Goal: Task Accomplishment & Management: Use online tool/utility

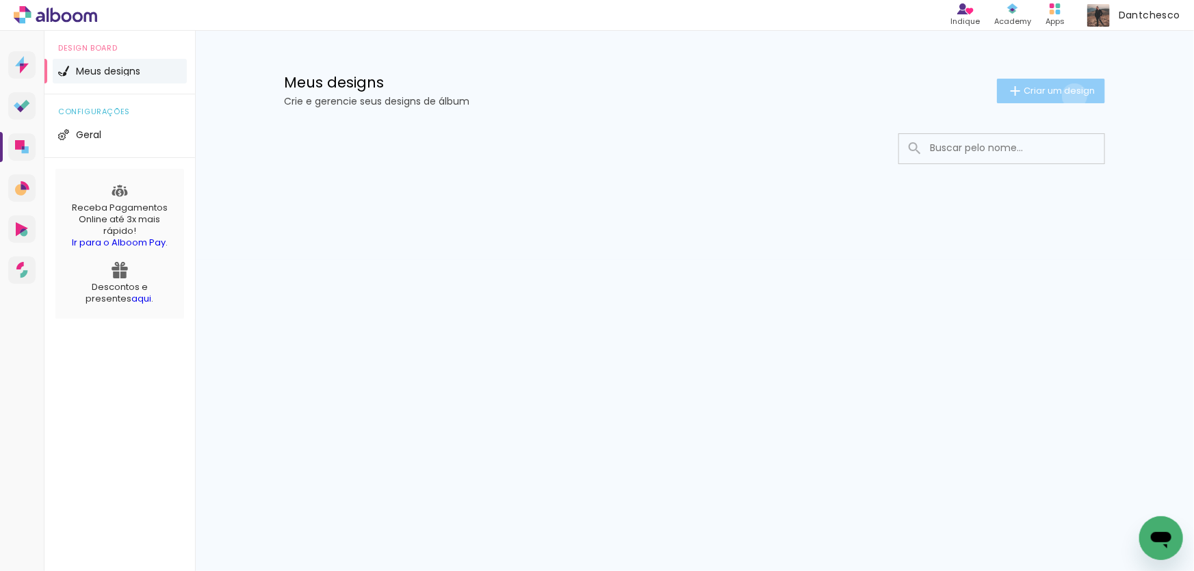
click at [1072, 95] on span "Criar um design" at bounding box center [1059, 90] width 71 height 9
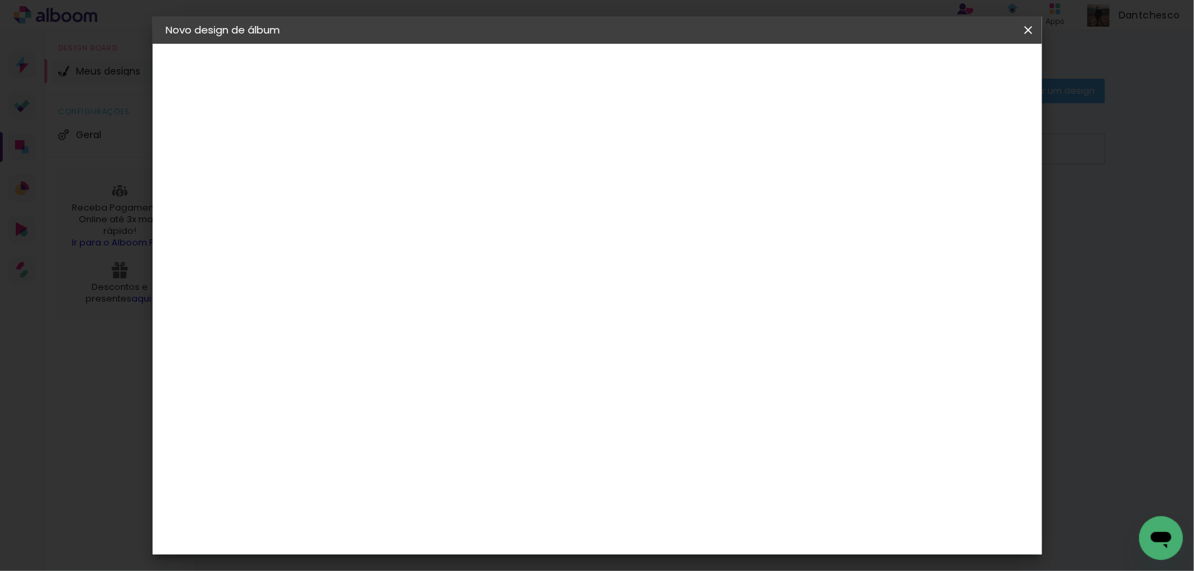
click at [390, 181] on input at bounding box center [390, 183] width 0 height 21
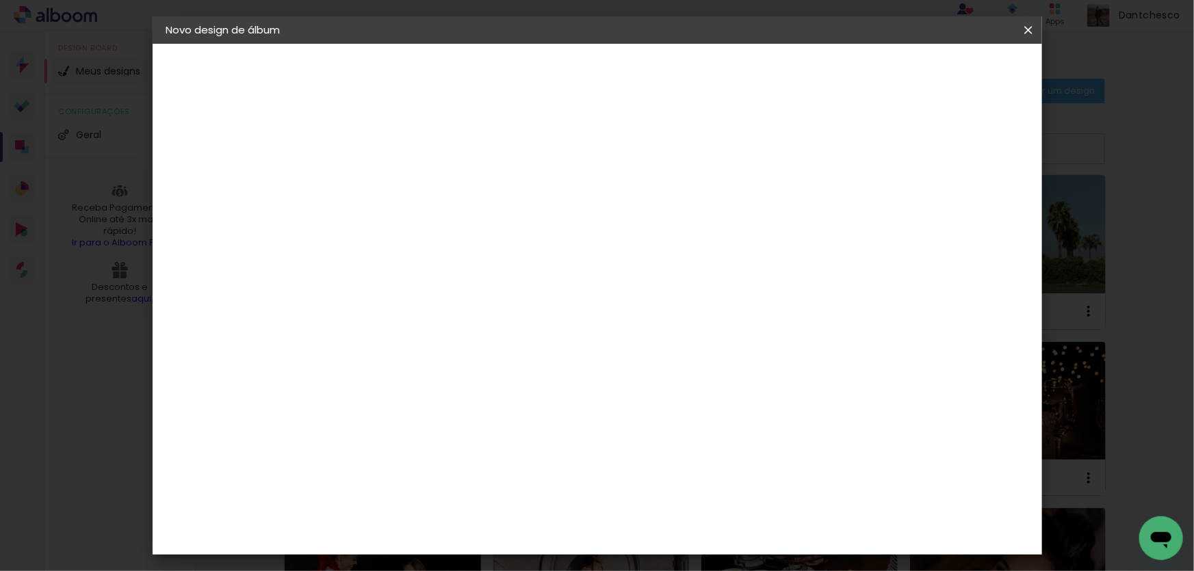
type input "f"
type input "Festa 70 anos"
type paper-input "Festa 70 anos"
type input "Festa 70 anos [DATE]"
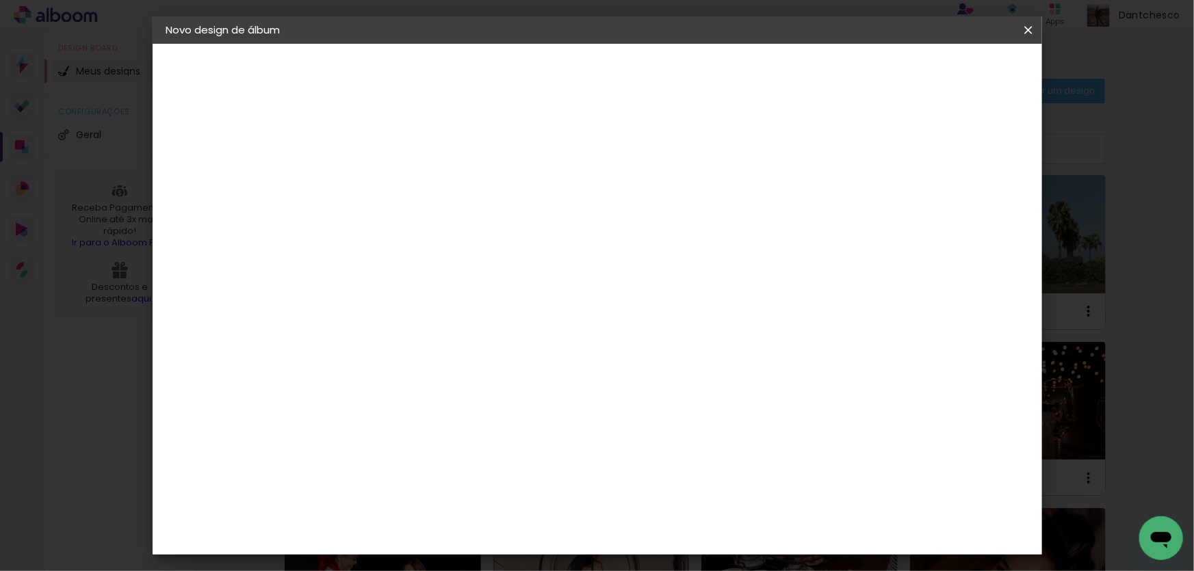
type paper-input "Festa 70 anos [DATE]"
click at [0, 0] on slot "Avançar" at bounding box center [0, 0] width 0 height 0
click at [646, 211] on paper-item "Tamanho Livre" at bounding box center [580, 208] width 131 height 30
click at [0, 0] on slot "Avançar" at bounding box center [0, 0] width 0 height 0
click at [348, 387] on input "30" at bounding box center [347, 388] width 36 height 21
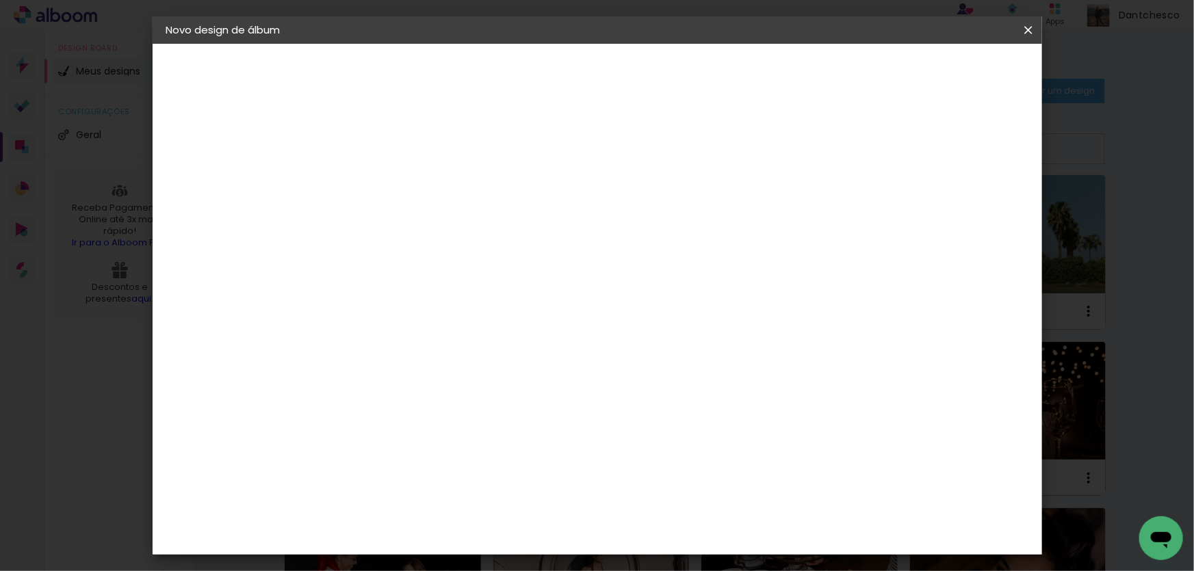
type input "20"
type paper-input "20"
click at [943, 68] on span "Iniciar design" at bounding box center [912, 73] width 62 height 10
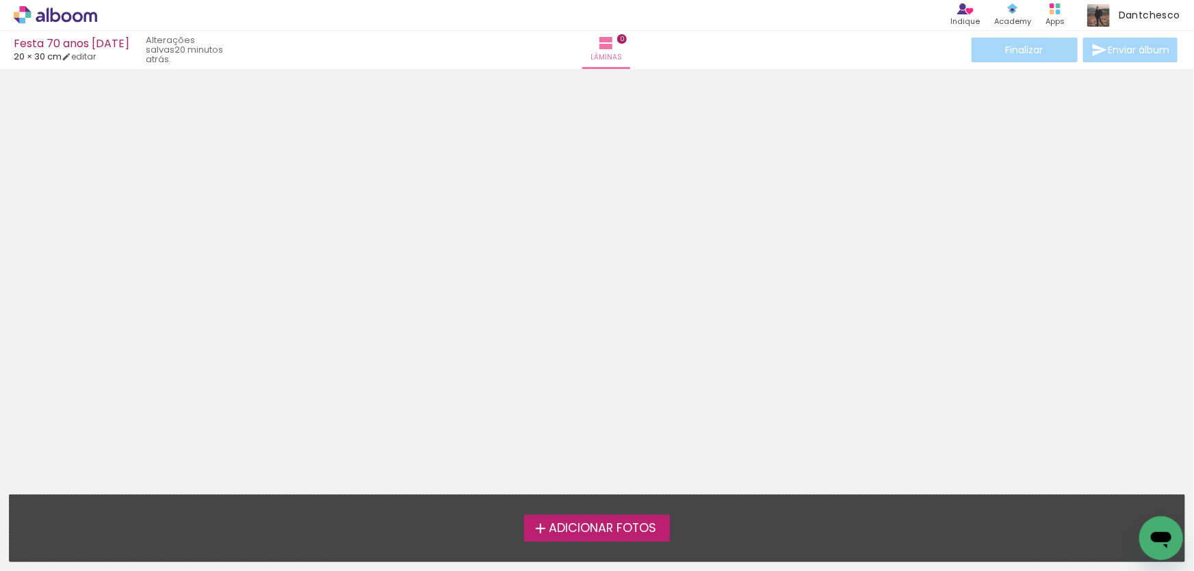
click at [616, 527] on span "Adicionar Fotos" at bounding box center [602, 529] width 107 height 12
click at [0, 0] on input "file" at bounding box center [0, 0] width 0 height 0
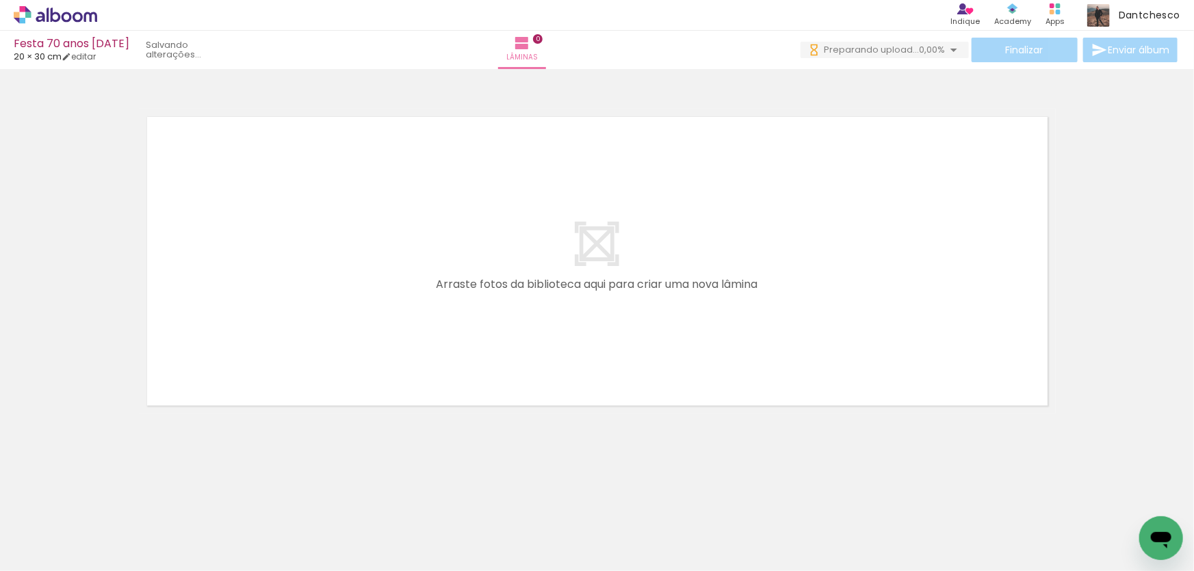
click at [238, 401] on quentale-workspace at bounding box center [597, 285] width 1194 height 571
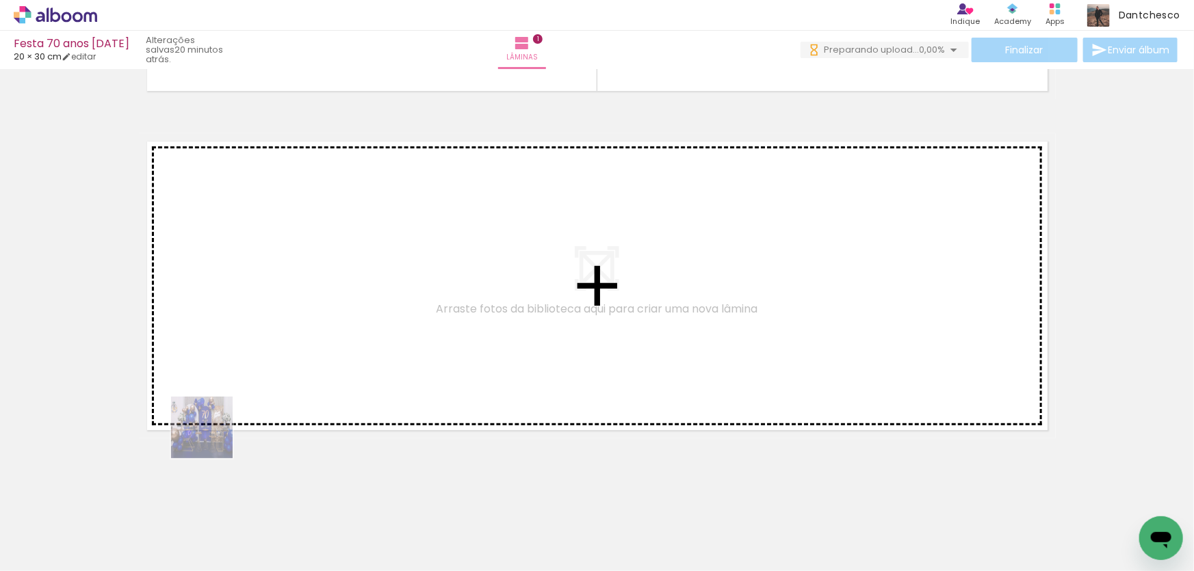
drag, startPoint x: 147, startPoint y: 512, endPoint x: 242, endPoint y: 391, distance: 153.6
click at [242, 391] on quentale-workspace at bounding box center [597, 285] width 1194 height 571
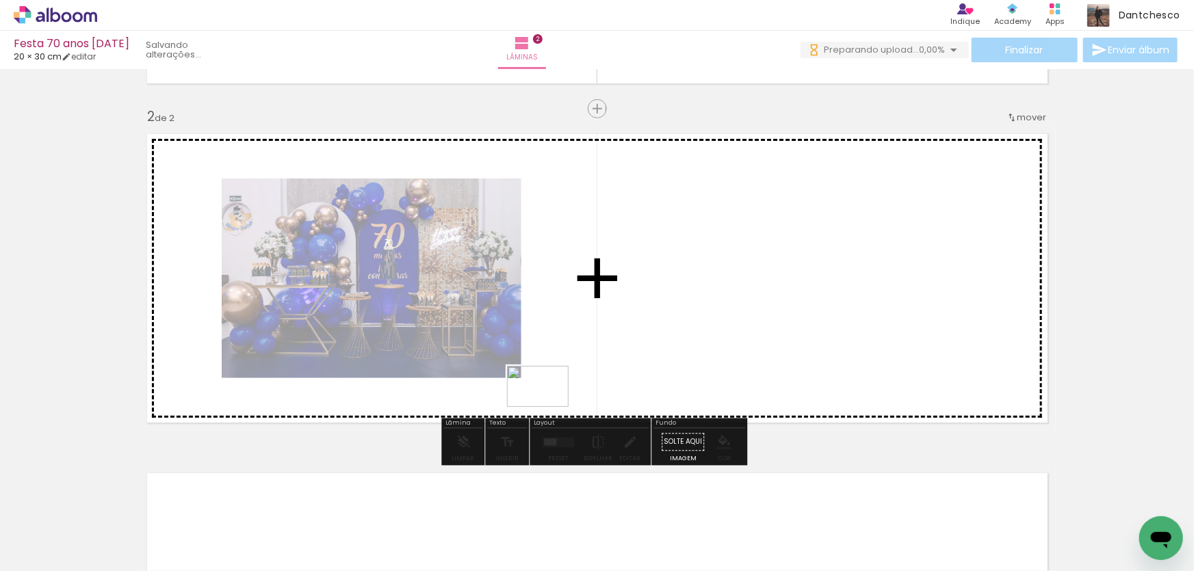
drag, startPoint x: 240, startPoint y: 523, endPoint x: 548, endPoint y: 407, distance: 329.1
click at [548, 407] on quentale-workspace at bounding box center [597, 285] width 1194 height 571
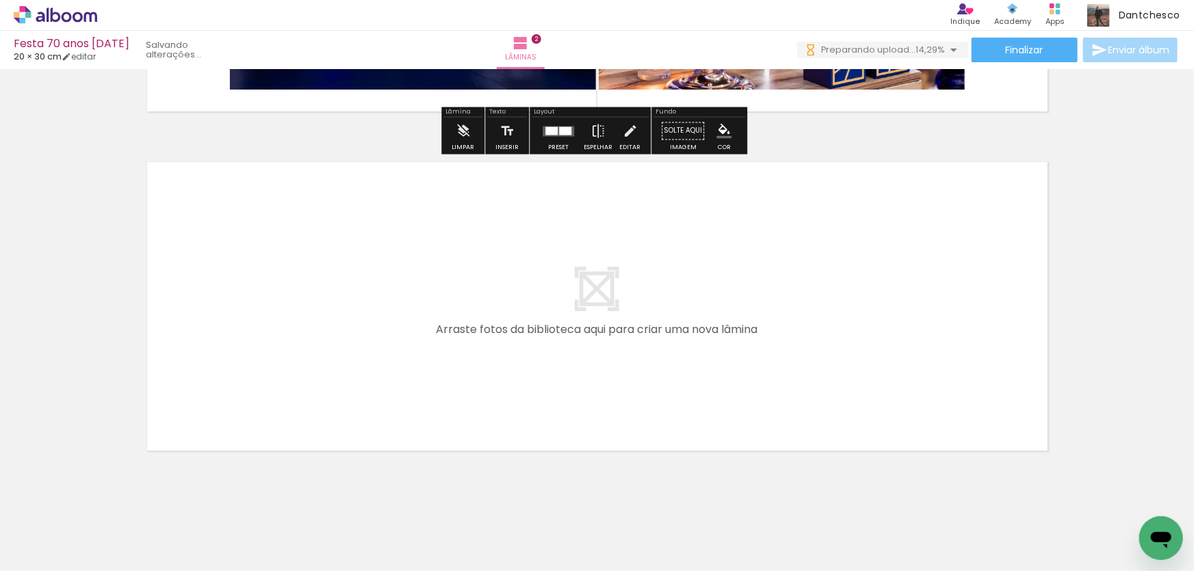
scroll to position [654, 0]
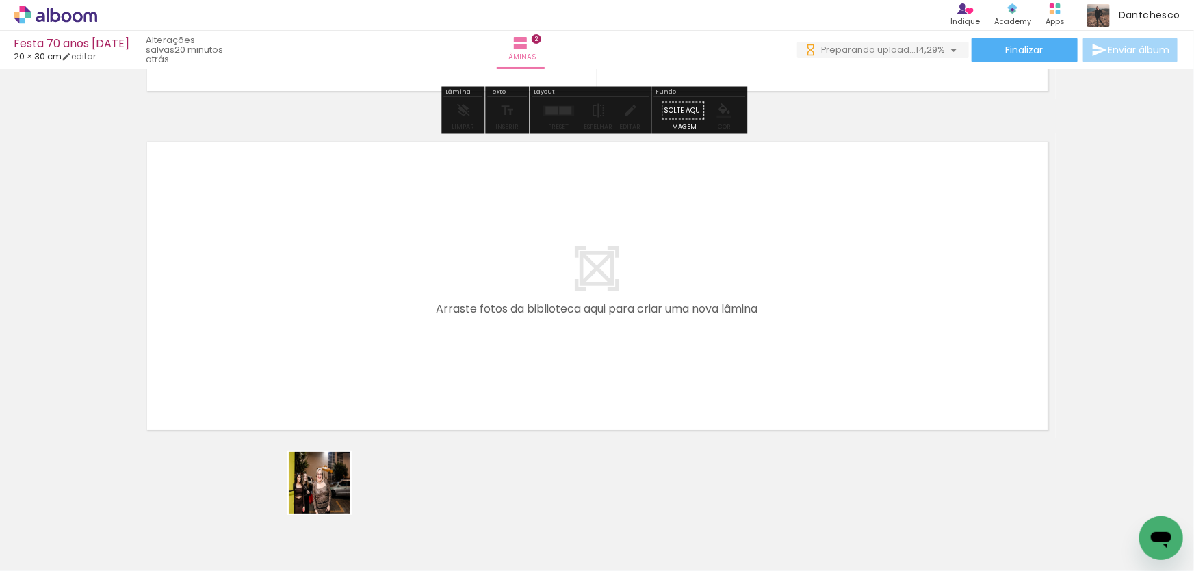
drag, startPoint x: 300, startPoint y: 534, endPoint x: 376, endPoint y: 413, distance: 142.9
click at [376, 413] on quentale-workspace at bounding box center [597, 285] width 1194 height 571
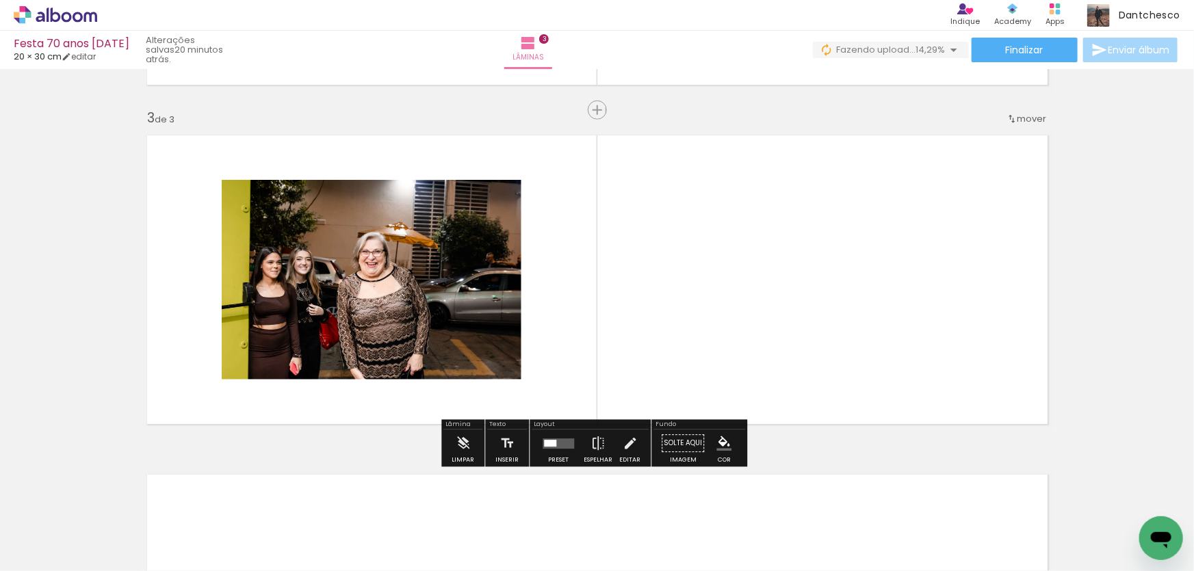
scroll to position [662, 0]
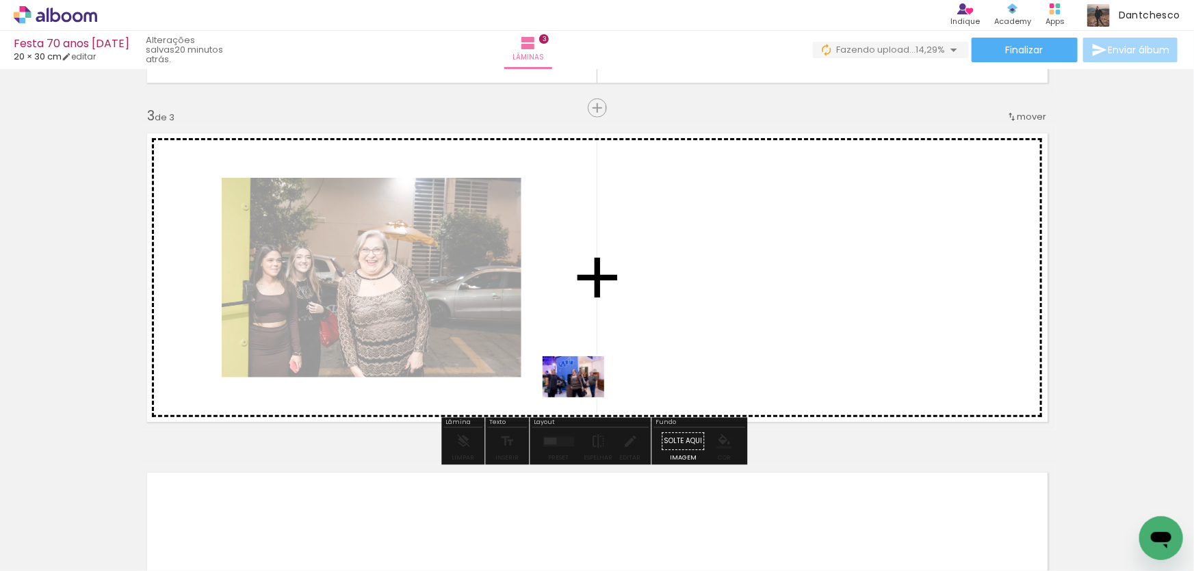
drag, startPoint x: 373, startPoint y: 534, endPoint x: 584, endPoint y: 398, distance: 251.3
click at [584, 398] on quentale-workspace at bounding box center [597, 285] width 1194 height 571
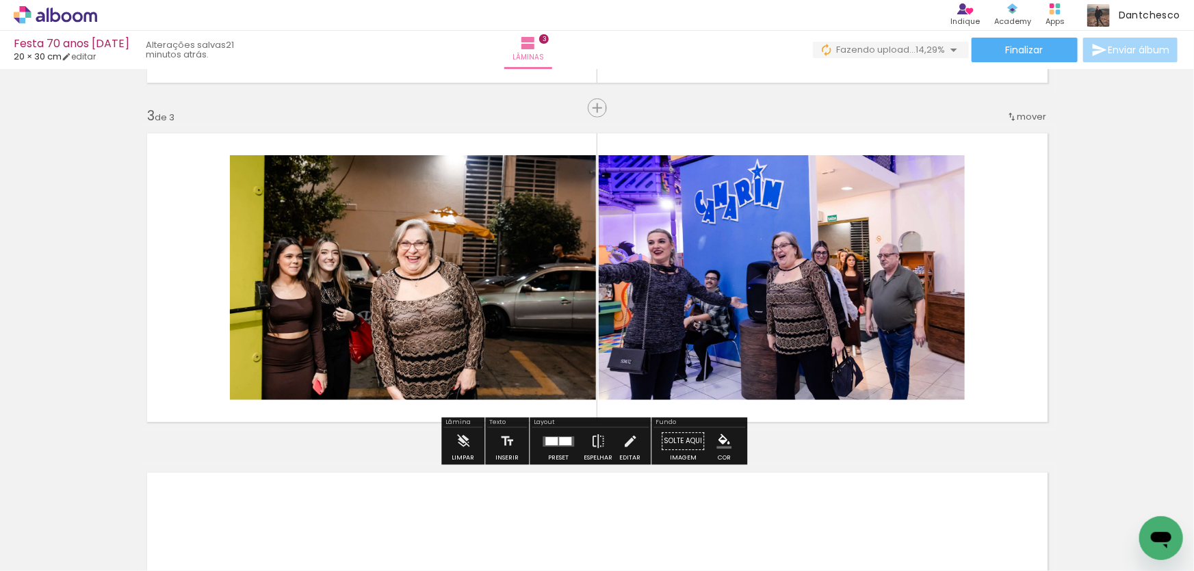
click at [553, 442] on div at bounding box center [551, 441] width 12 height 8
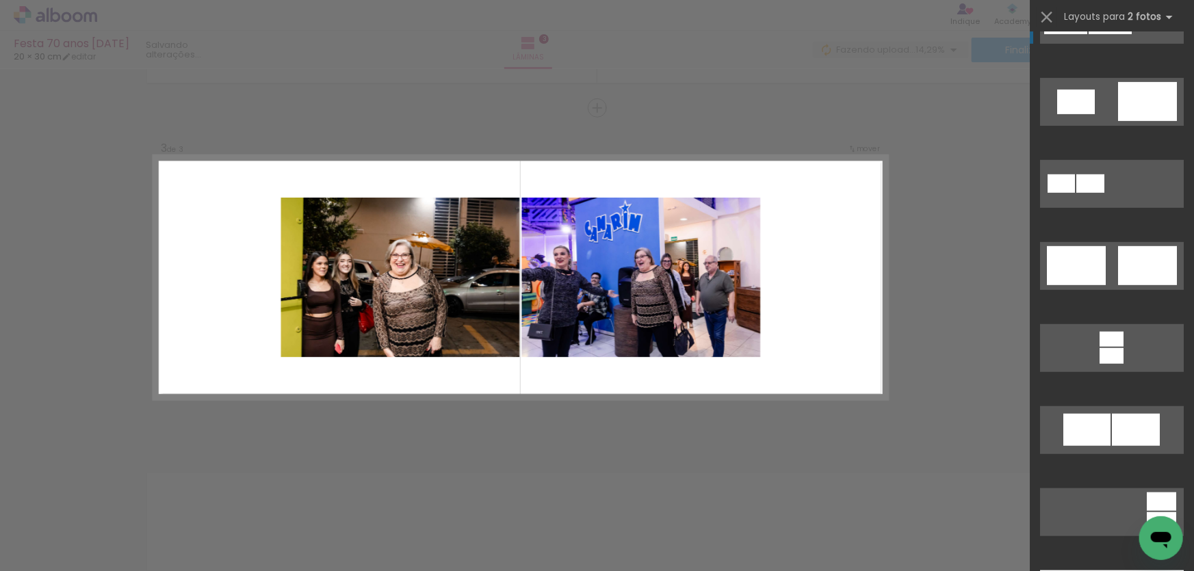
scroll to position [435, 0]
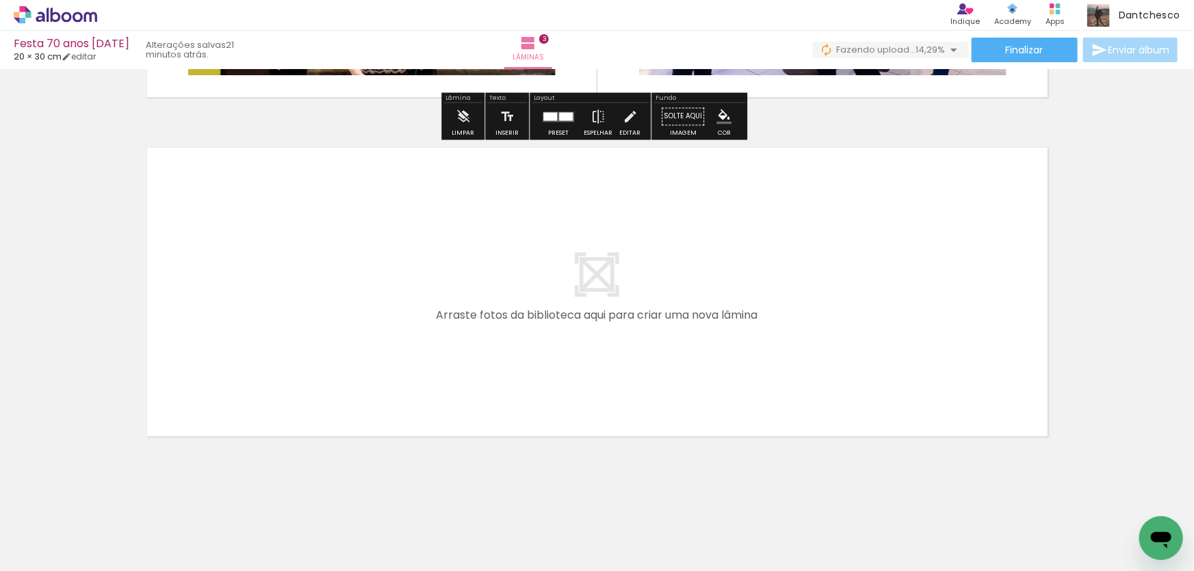
scroll to position [993, 0]
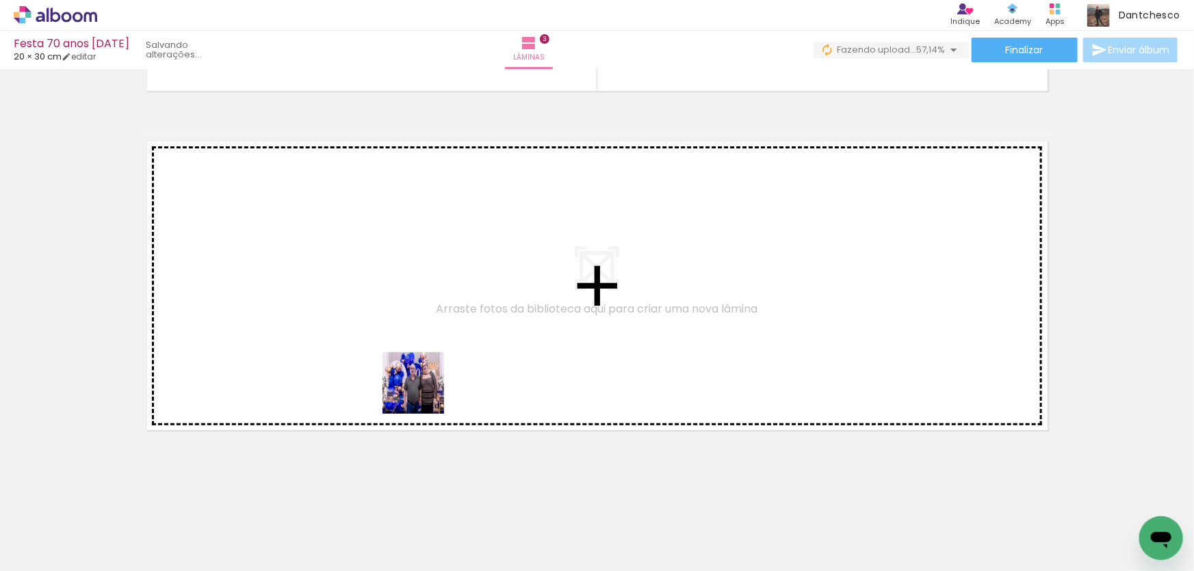
drag, startPoint x: 450, startPoint y: 536, endPoint x: 471, endPoint y: 469, distance: 70.3
click at [424, 387] on quentale-workspace at bounding box center [597, 285] width 1194 height 571
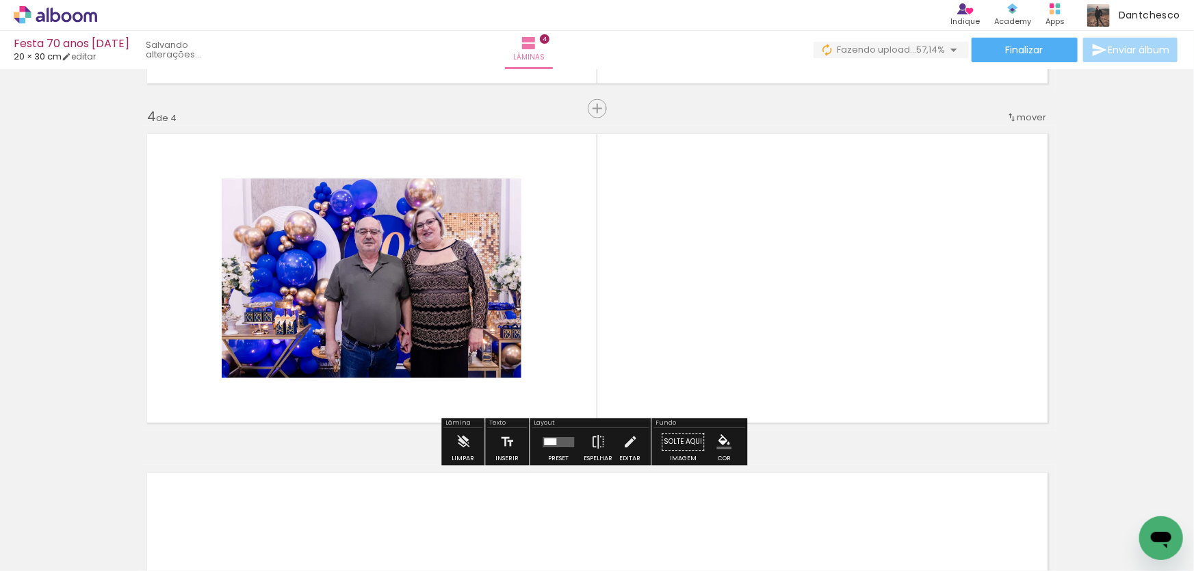
scroll to position [1002, 0]
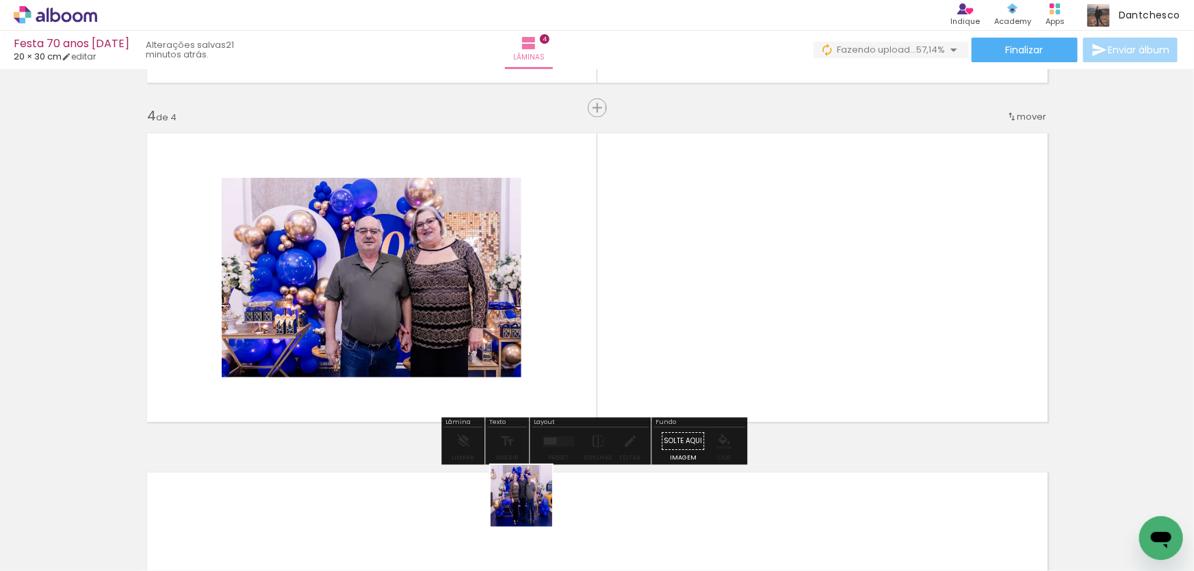
drag, startPoint x: 525, startPoint y: 524, endPoint x: 600, endPoint y: 377, distance: 164.9
click at [600, 377] on quentale-workspace at bounding box center [597, 285] width 1194 height 571
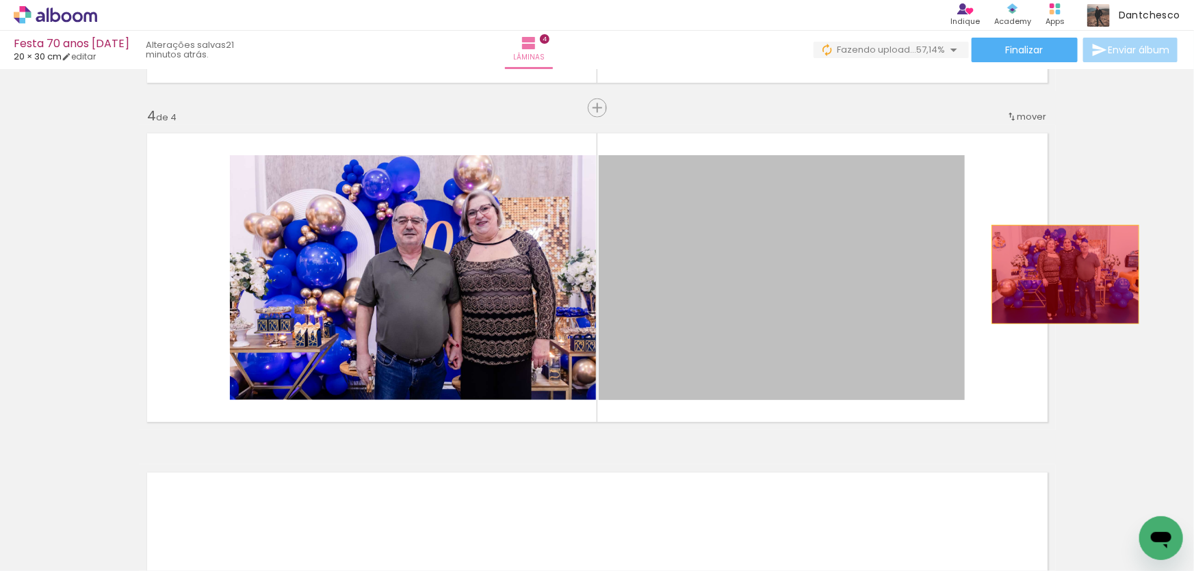
drag, startPoint x: 764, startPoint y: 333, endPoint x: 1060, endPoint y: 274, distance: 302.7
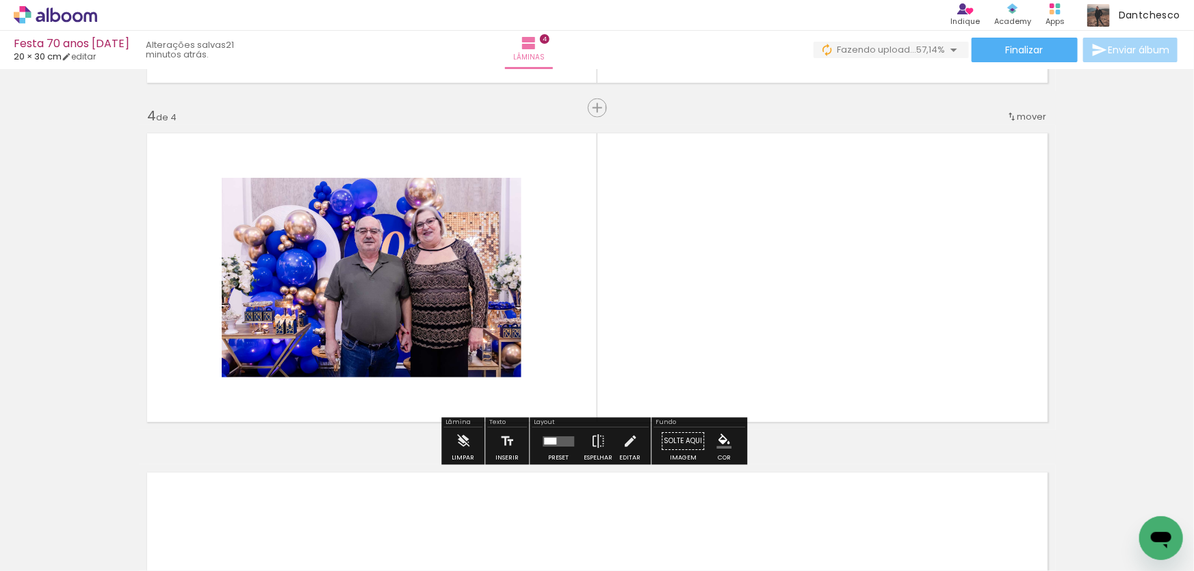
click at [553, 443] on div at bounding box center [550, 441] width 12 height 7
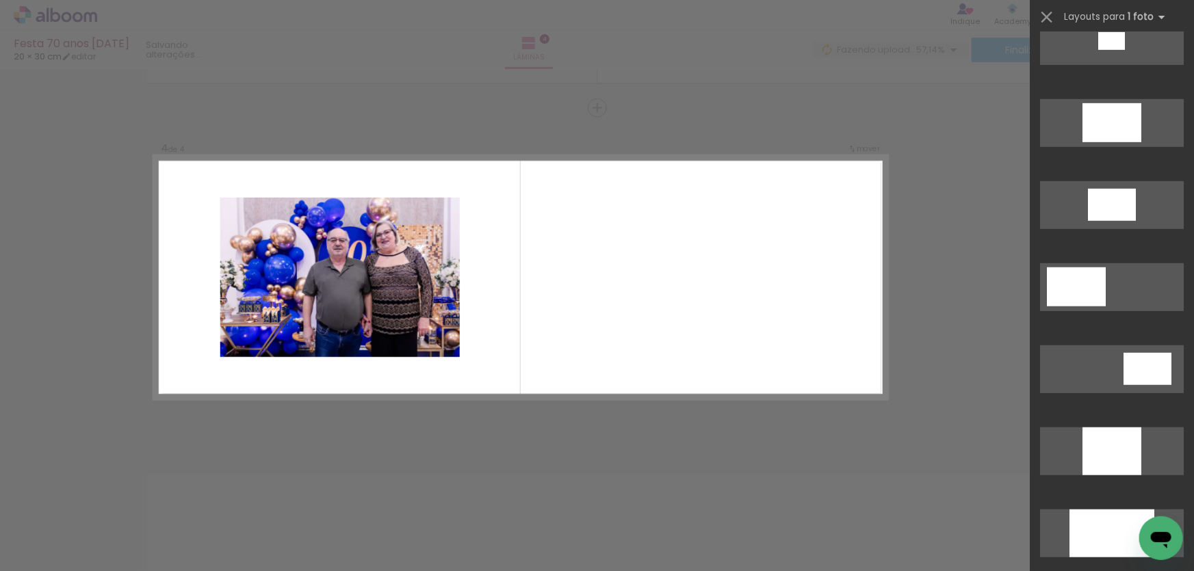
scroll to position [0, 0]
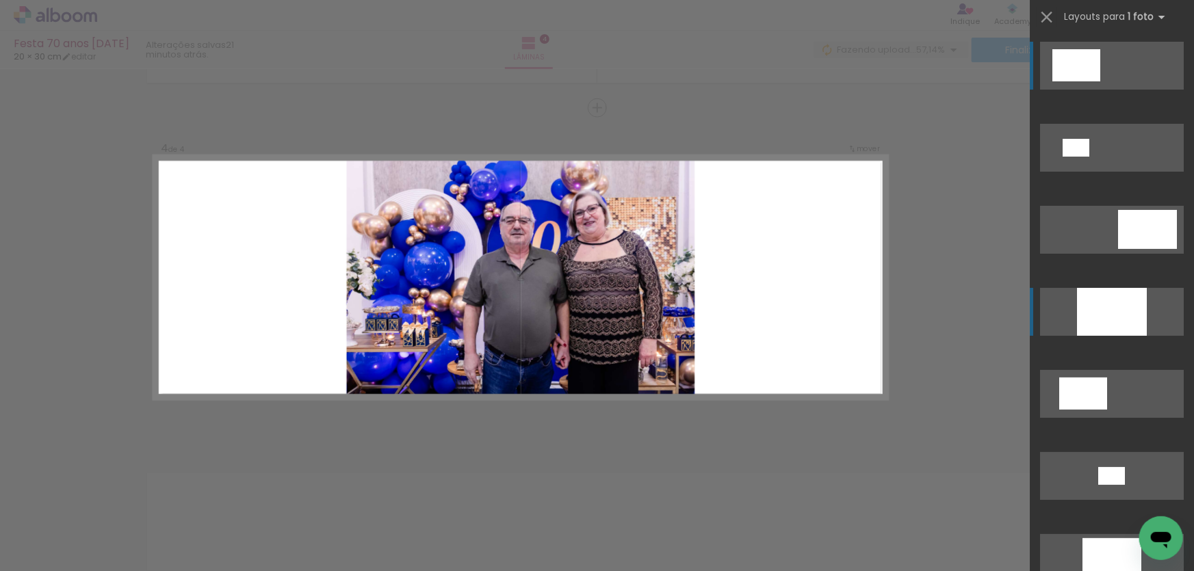
click at [1093, 311] on div at bounding box center [1112, 312] width 70 height 48
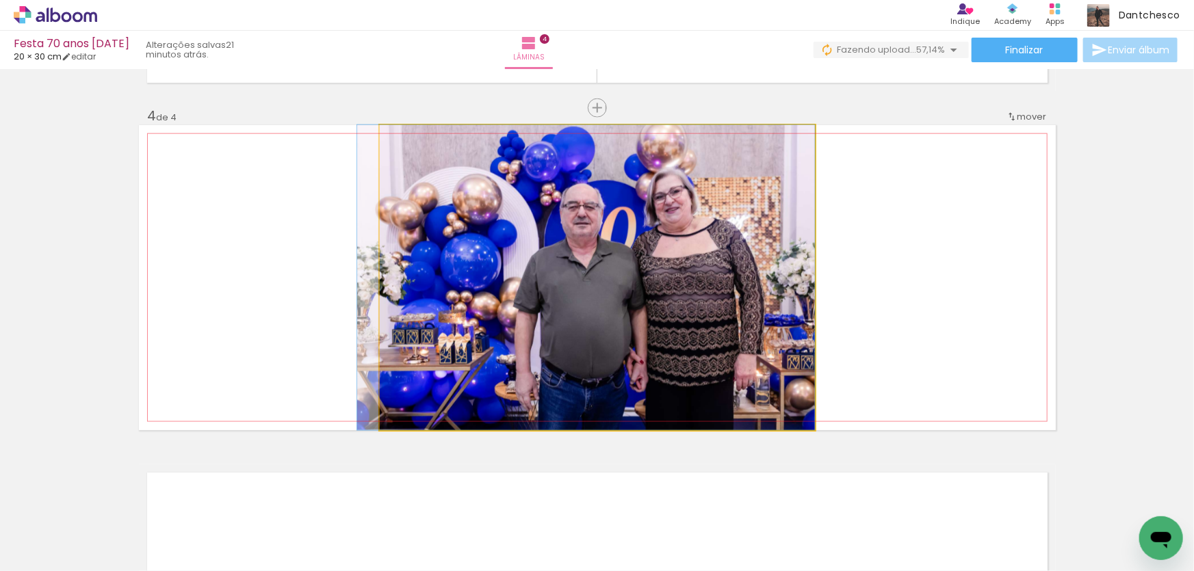
drag, startPoint x: 675, startPoint y: 281, endPoint x: 621, endPoint y: 254, distance: 60.3
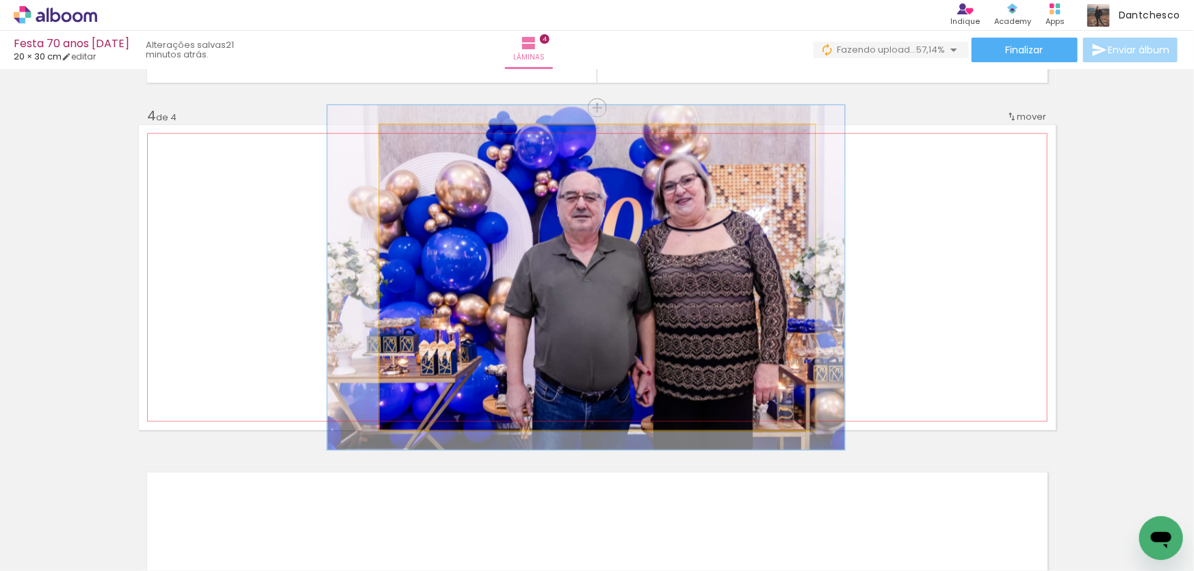
drag, startPoint x: 410, startPoint y: 138, endPoint x: 417, endPoint y: 139, distance: 6.9
type paper-slider "114"
click at [417, 139] on div at bounding box center [418, 139] width 12 height 12
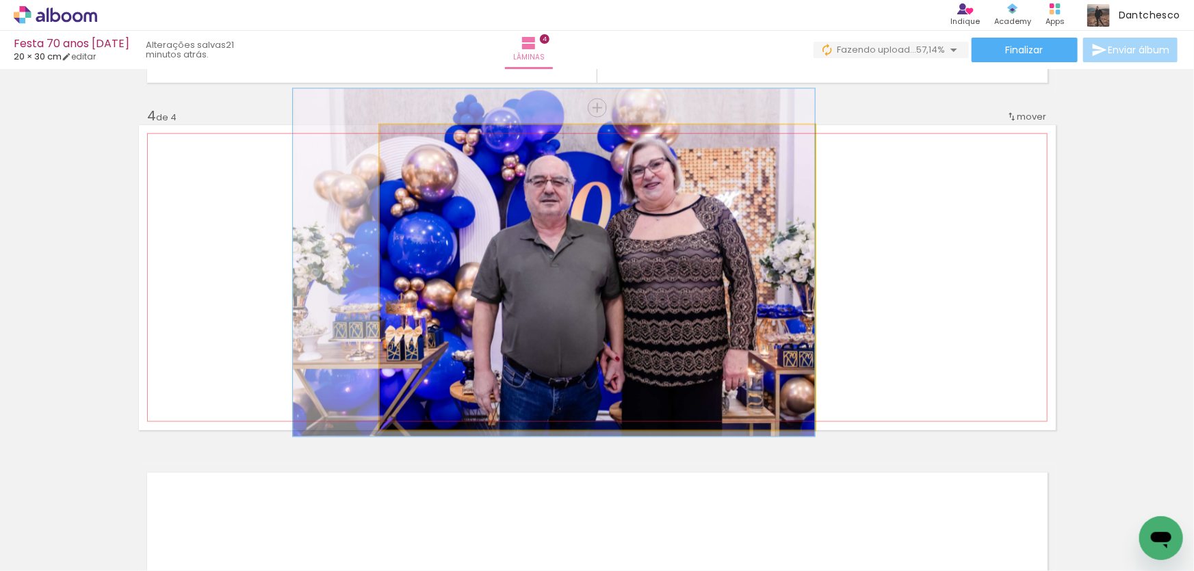
drag, startPoint x: 574, startPoint y: 273, endPoint x: 529, endPoint y: 258, distance: 47.6
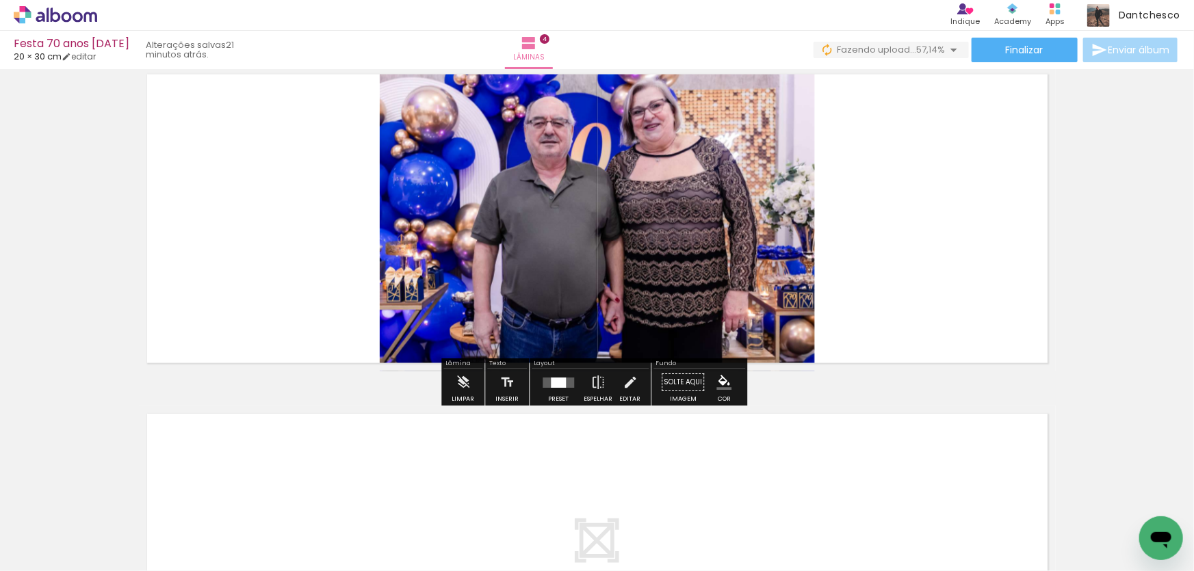
scroll to position [1333, 0]
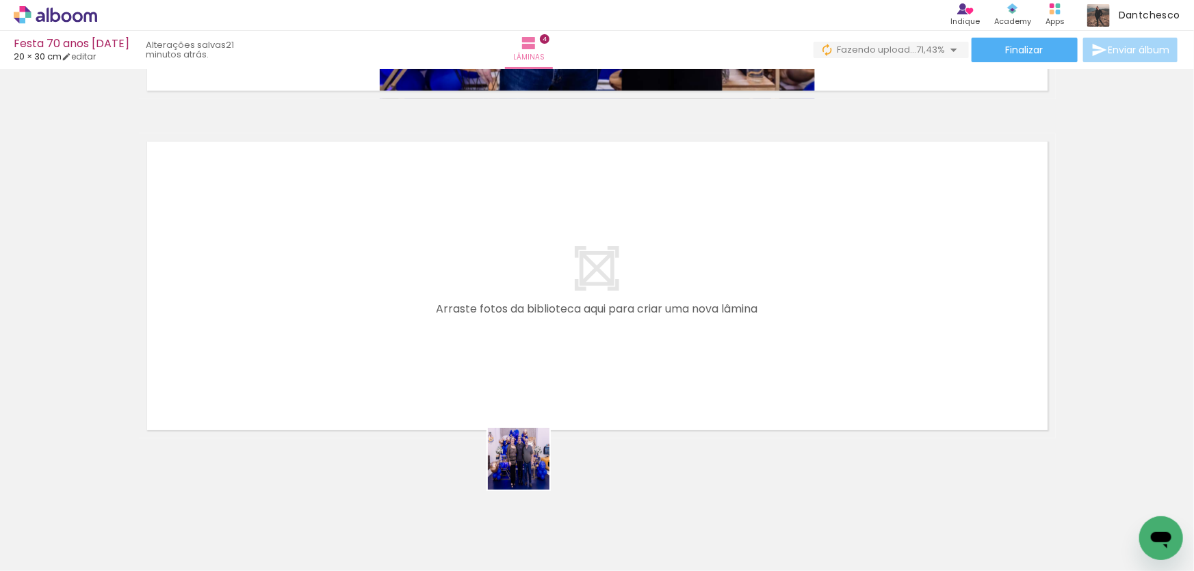
drag, startPoint x: 537, startPoint y: 533, endPoint x: 513, endPoint y: 396, distance: 138.9
click at [513, 396] on quentale-workspace at bounding box center [597, 285] width 1194 height 571
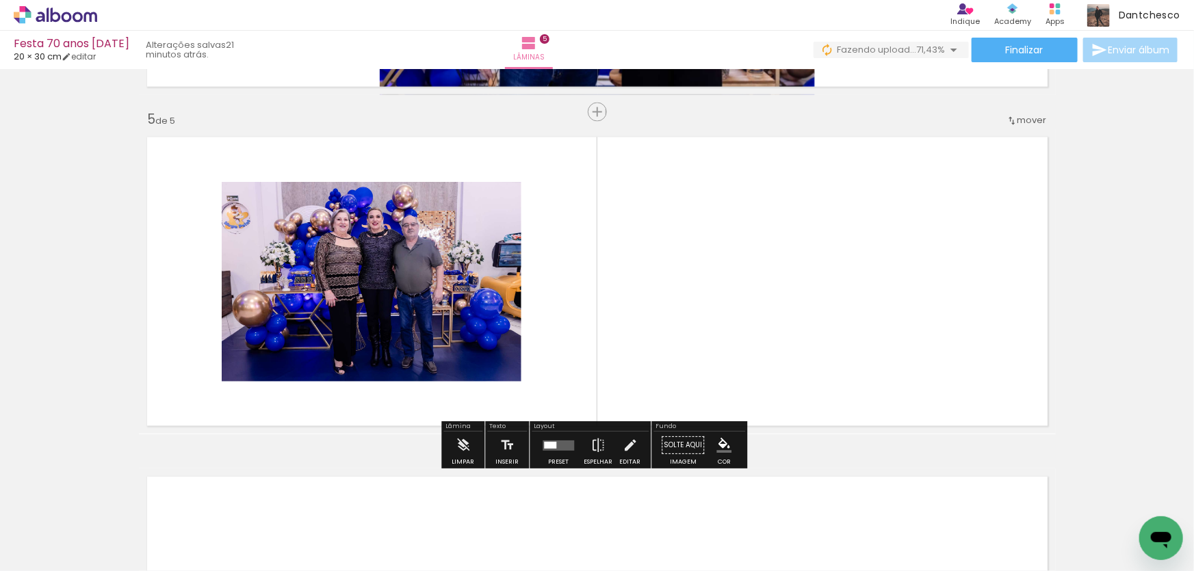
scroll to position [1341, 0]
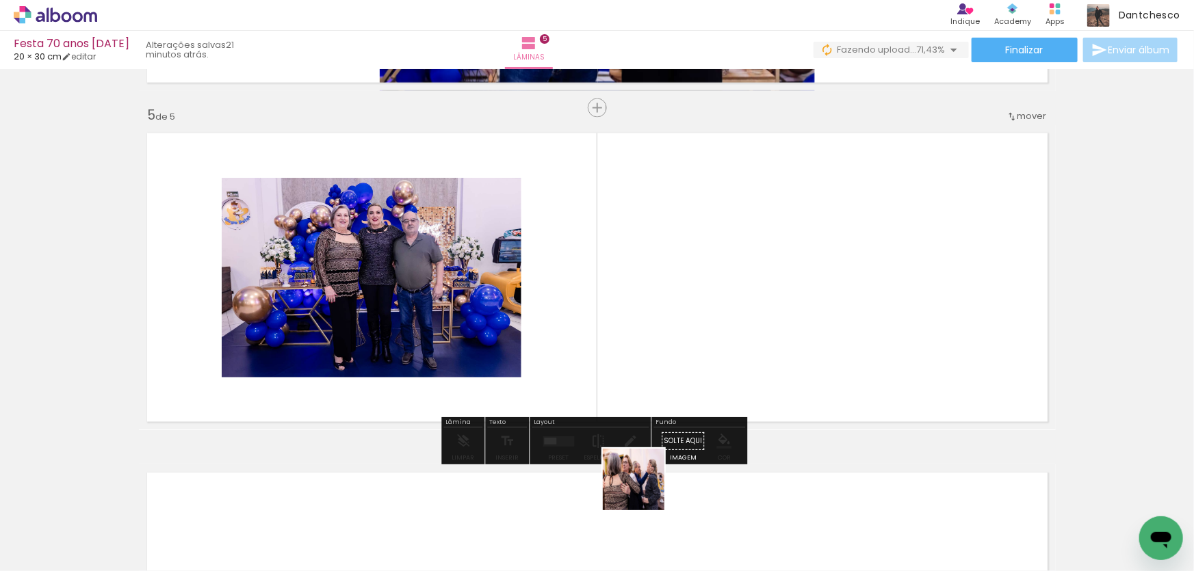
drag, startPoint x: 620, startPoint y: 536, endPoint x: 677, endPoint y: 382, distance: 164.1
click at [677, 382] on quentale-workspace at bounding box center [597, 285] width 1194 height 571
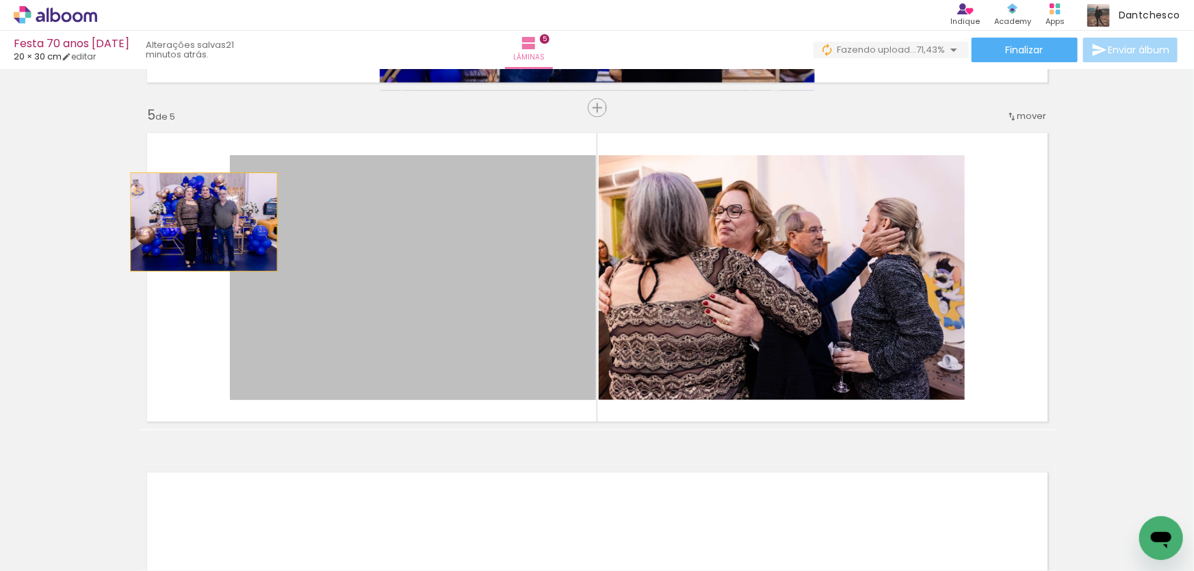
drag, startPoint x: 486, startPoint y: 337, endPoint x: 113, endPoint y: 184, distance: 403.5
click at [139, 194] on quentale-layouter at bounding box center [597, 277] width 917 height 305
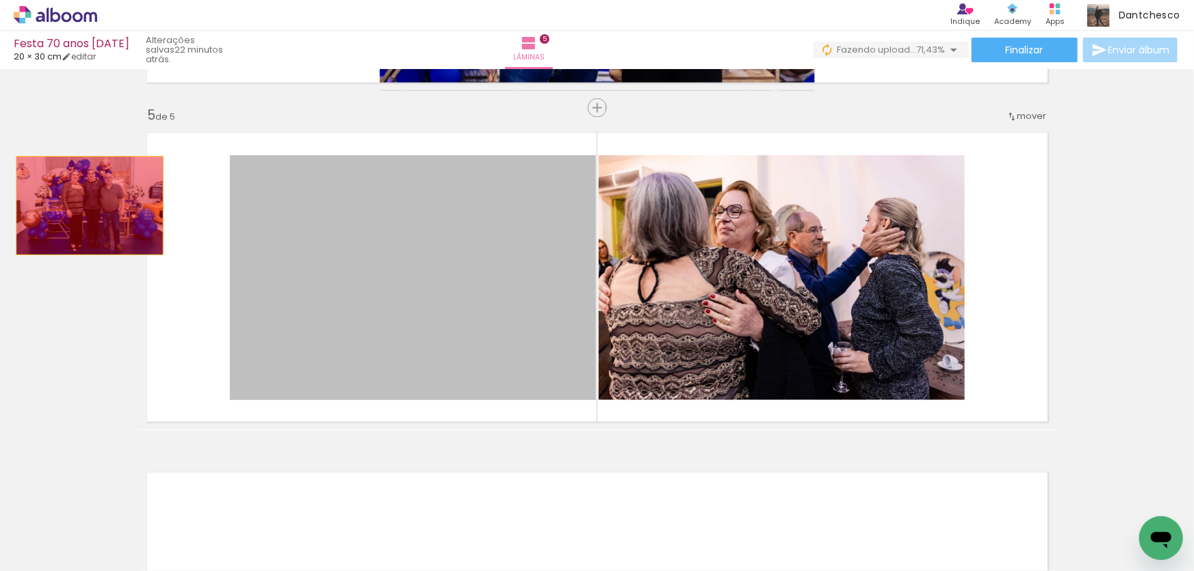
drag, startPoint x: 363, startPoint y: 239, endPoint x: 84, endPoint y: 205, distance: 280.6
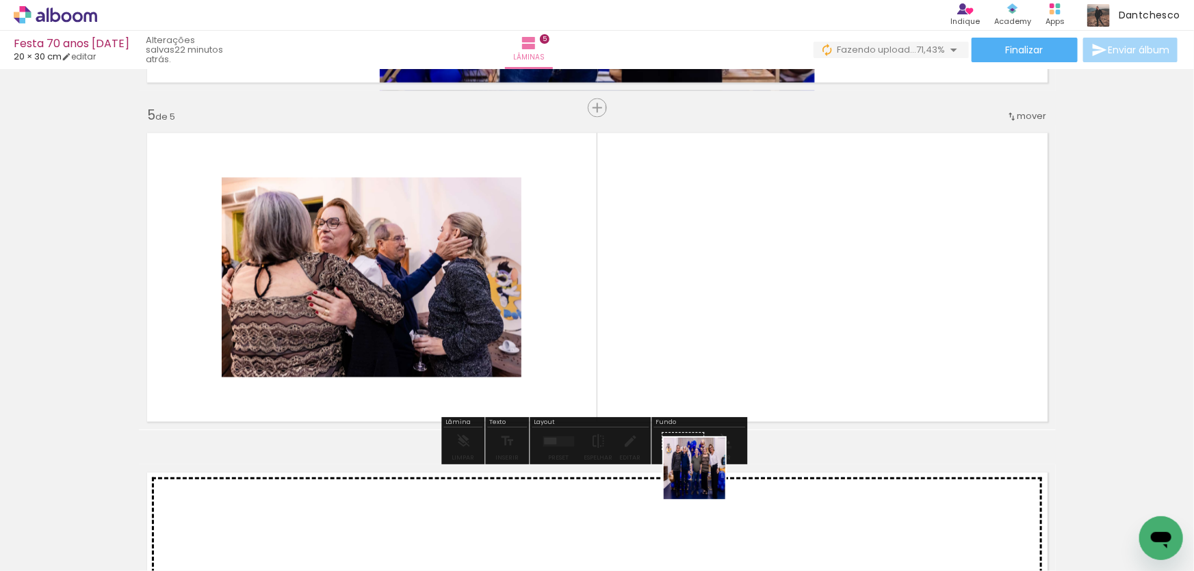
drag, startPoint x: 689, startPoint y: 520, endPoint x: 713, endPoint y: 382, distance: 140.3
click at [713, 382] on quentale-workspace at bounding box center [597, 285] width 1194 height 571
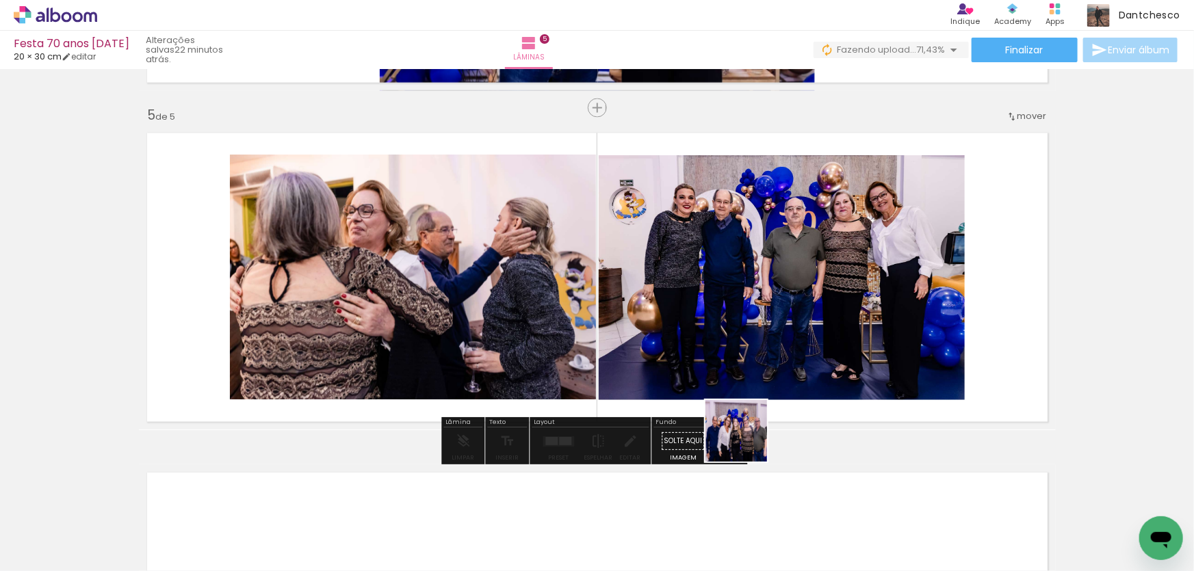
drag, startPoint x: 752, startPoint y: 454, endPoint x: 740, endPoint y: 415, distance: 41.5
click at [740, 415] on quentale-workspace at bounding box center [597, 285] width 1194 height 571
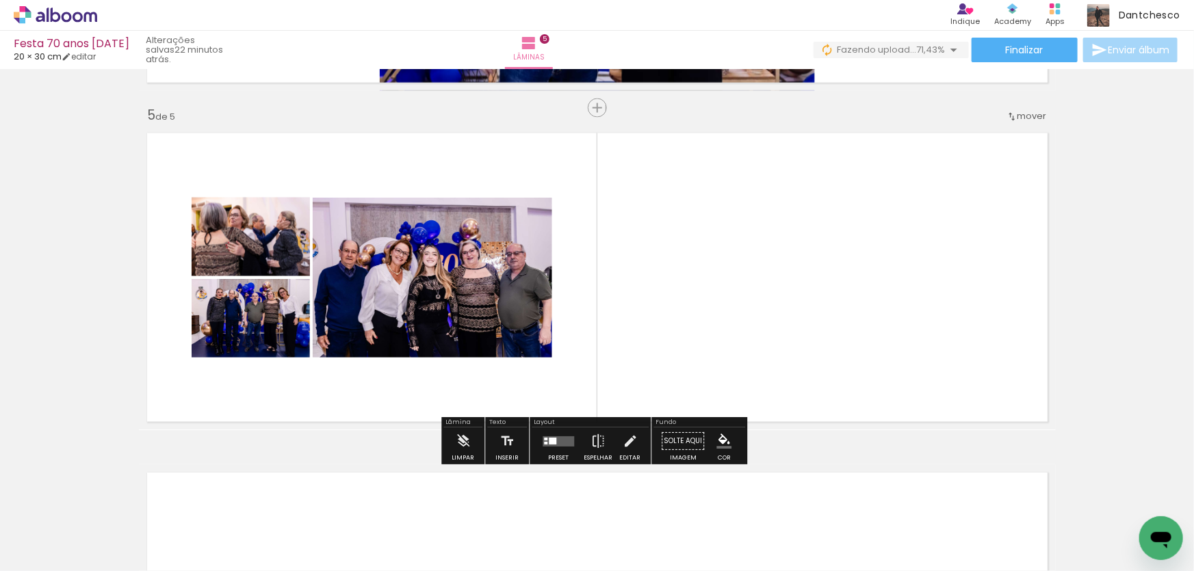
drag, startPoint x: 842, startPoint y: 534, endPoint x: 855, endPoint y: 345, distance: 189.3
click at [855, 345] on quentale-workspace at bounding box center [597, 285] width 1194 height 571
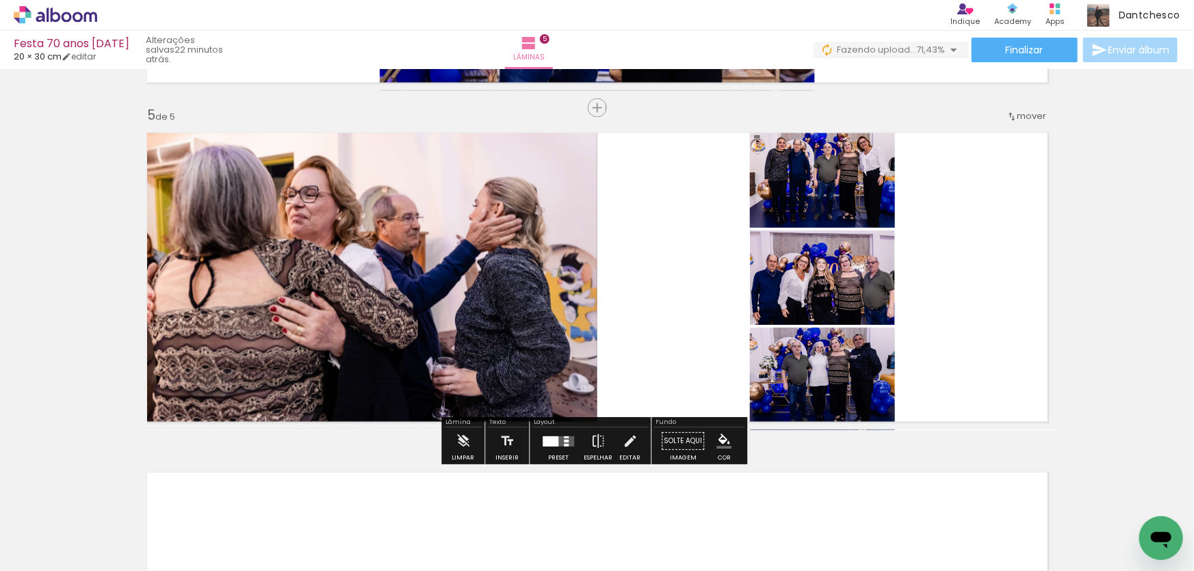
drag, startPoint x: 922, startPoint y: 532, endPoint x: 771, endPoint y: 376, distance: 216.3
click at [772, 376] on quentale-workspace at bounding box center [597, 285] width 1194 height 571
click at [772, 376] on quentale-photo at bounding box center [822, 379] width 145 height 103
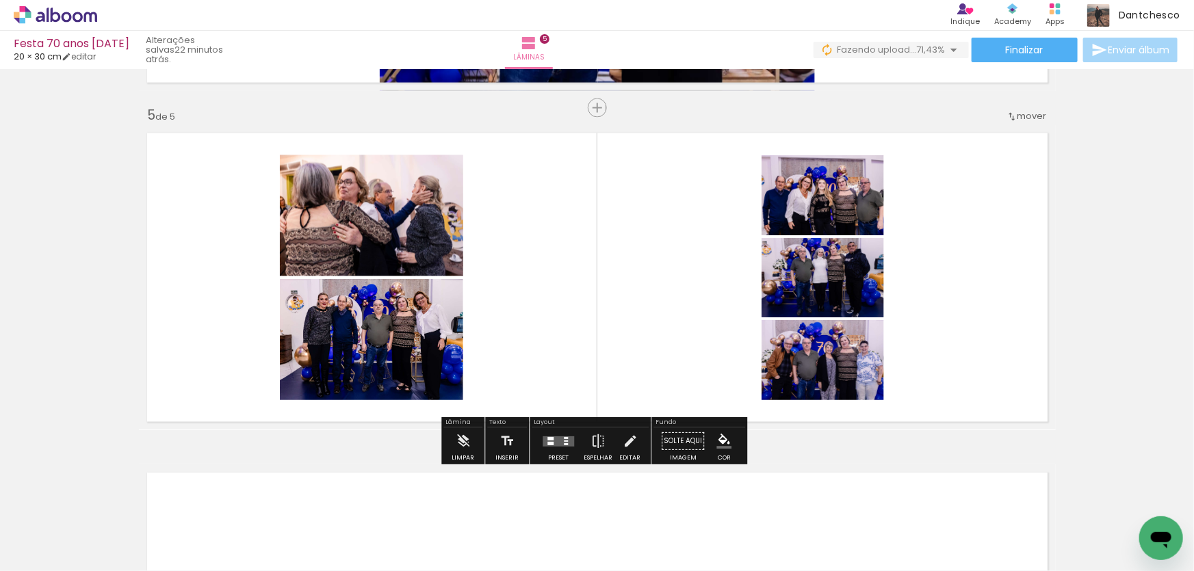
scroll to position [0, 467]
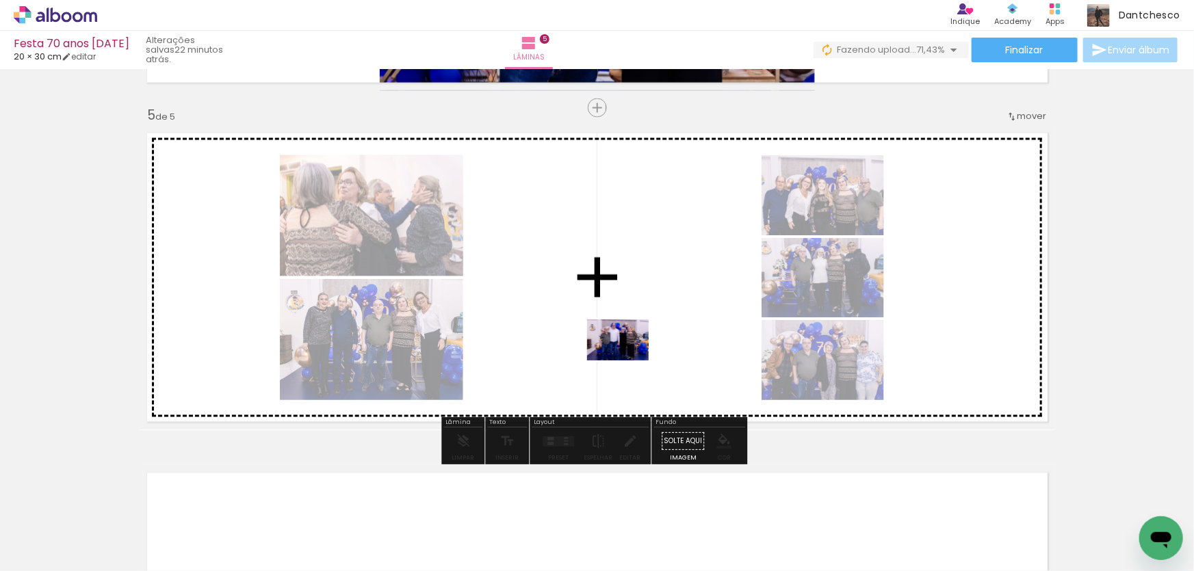
drag, startPoint x: 495, startPoint y: 525, endPoint x: 628, endPoint y: 361, distance: 211.1
click at [628, 361] on quentale-workspace at bounding box center [597, 285] width 1194 height 571
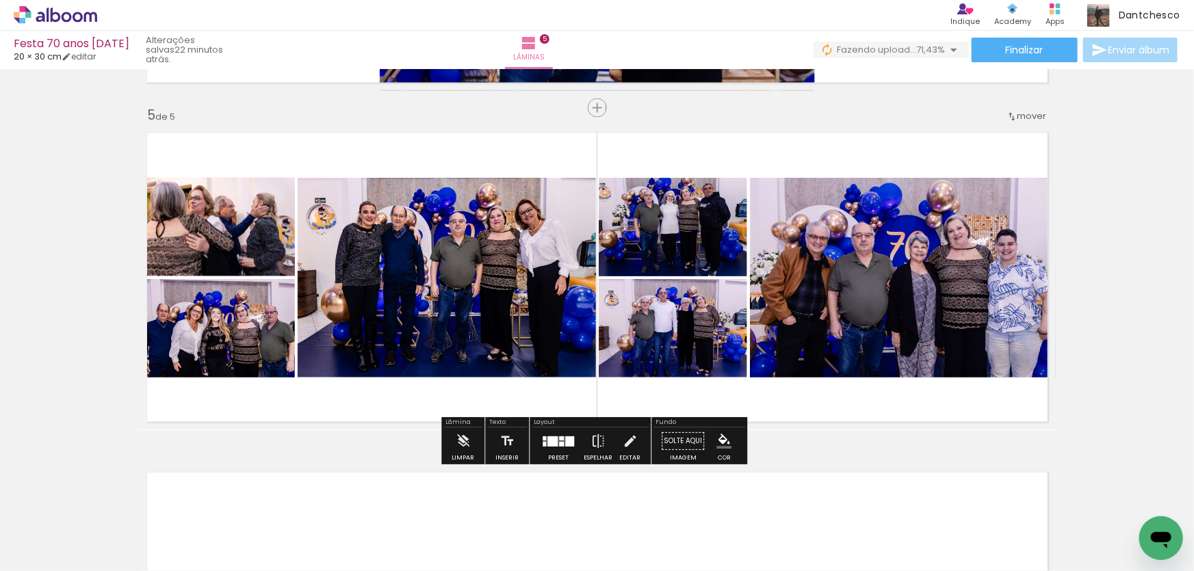
click at [552, 430] on div at bounding box center [558, 441] width 37 height 27
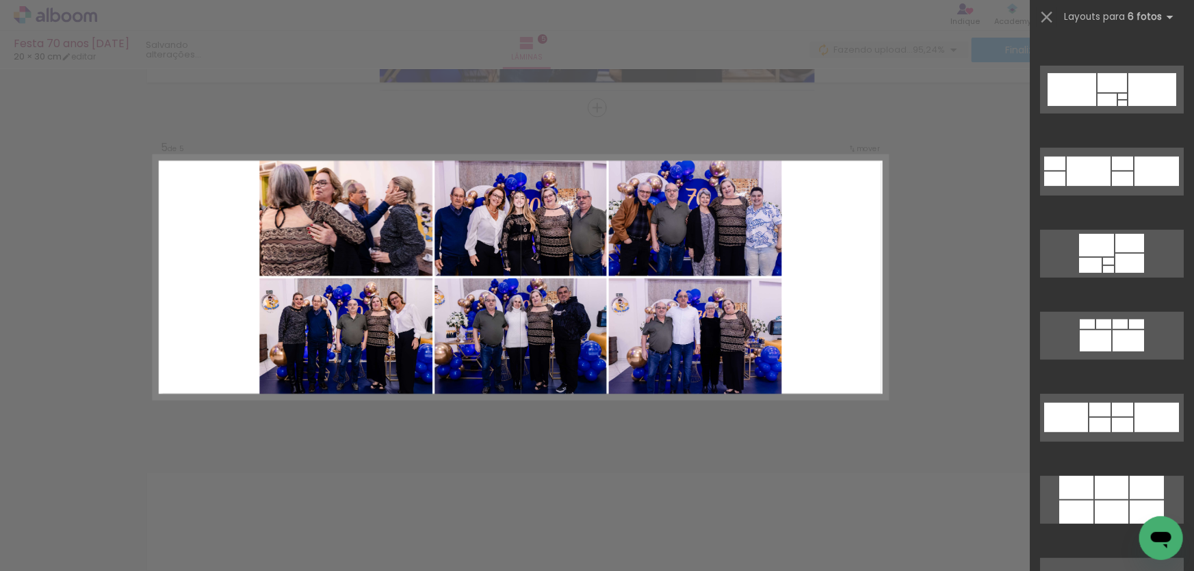
scroll to position [5597, 0]
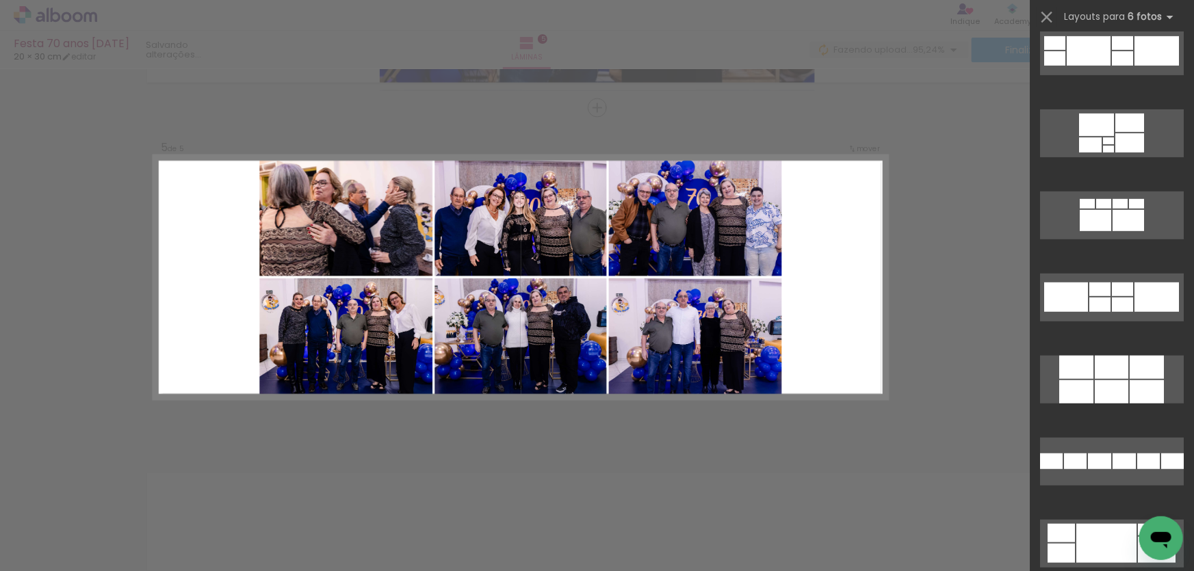
click at [1095, 389] on div at bounding box center [1112, 391] width 34 height 23
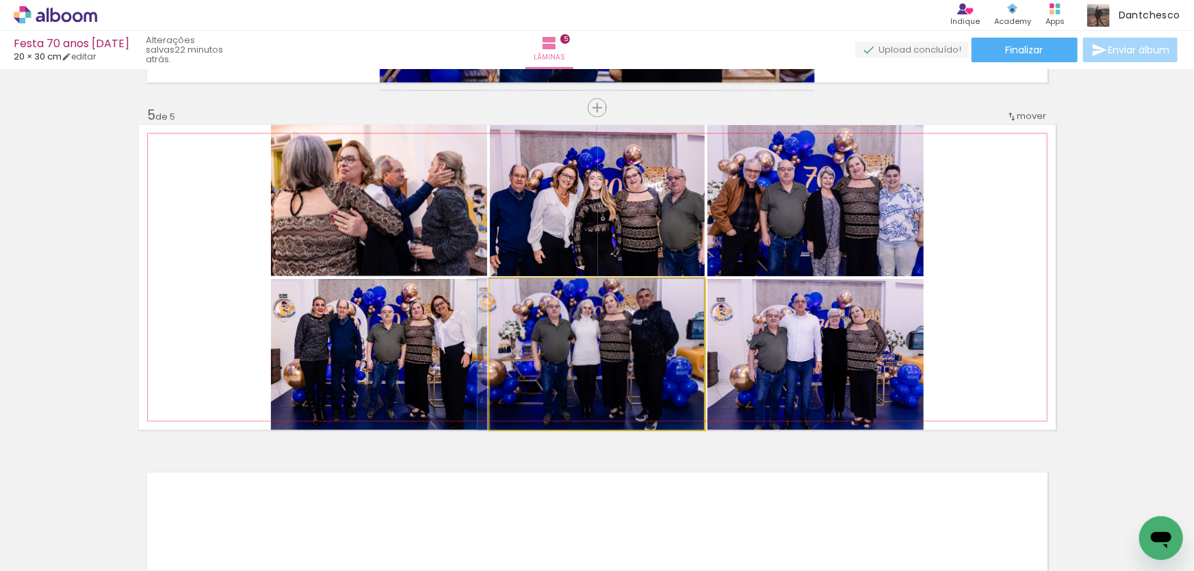
drag, startPoint x: 623, startPoint y: 358, endPoint x: 571, endPoint y: 346, distance: 54.1
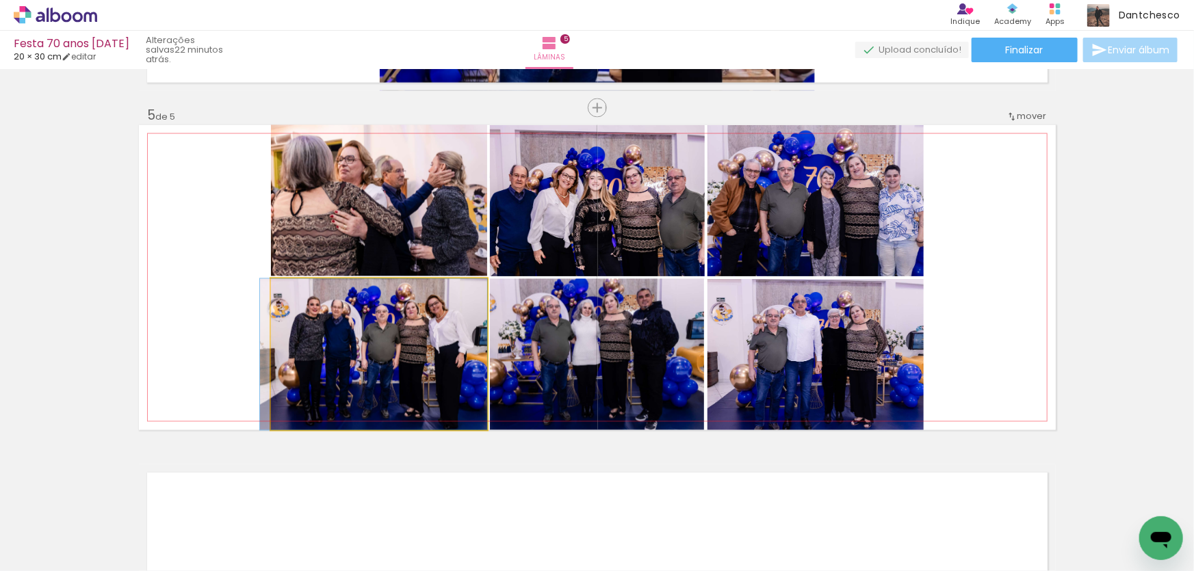
drag, startPoint x: 447, startPoint y: 333, endPoint x: 432, endPoint y: 332, distance: 15.8
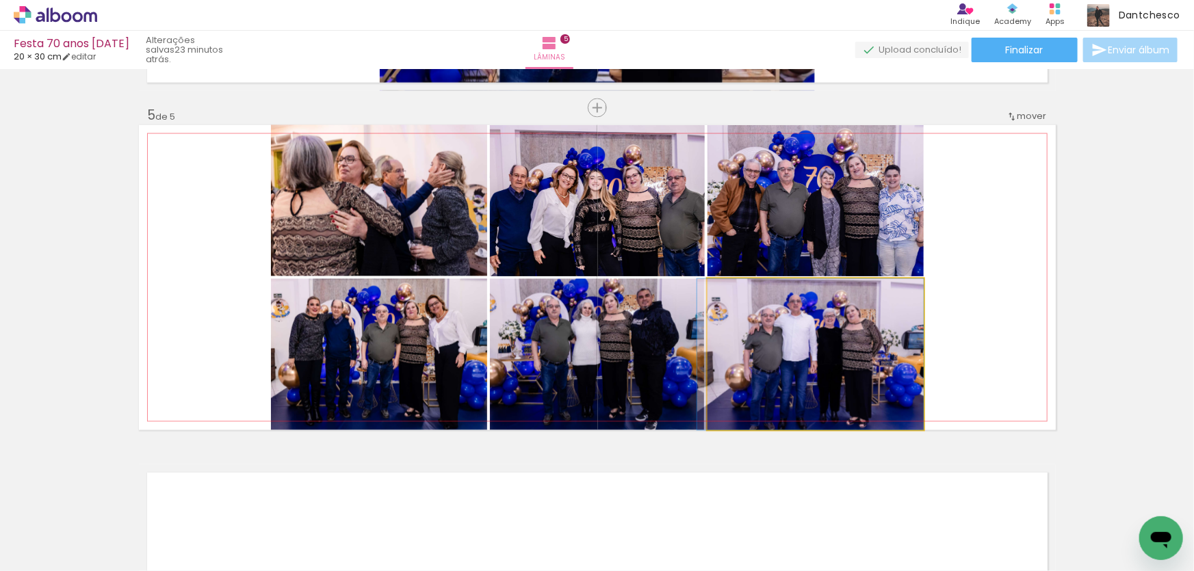
drag, startPoint x: 833, startPoint y: 328, endPoint x: 826, endPoint y: 324, distance: 8.9
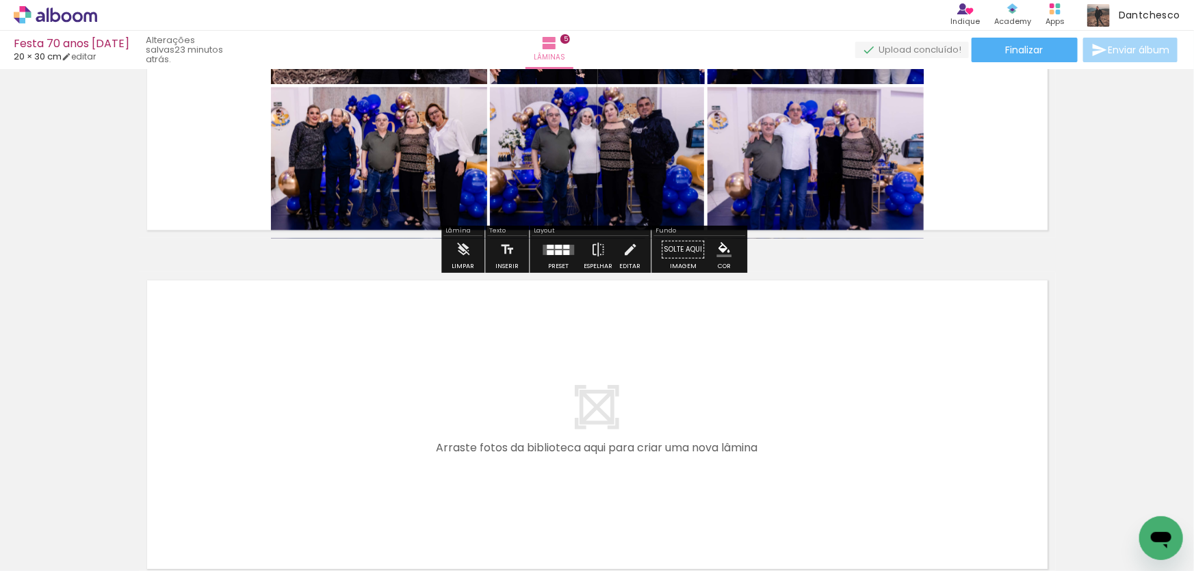
scroll to position [1672, 0]
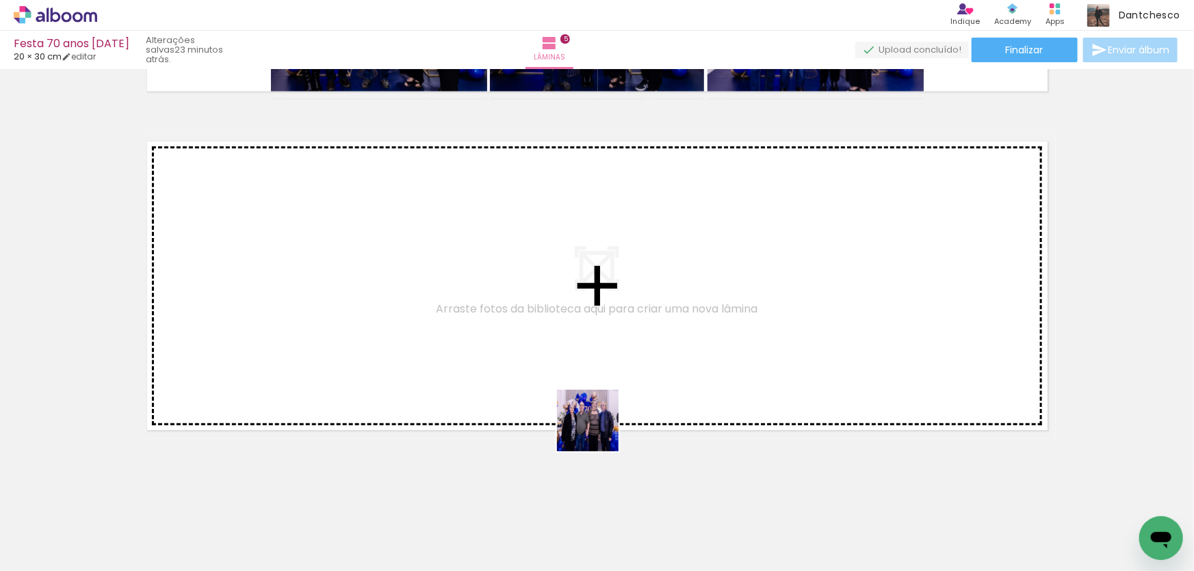
drag, startPoint x: 597, startPoint y: 528, endPoint x: 590, endPoint y: 396, distance: 131.5
click at [590, 396] on quentale-workspace at bounding box center [597, 285] width 1194 height 571
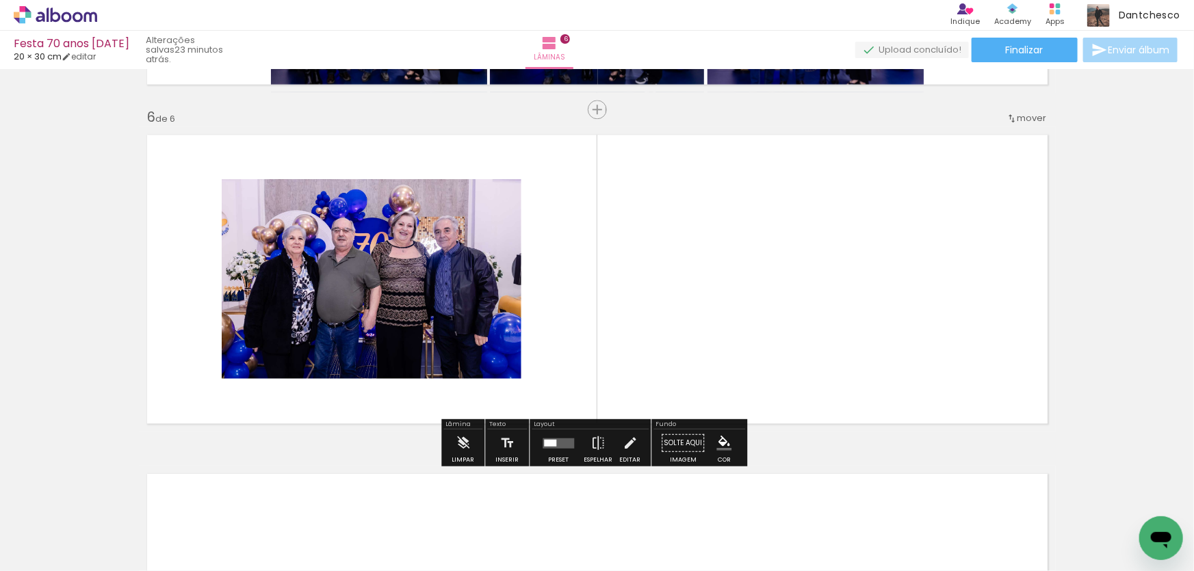
scroll to position [1680, 0]
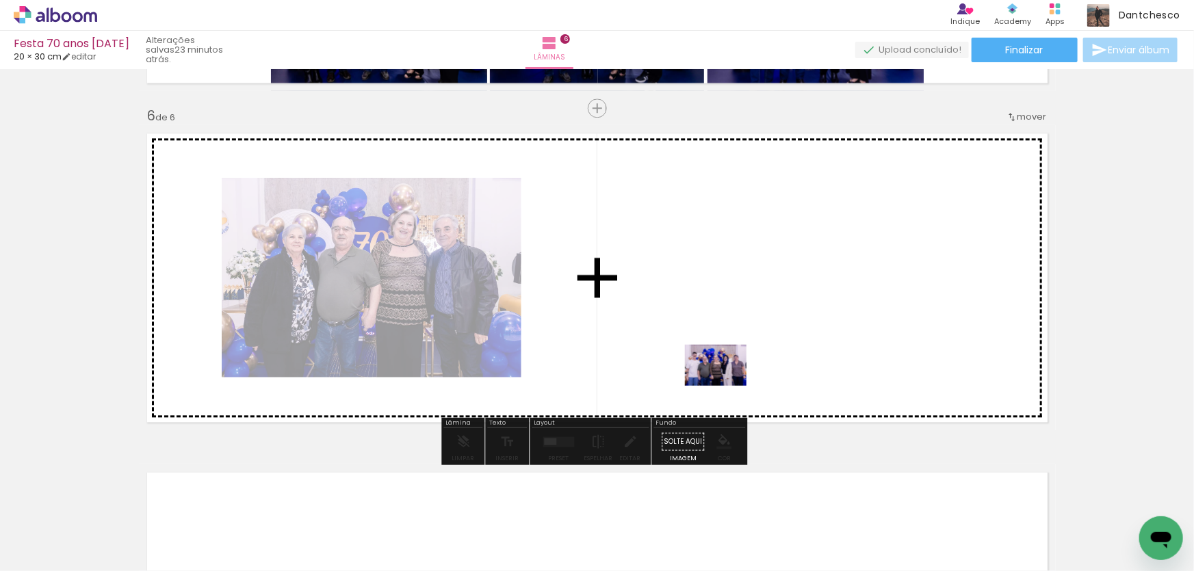
drag, startPoint x: 684, startPoint y: 534, endPoint x: 726, endPoint y: 385, distance: 154.9
click at [726, 385] on quentale-workspace at bounding box center [597, 285] width 1194 height 571
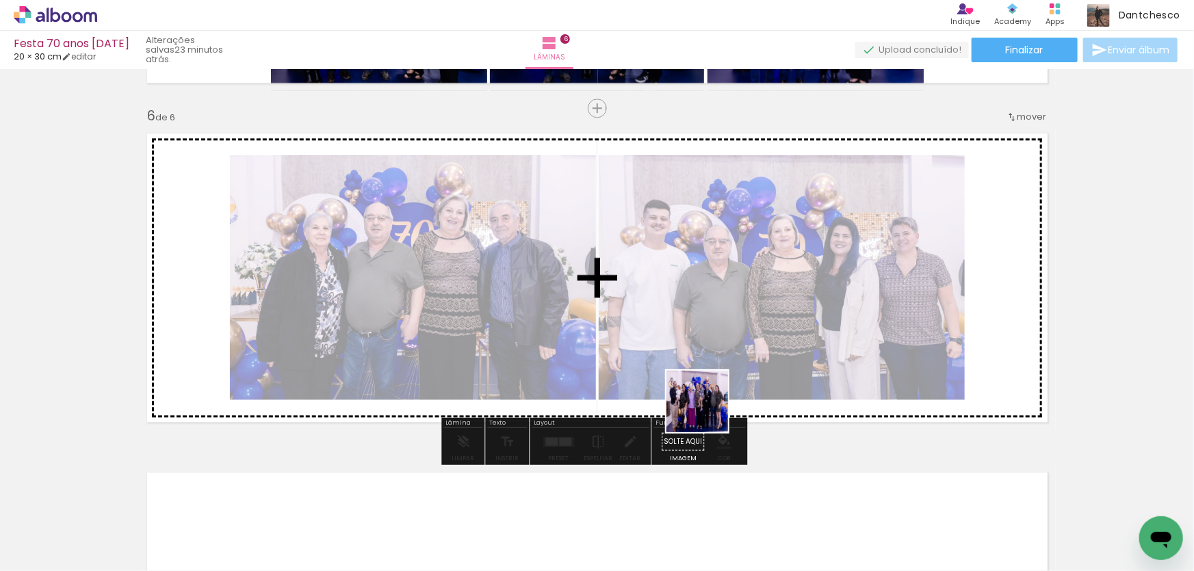
drag, startPoint x: 750, startPoint y: 533, endPoint x: 707, endPoint y: 411, distance: 129.6
click at [707, 411] on quentale-workspace at bounding box center [597, 285] width 1194 height 571
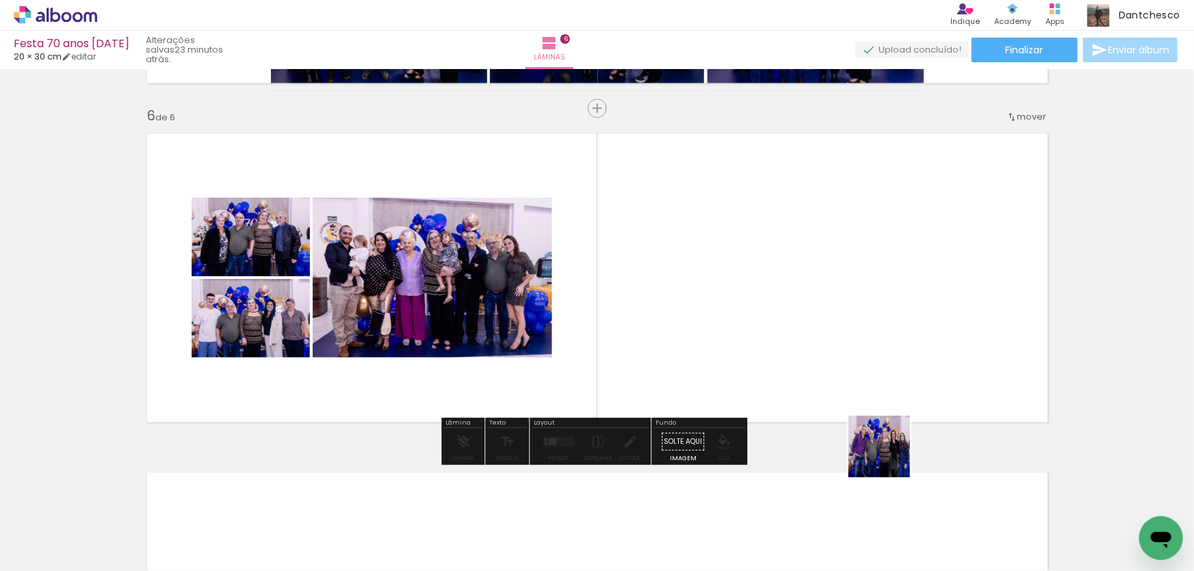
drag, startPoint x: 963, startPoint y: 523, endPoint x: 848, endPoint y: 417, distance: 156.9
click at [848, 417] on quentale-workspace at bounding box center [597, 285] width 1194 height 571
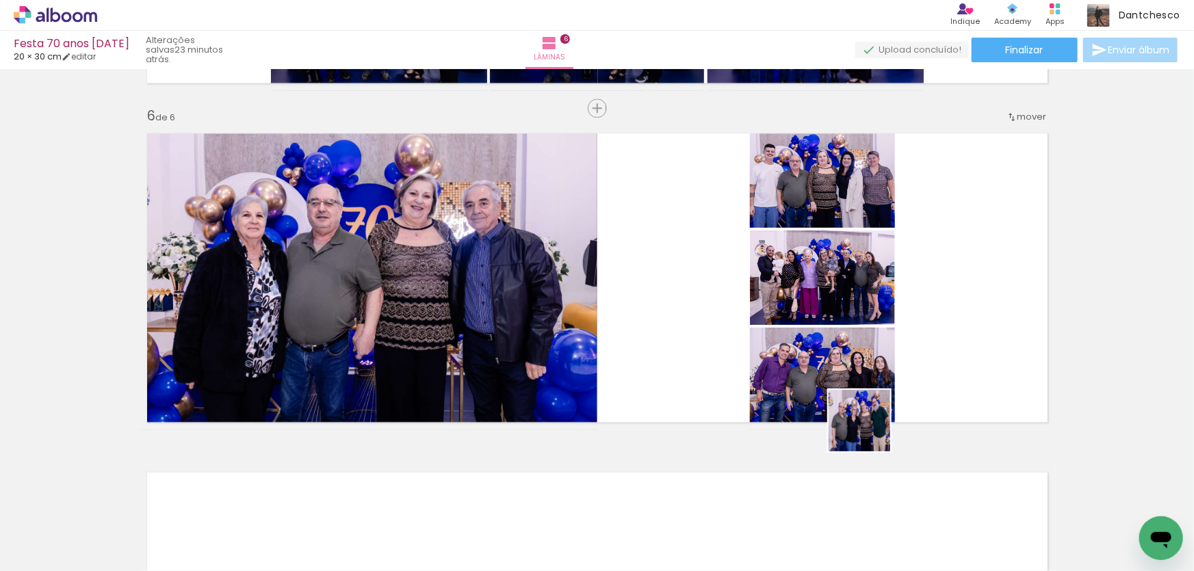
drag, startPoint x: 963, startPoint y: 484, endPoint x: 865, endPoint y: 426, distance: 113.8
click at [857, 420] on quentale-workspace at bounding box center [597, 285] width 1194 height 571
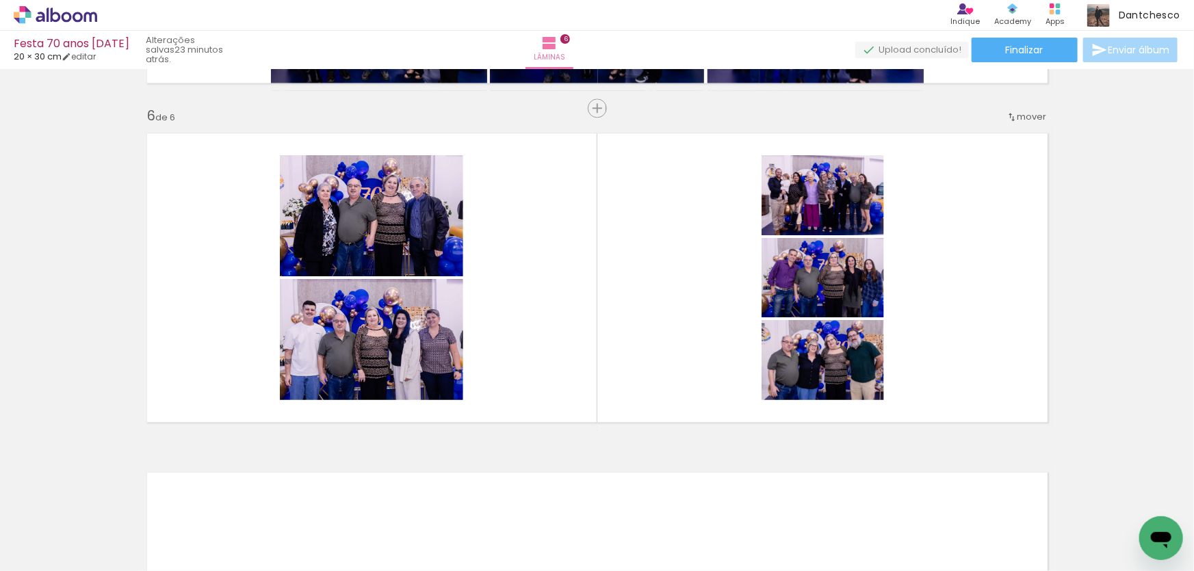
scroll to position [0, 1223]
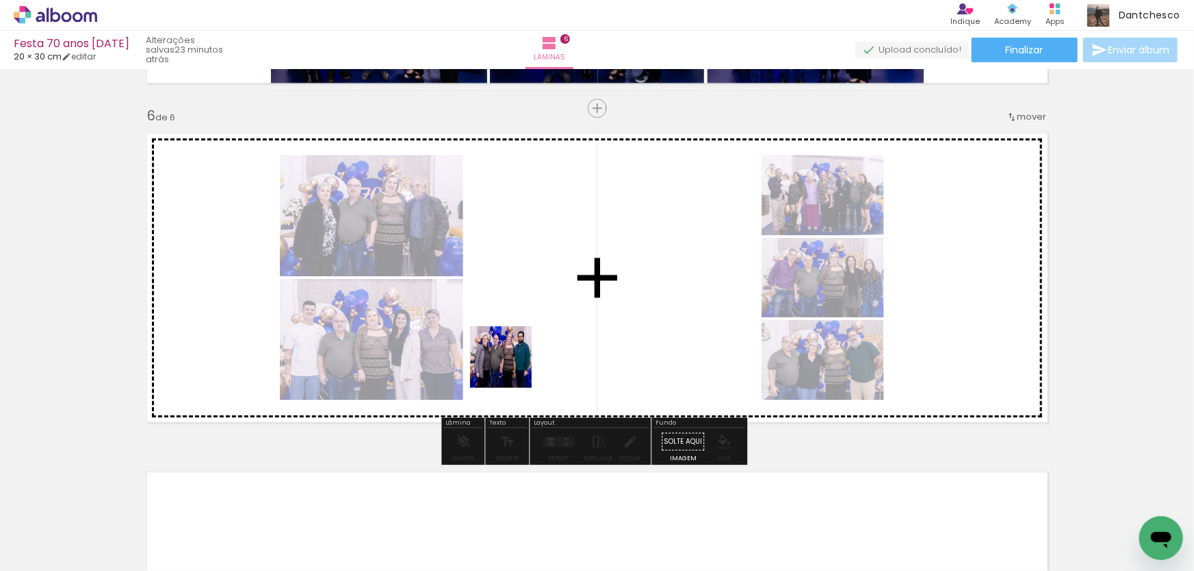
drag, startPoint x: 385, startPoint y: 536, endPoint x: 512, endPoint y: 365, distance: 213.1
click at [512, 366] on quentale-workspace at bounding box center [597, 285] width 1194 height 571
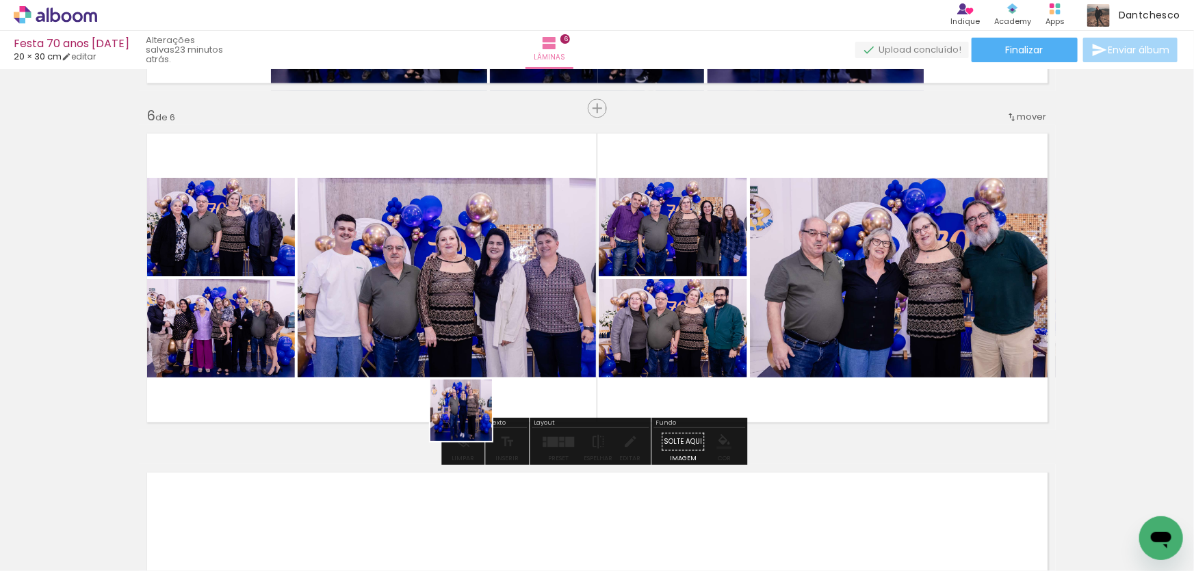
drag, startPoint x: 453, startPoint y: 532, endPoint x: 472, endPoint y: 416, distance: 117.9
click at [472, 416] on quentale-workspace at bounding box center [597, 285] width 1194 height 571
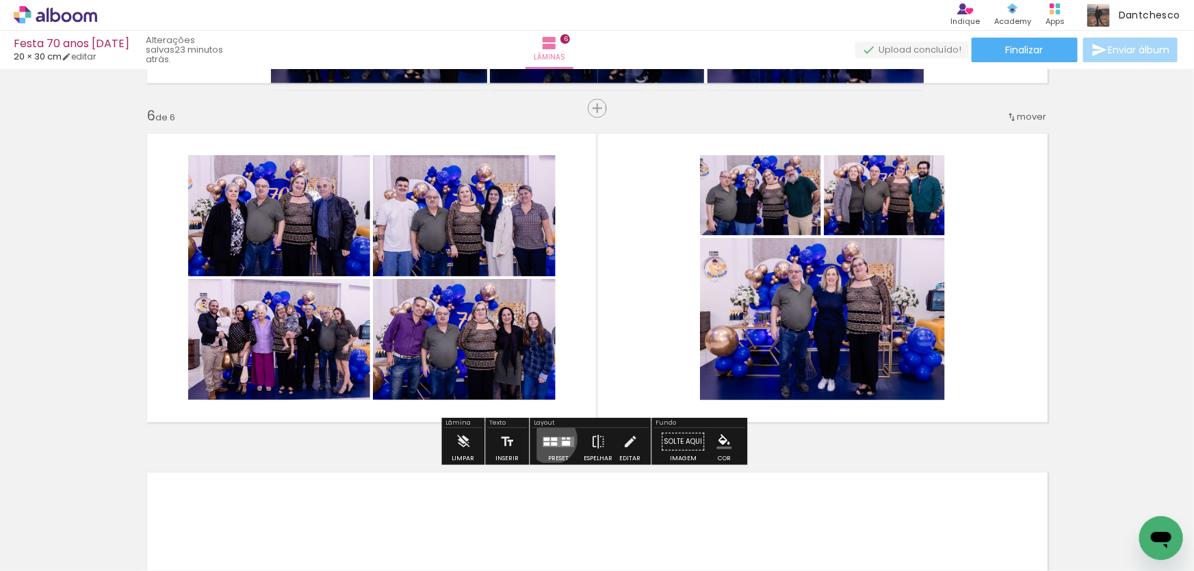
click at [551, 439] on div at bounding box center [554, 438] width 6 height 3
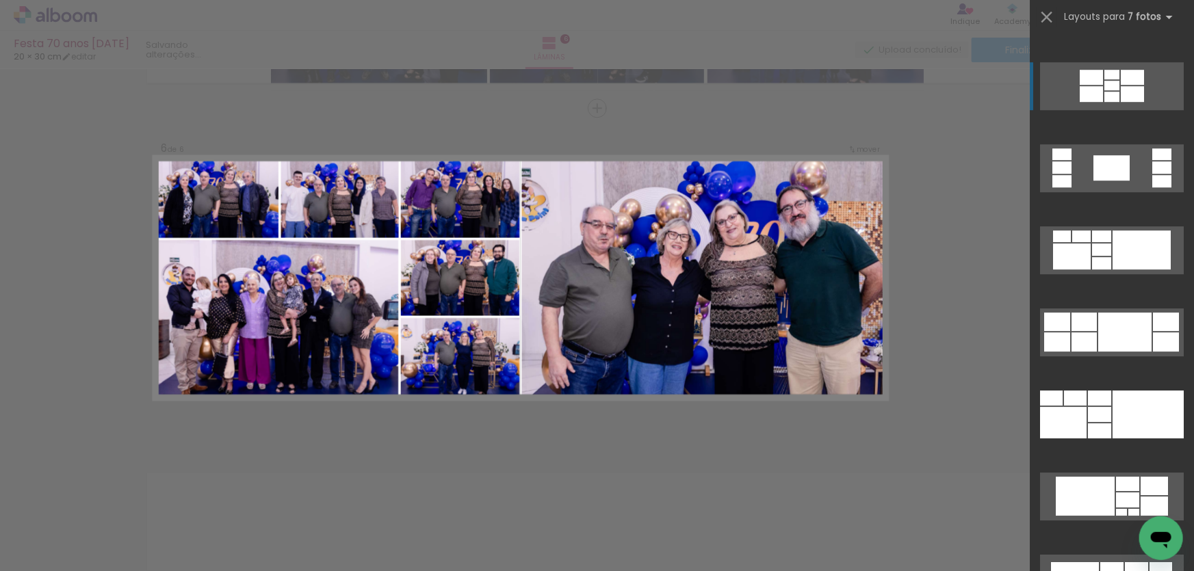
scroll to position [2114, 0]
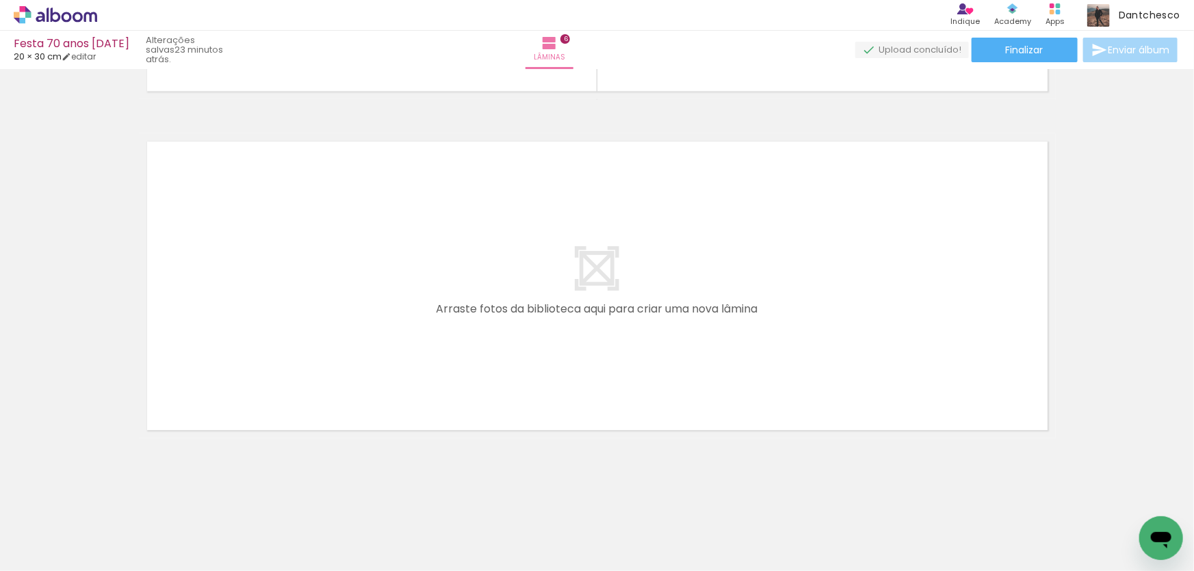
scroll to position [0, 1079]
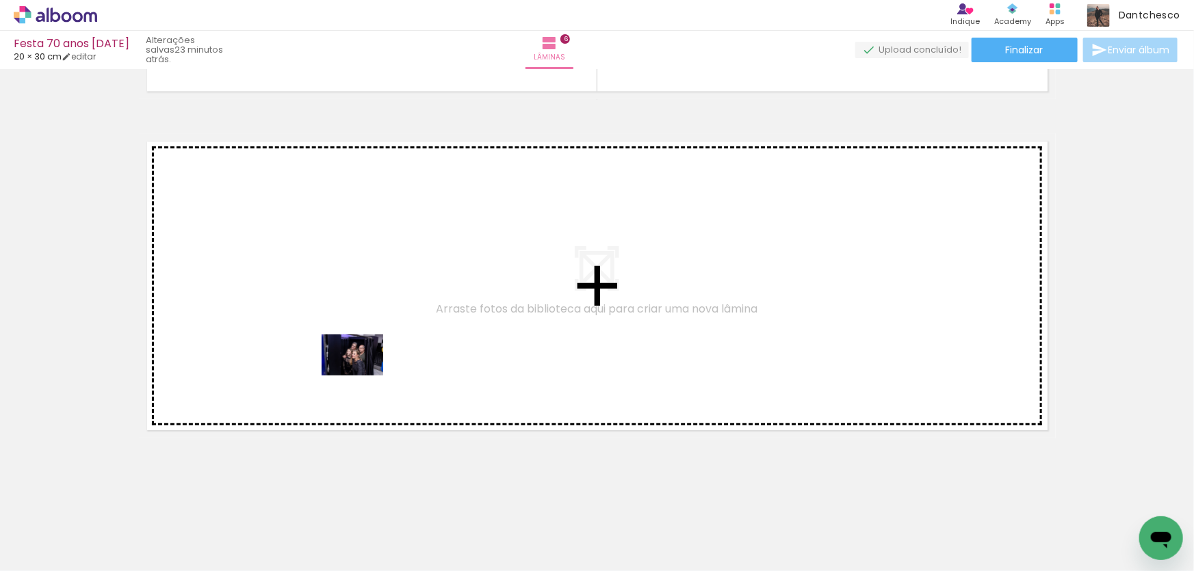
drag, startPoint x: 202, startPoint y: 532, endPoint x: 363, endPoint y: 376, distance: 224.0
click at [363, 376] on quentale-workspace at bounding box center [597, 285] width 1194 height 571
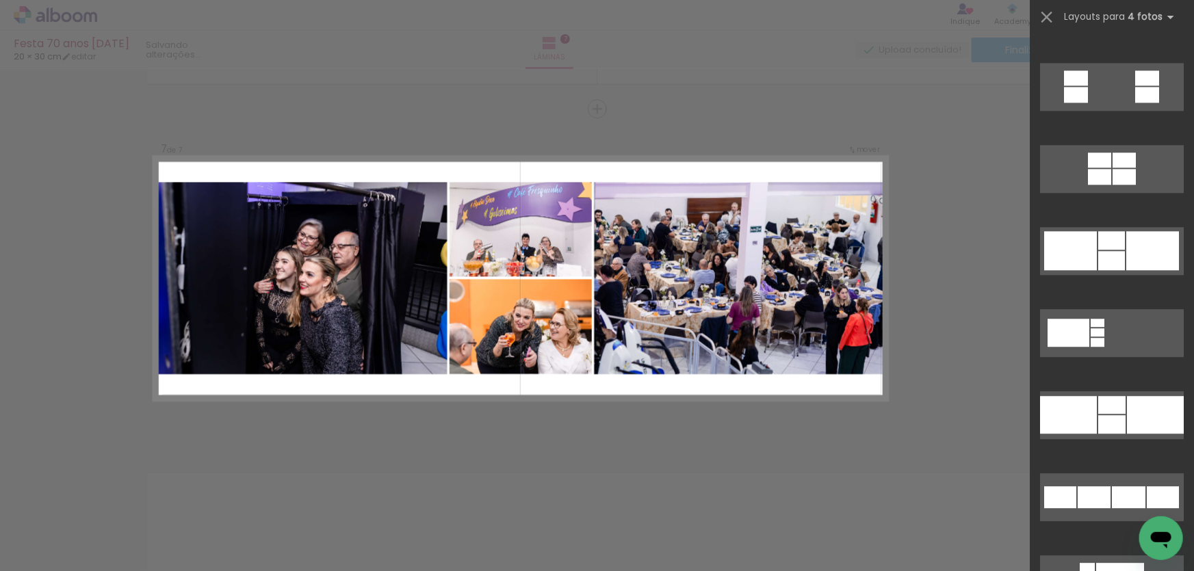
scroll to position [1804, 0]
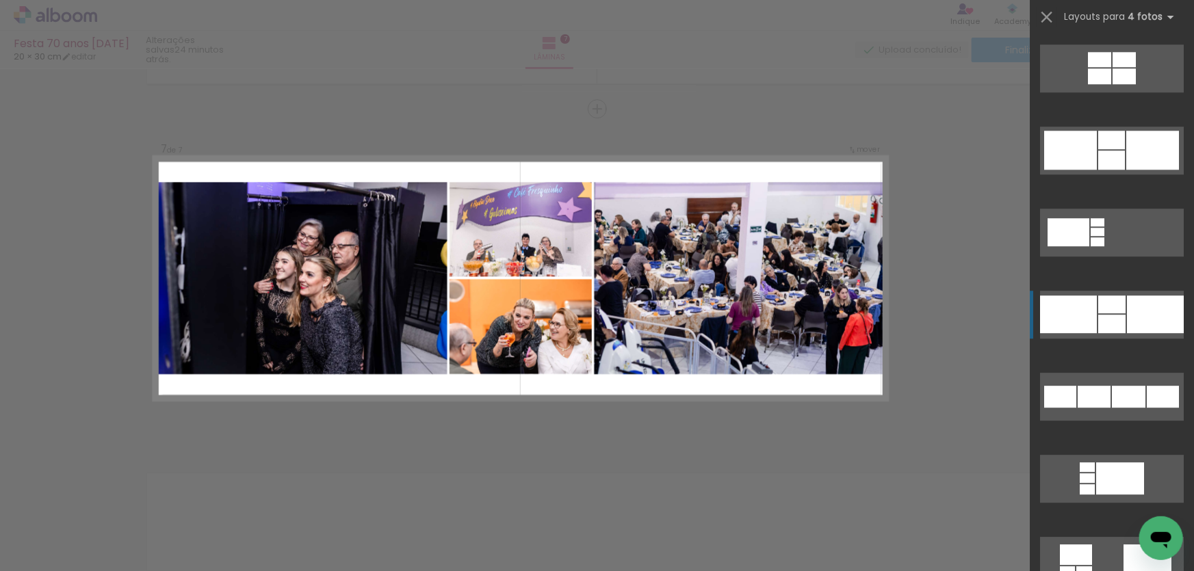
click at [1081, 315] on div at bounding box center [1068, 315] width 57 height 38
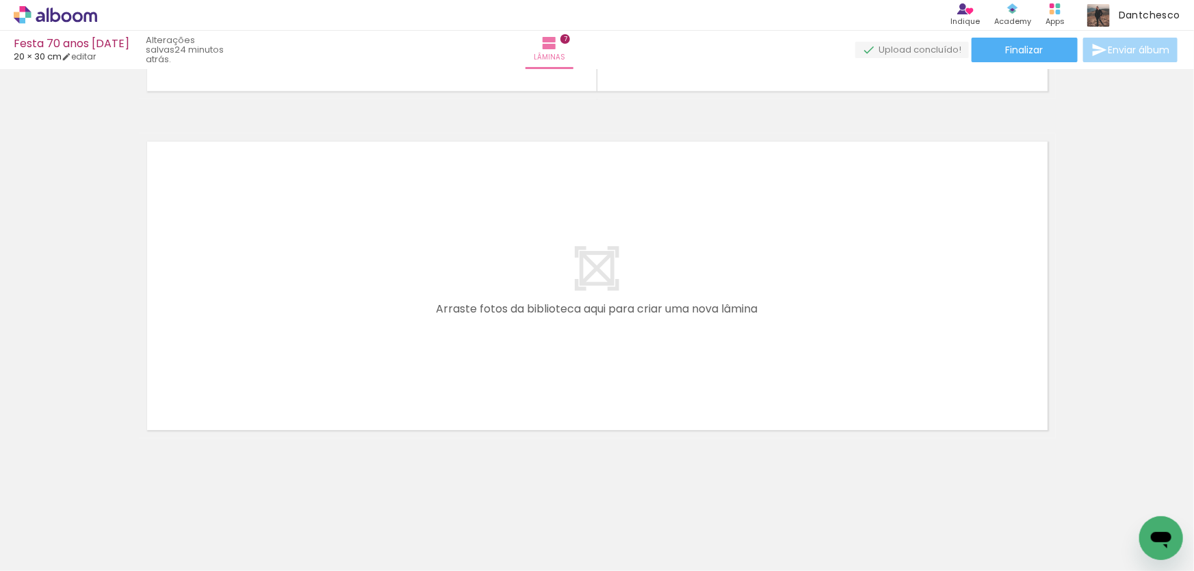
scroll to position [0, 1333]
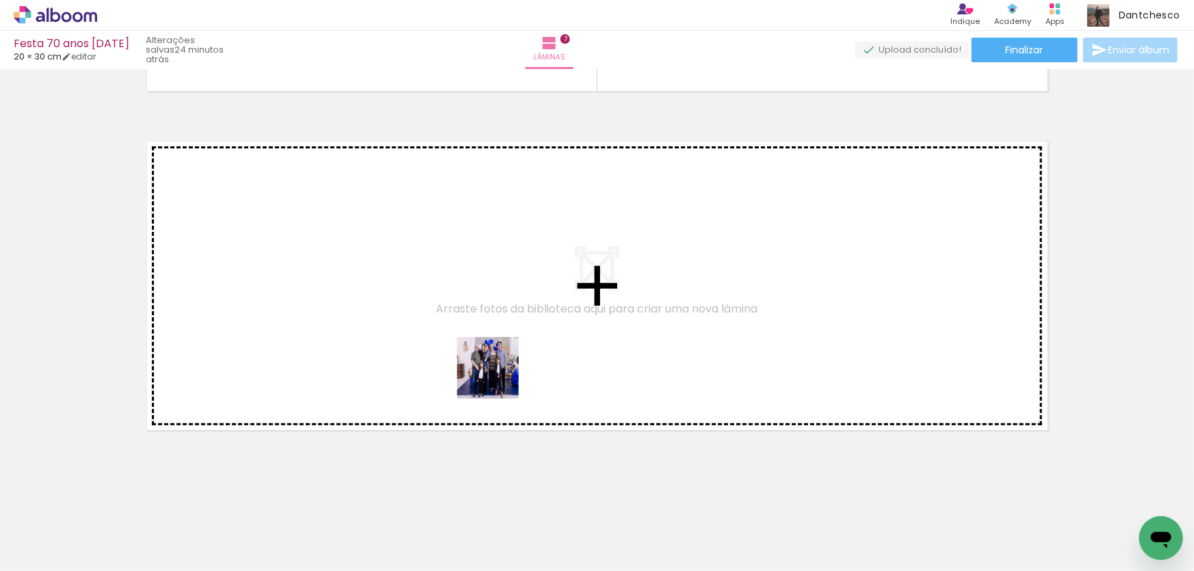
drag, startPoint x: 404, startPoint y: 521, endPoint x: 498, endPoint y: 378, distance: 170.8
click at [498, 378] on quentale-workspace at bounding box center [597, 285] width 1194 height 571
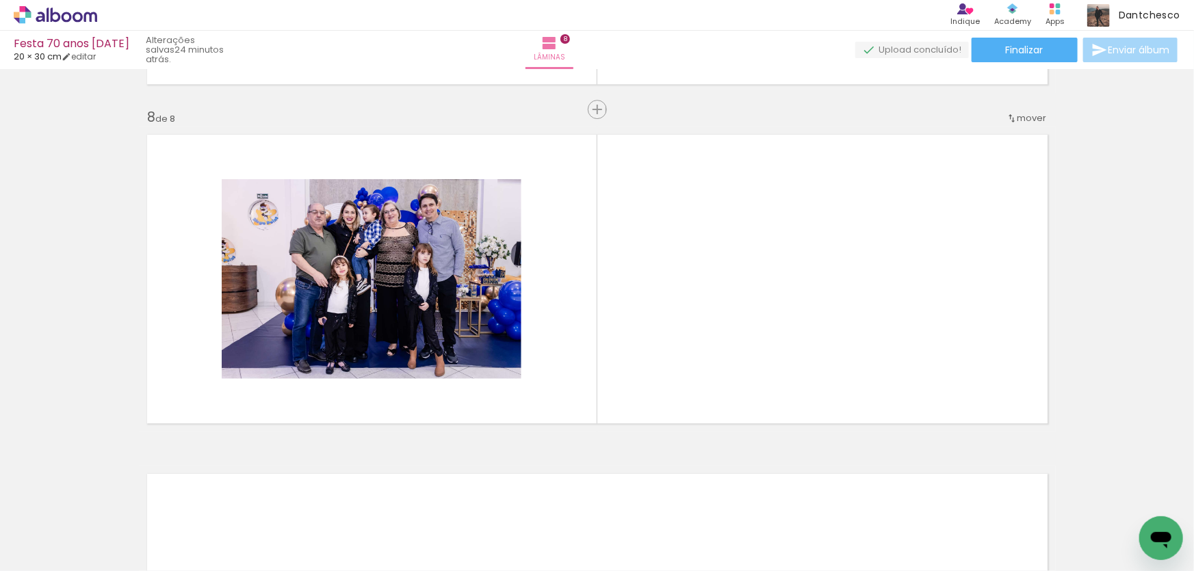
scroll to position [2359, 0]
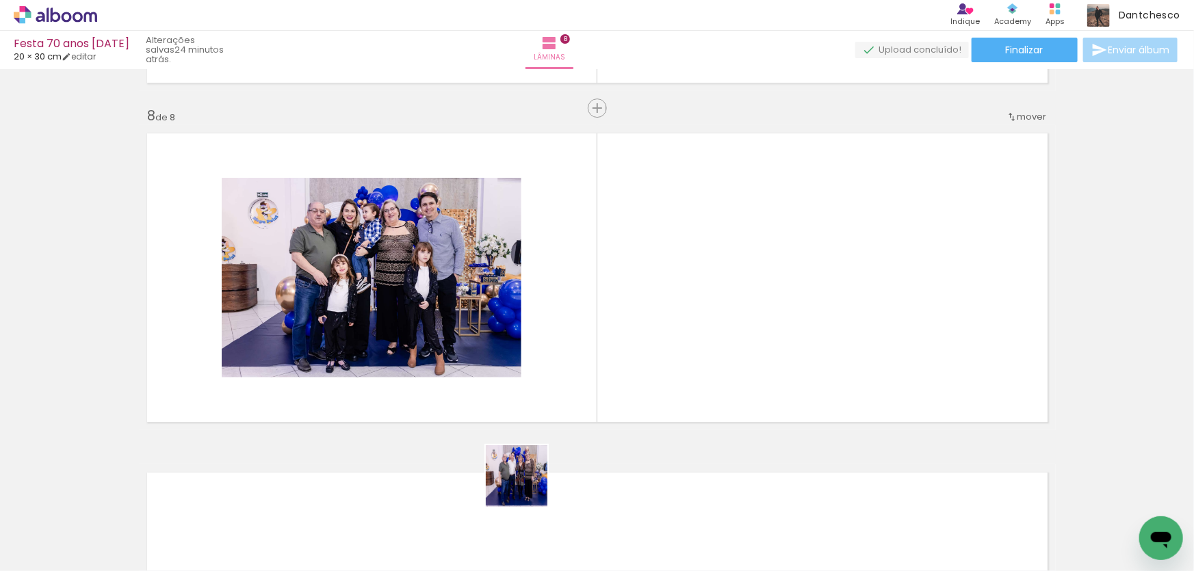
drag, startPoint x: 482, startPoint y: 522, endPoint x: 650, endPoint y: 354, distance: 237.5
click at [650, 354] on quentale-workspace at bounding box center [597, 285] width 1194 height 571
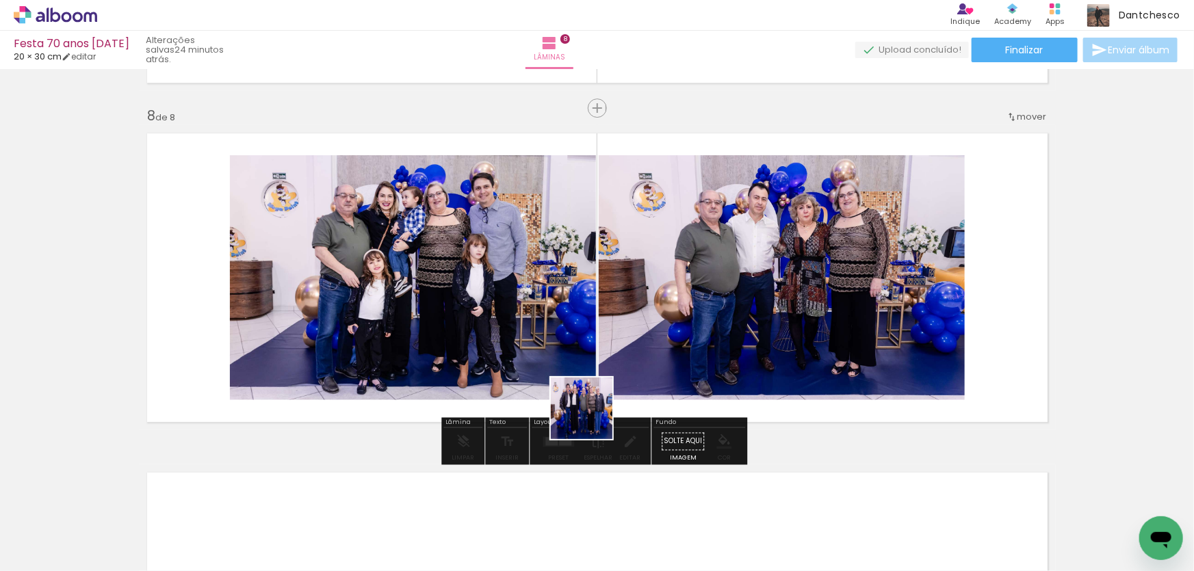
drag, startPoint x: 593, startPoint y: 538, endPoint x: 590, endPoint y: 436, distance: 102.7
click at [590, 415] on quentale-workspace at bounding box center [597, 285] width 1194 height 571
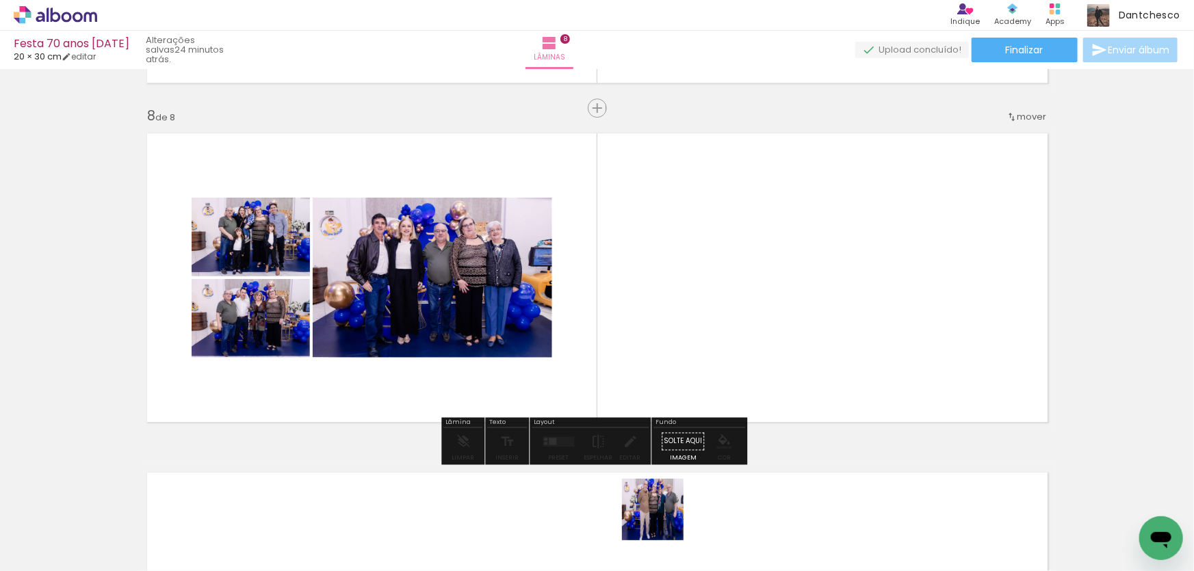
drag, startPoint x: 663, startPoint y: 520, endPoint x: 705, endPoint y: 375, distance: 150.9
click at [703, 378] on quentale-workspace at bounding box center [597, 285] width 1194 height 571
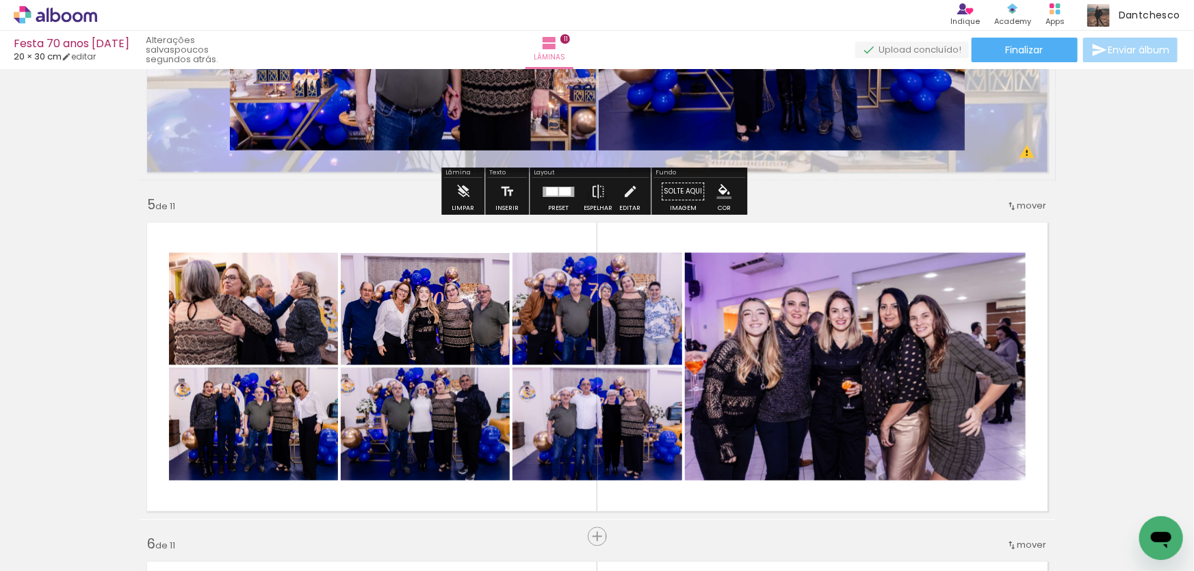
scroll to position [1251, 0]
click at [592, 203] on iron-icon at bounding box center [597, 192] width 15 height 27
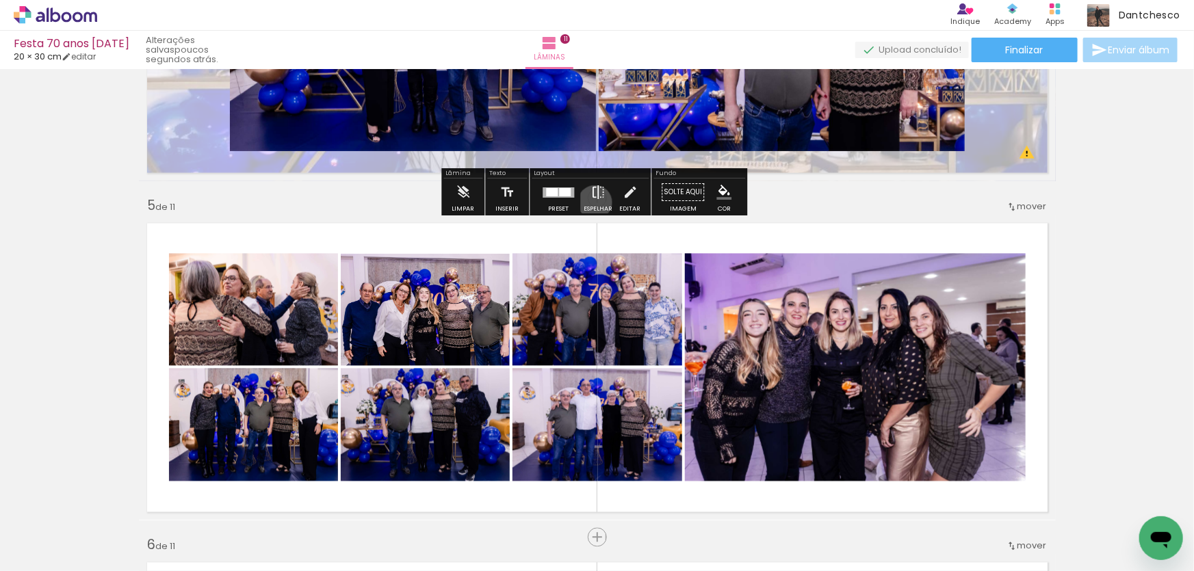
click at [592, 203] on iron-icon at bounding box center [597, 192] width 15 height 27
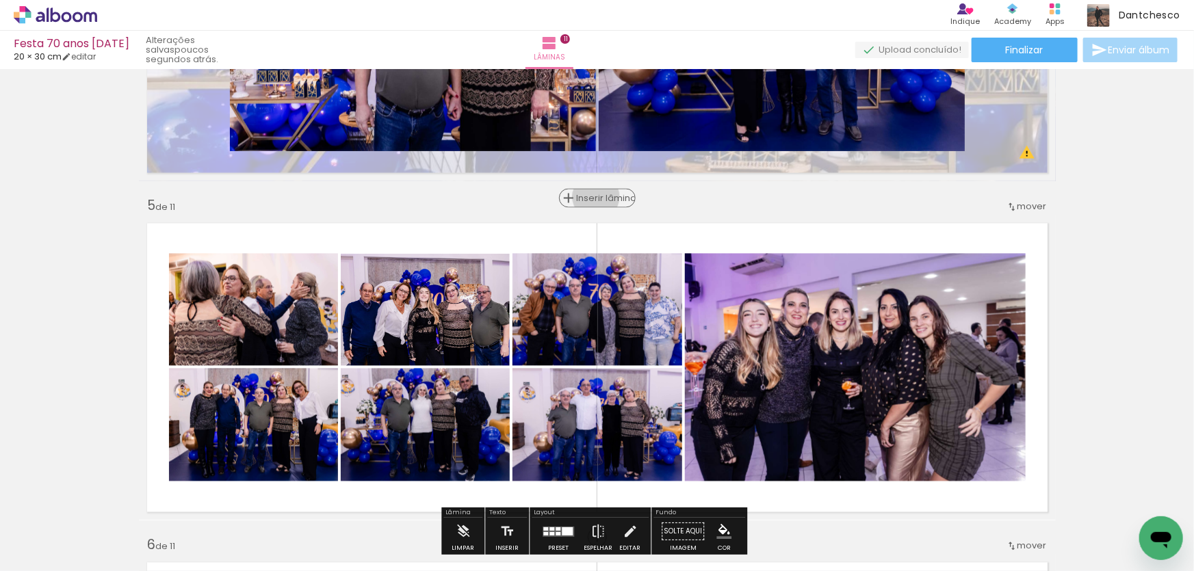
click at [591, 197] on span "Inserir lâmina" at bounding box center [603, 198] width 53 height 9
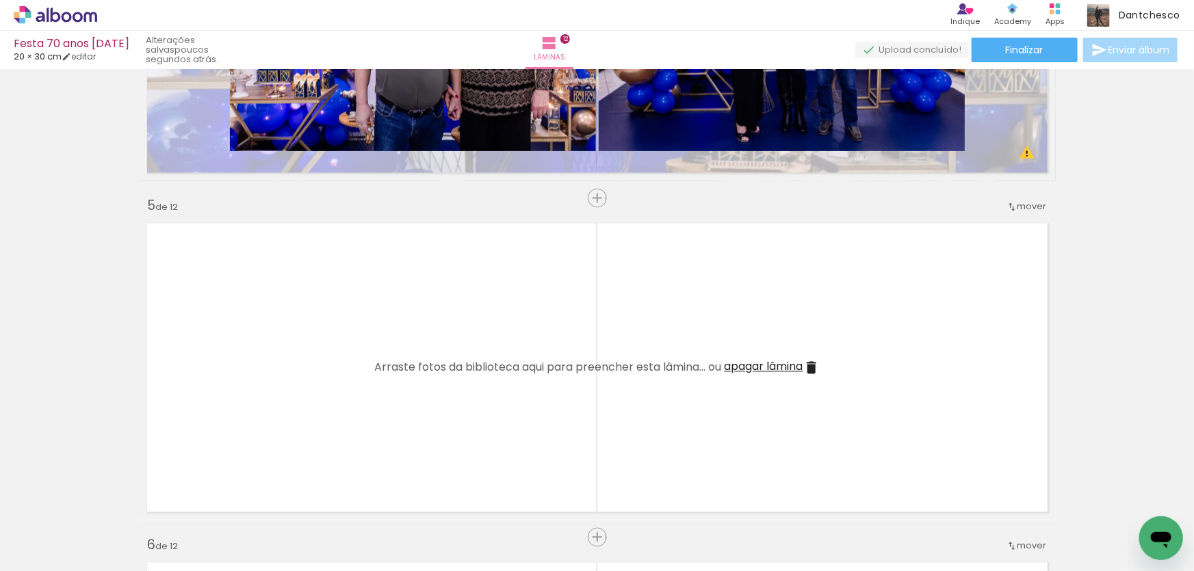
scroll to position [1499, 0]
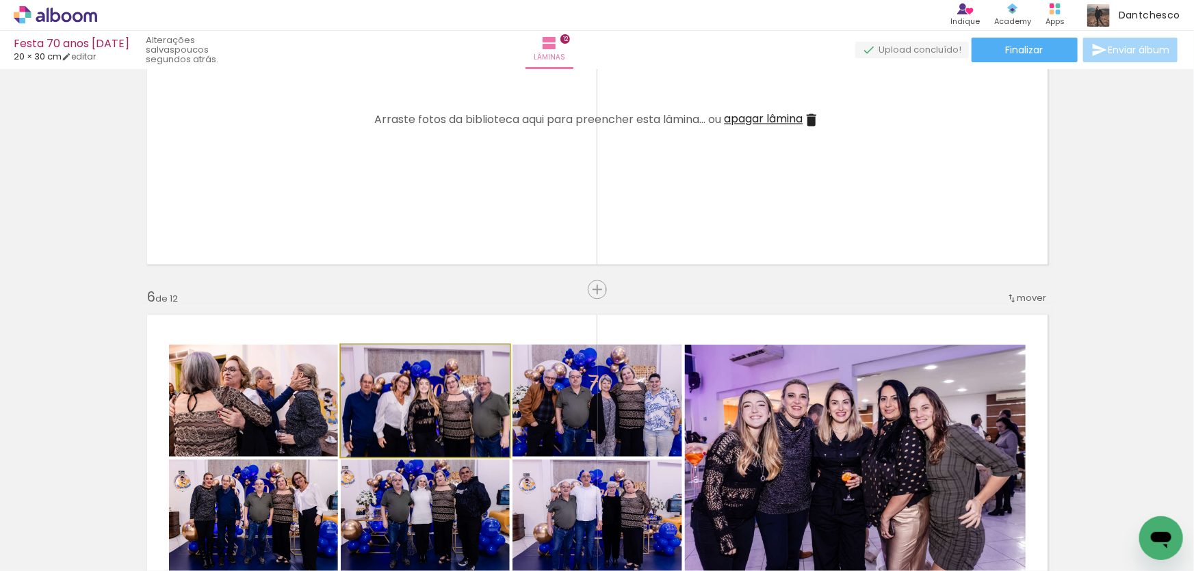
drag, startPoint x: 438, startPoint y: 404, endPoint x: 533, endPoint y: 194, distance: 230.6
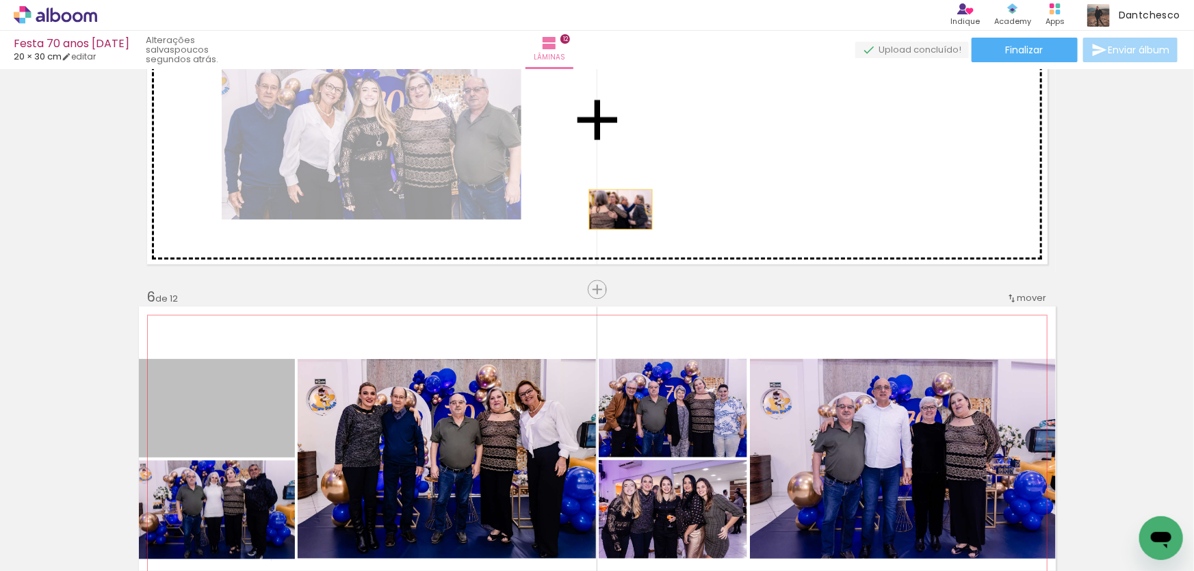
drag, startPoint x: 188, startPoint y: 404, endPoint x: 655, endPoint y: 185, distance: 515.8
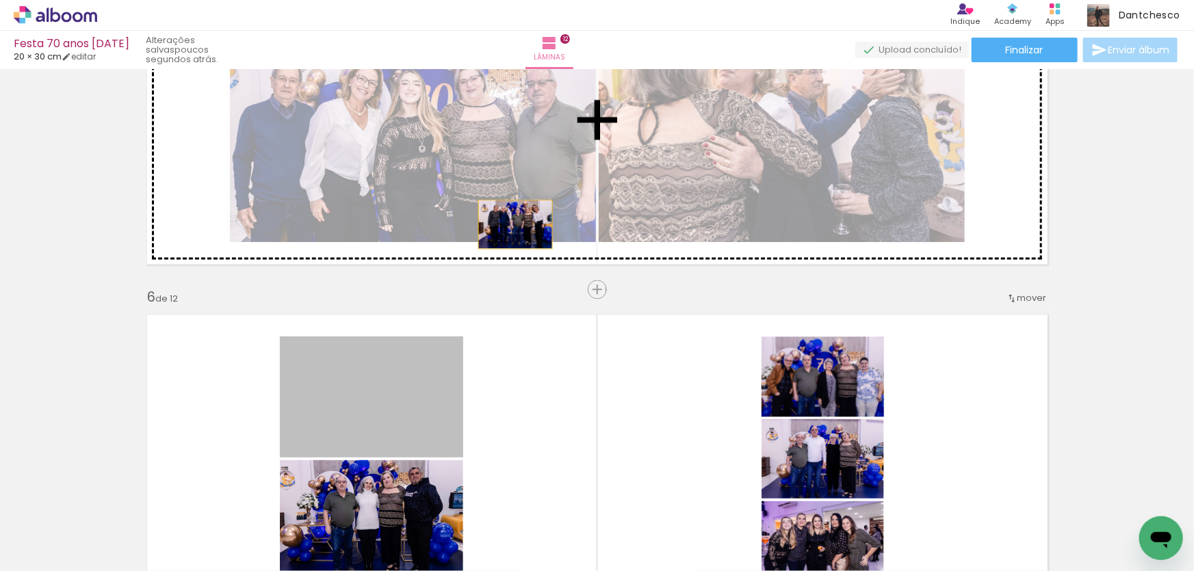
drag, startPoint x: 368, startPoint y: 402, endPoint x: 510, endPoint y: 224, distance: 228.3
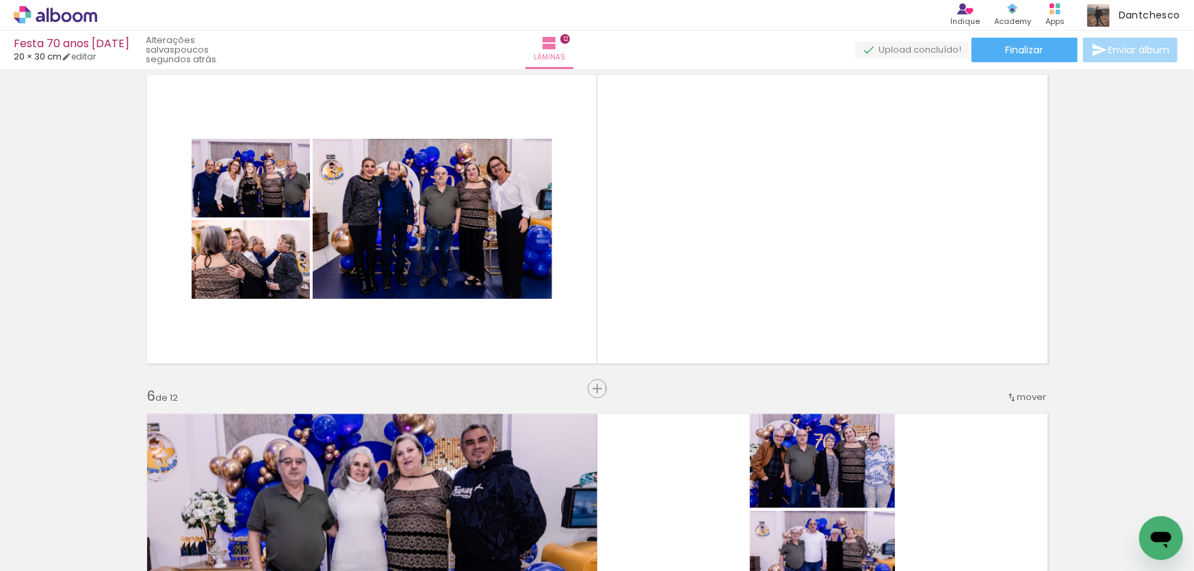
scroll to position [1375, 0]
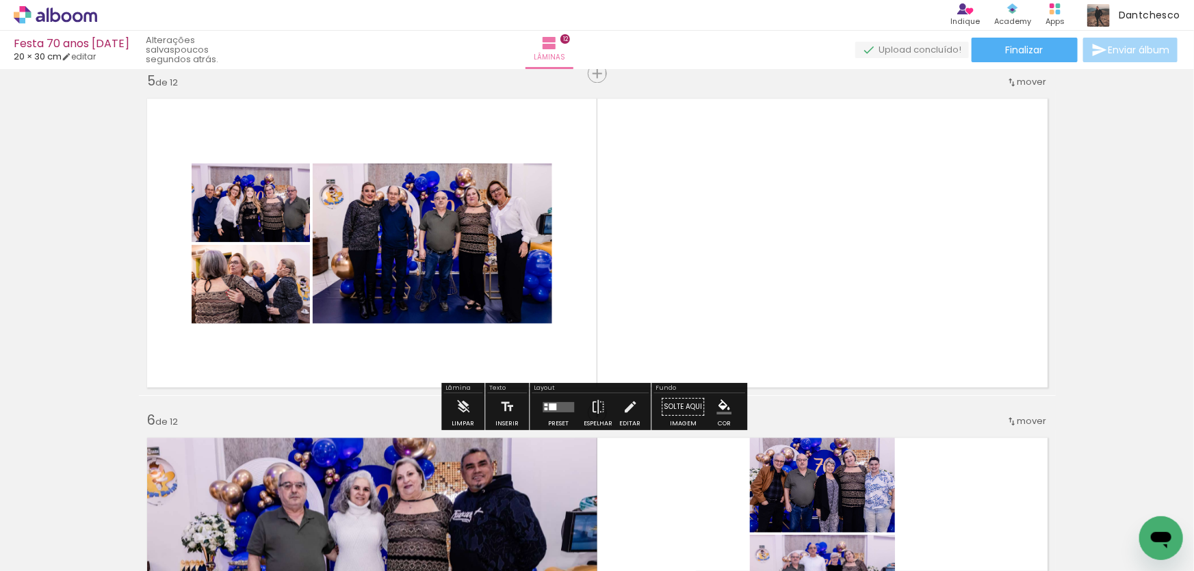
click at [544, 406] on div at bounding box center [545, 405] width 3 height 3
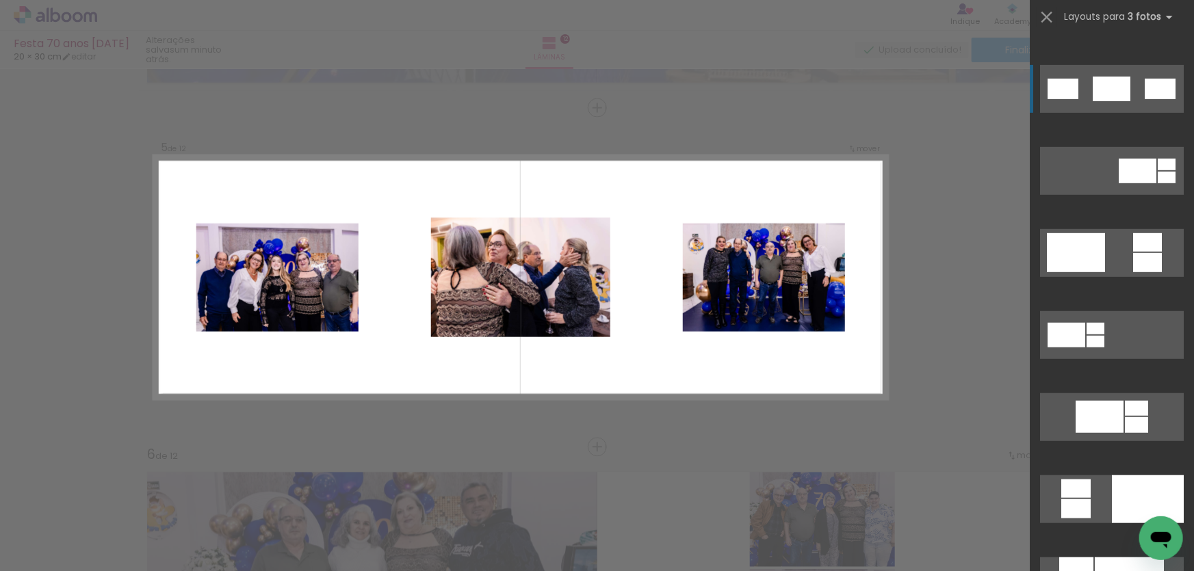
scroll to position [622, 0]
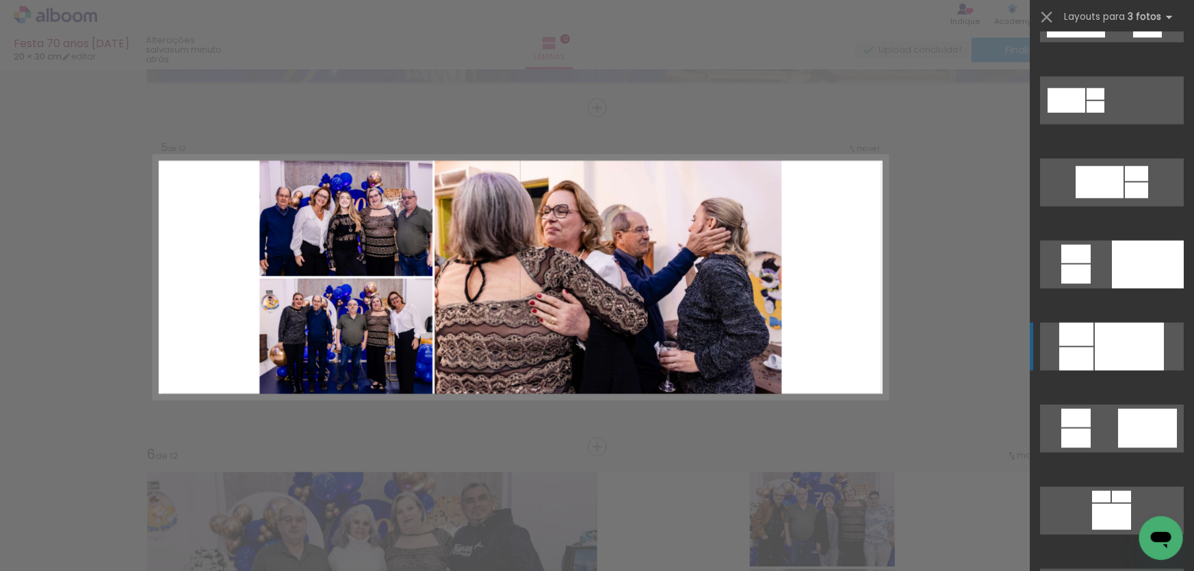
click at [1071, 343] on div at bounding box center [1076, 334] width 34 height 23
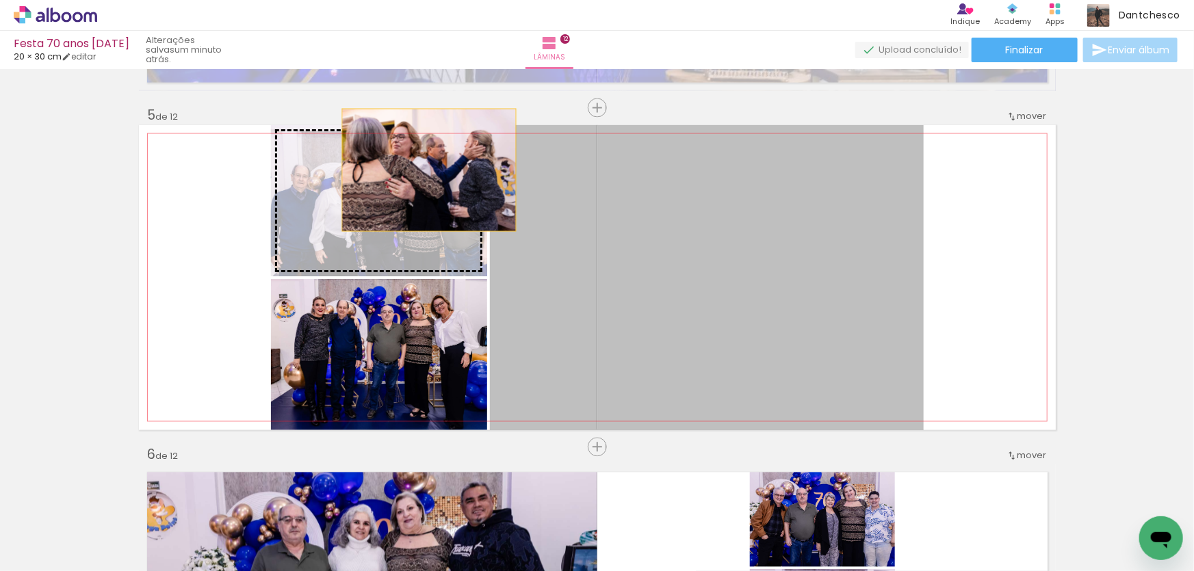
drag, startPoint x: 640, startPoint y: 232, endPoint x: 411, endPoint y: 170, distance: 237.5
click at [0, 0] on slot at bounding box center [0, 0] width 0 height 0
click at [411, 167] on quentale-photo at bounding box center [379, 200] width 216 height 151
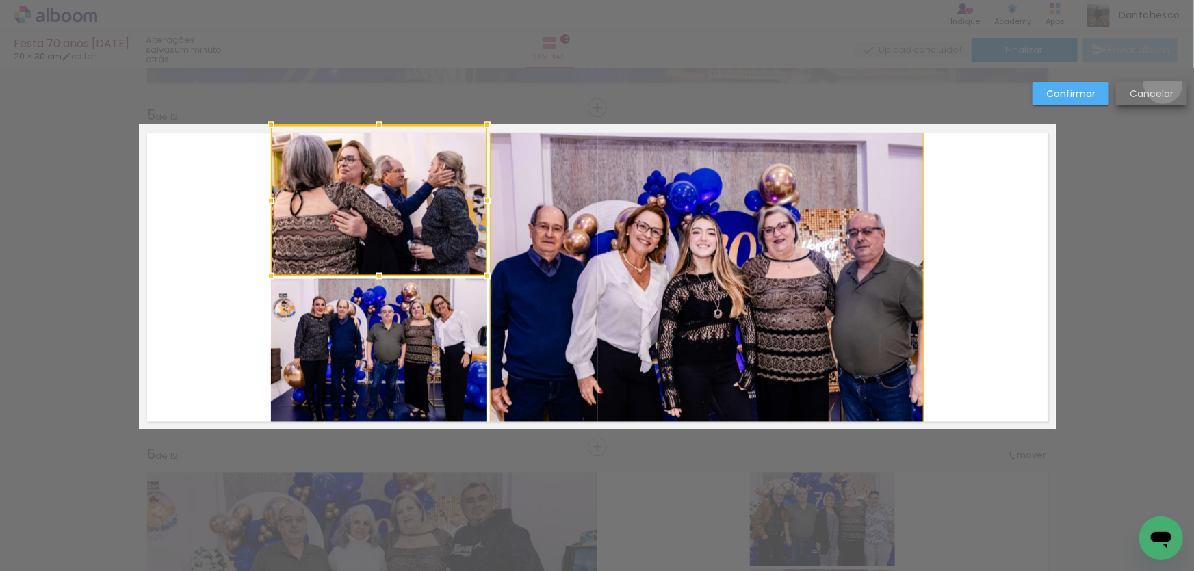
click at [1163, 84] on paper-button "Cancelar" at bounding box center [1151, 93] width 71 height 23
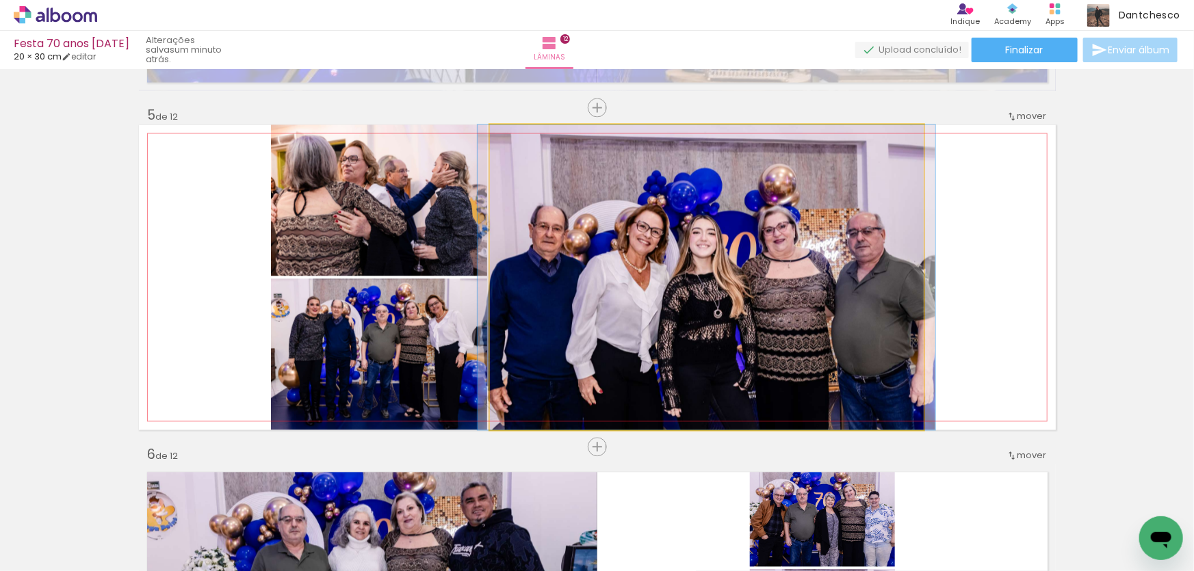
click at [690, 261] on quentale-photo at bounding box center [707, 277] width 434 height 305
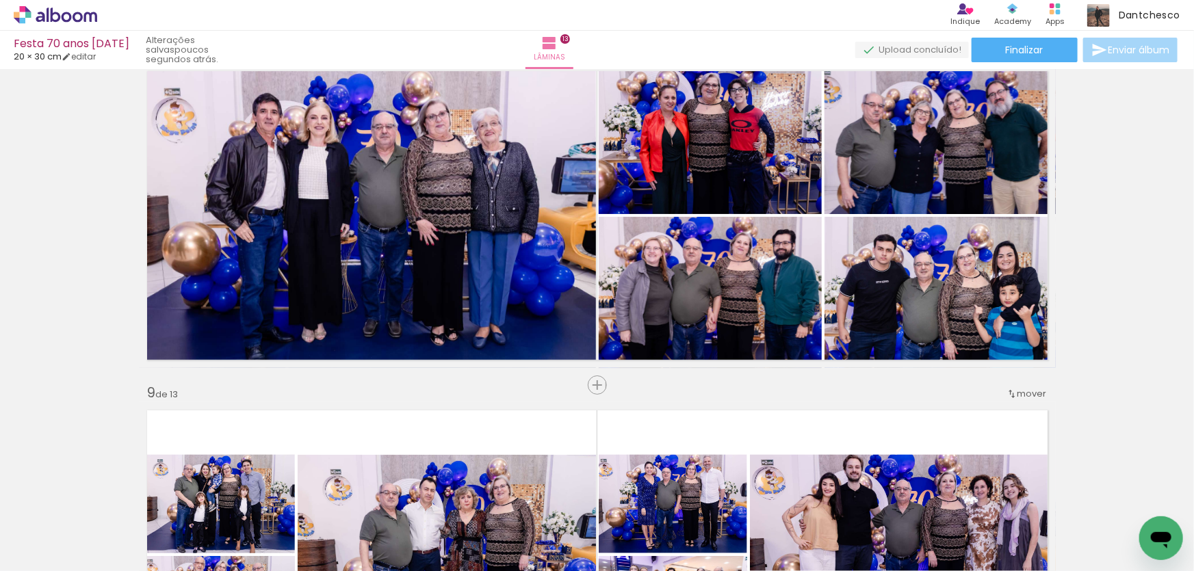
scroll to position [0, 1323]
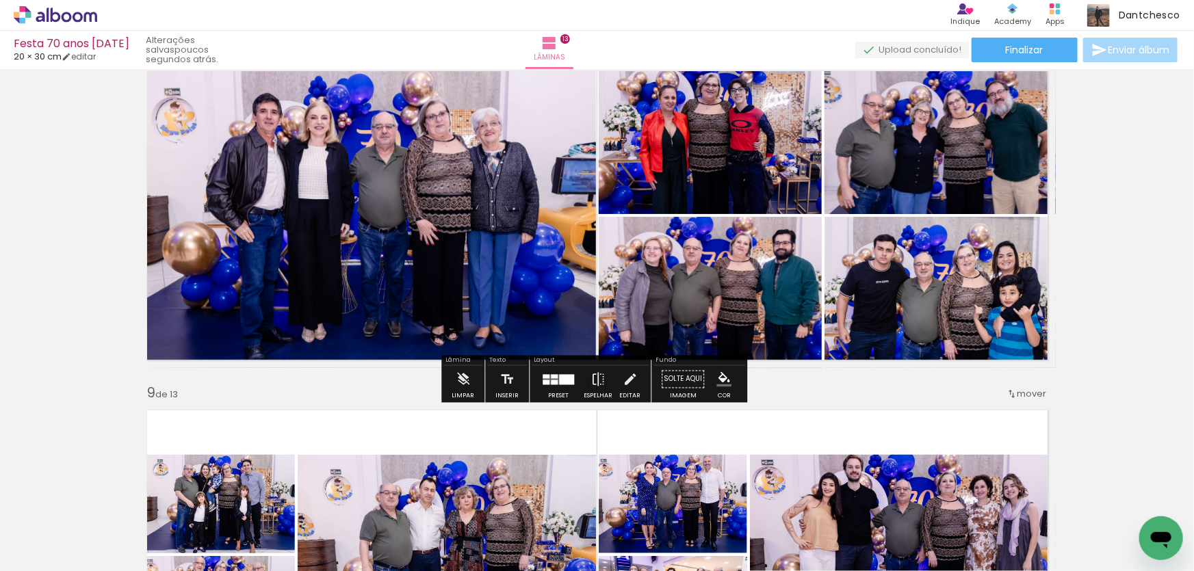
click at [1138, 271] on div "Inserir lâmina 1 de 13 Inserir lâmina 2 de 13 Inserir lâmina 3 de 13 Inserir lâ…" at bounding box center [597, 29] width 1194 height 4752
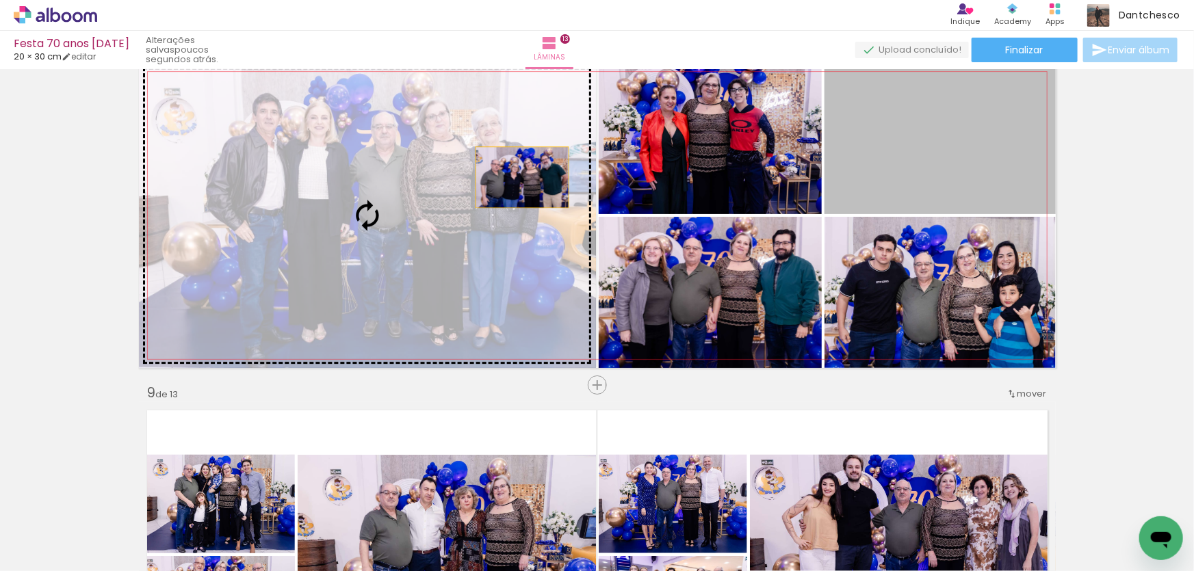
drag, startPoint x: 930, startPoint y: 148, endPoint x: 510, endPoint y: 177, distance: 421.8
click at [0, 0] on slot at bounding box center [0, 0] width 0 height 0
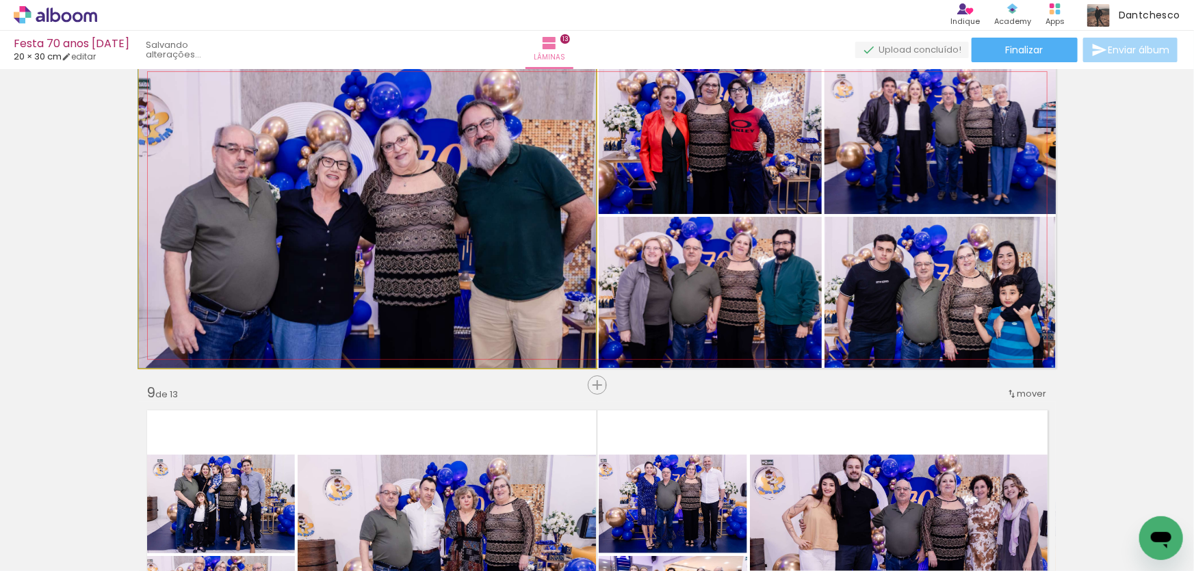
click at [483, 174] on quentale-photo at bounding box center [367, 215] width 457 height 305
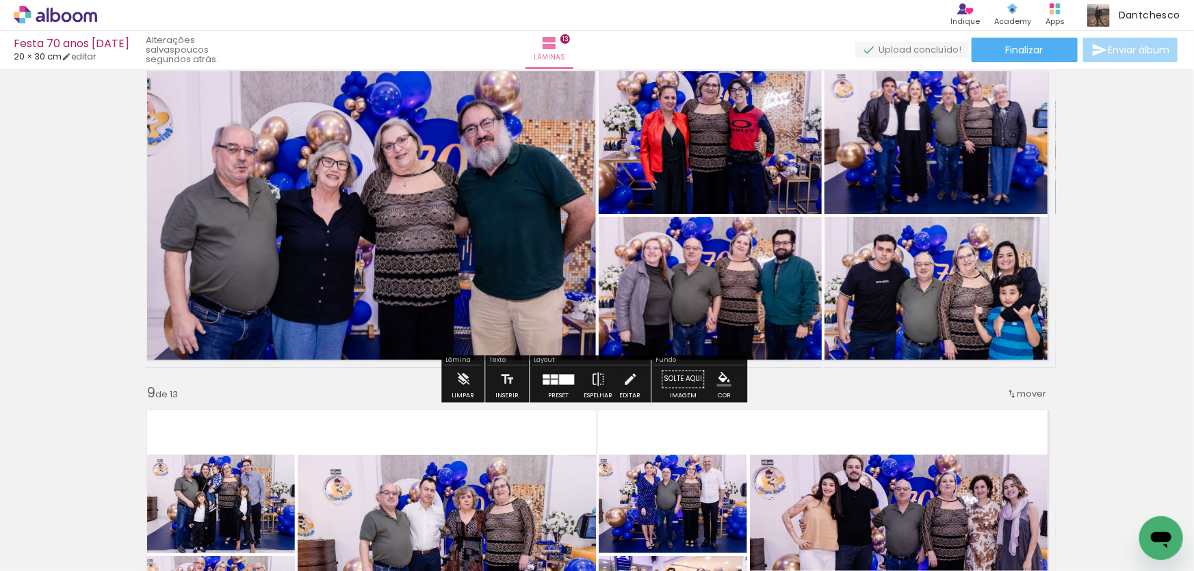
click at [1134, 263] on div "Inserir lâmina 1 de 13 Inserir lâmina 2 de 13 Inserir lâmina 3 de 13 Inserir lâ…" at bounding box center [597, 29] width 1194 height 4752
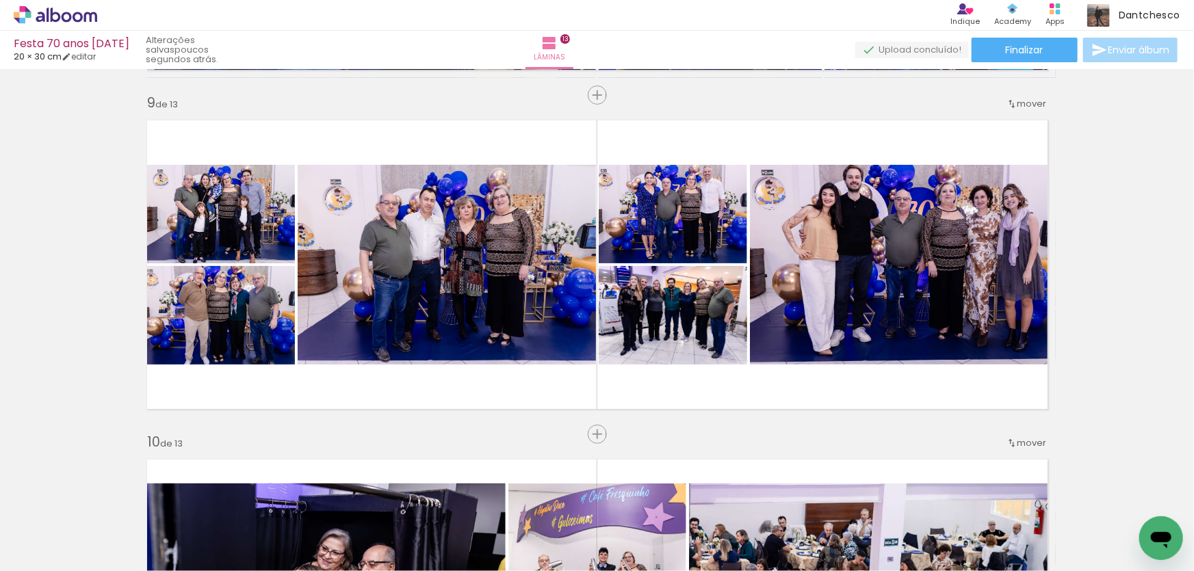
scroll to position [2732, 0]
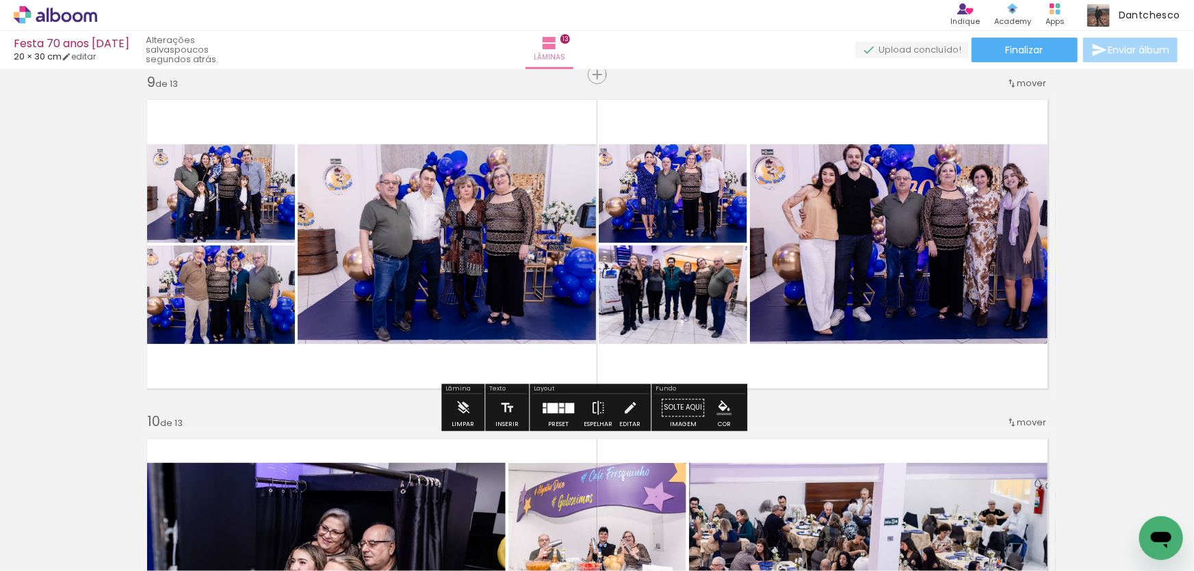
click at [556, 413] on div at bounding box center [558, 408] width 37 height 27
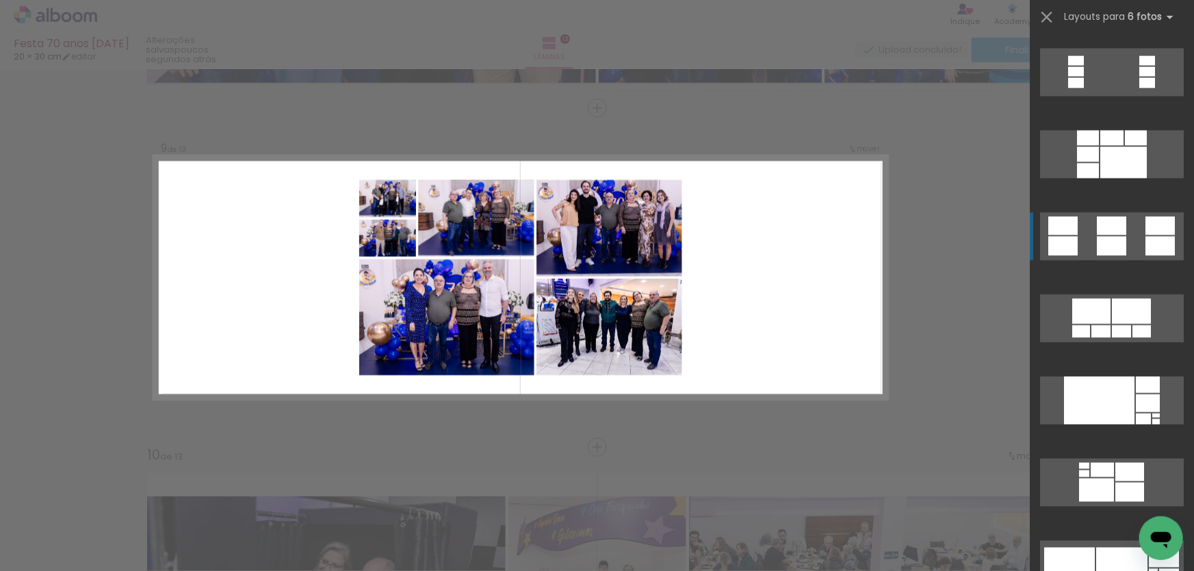
scroll to position [3669, 0]
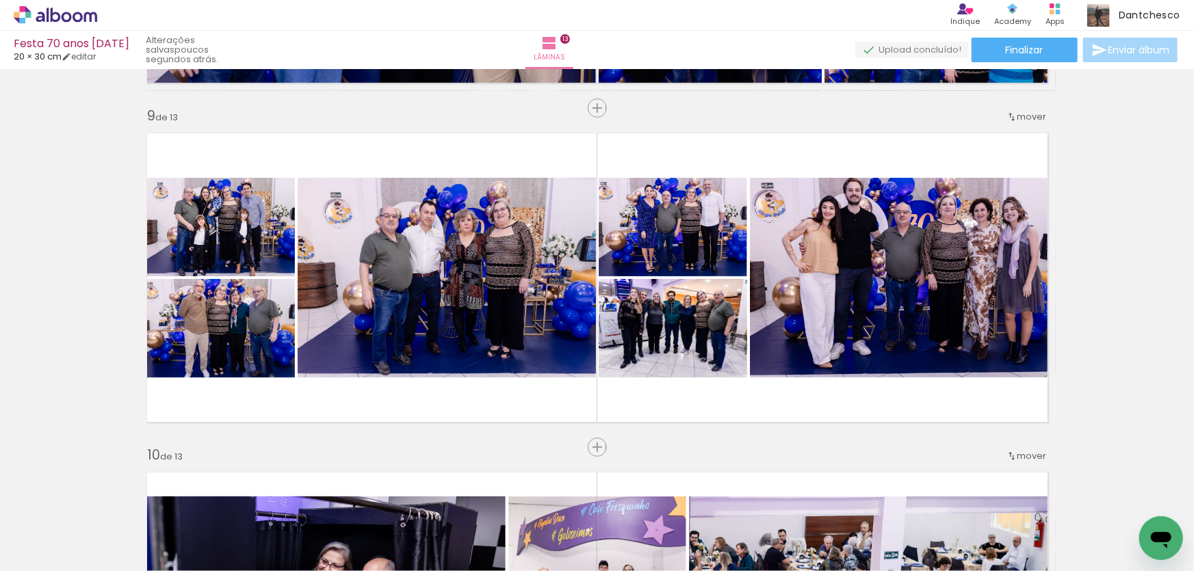
scroll to position [0, 0]
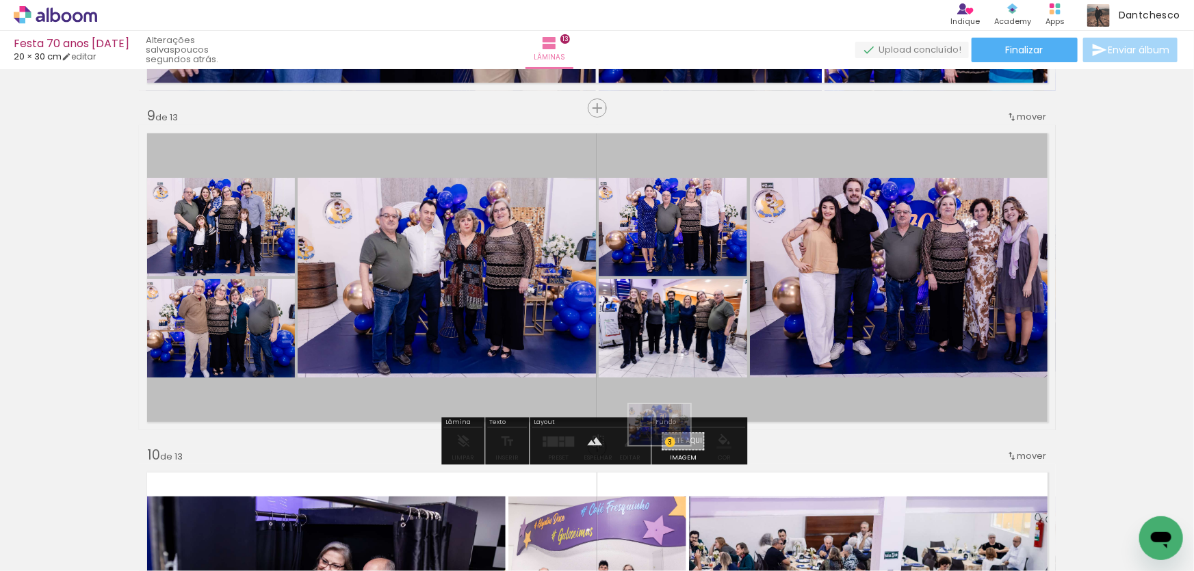
drag, startPoint x: 136, startPoint y: 530, endPoint x: 670, endPoint y: 445, distance: 540.4
click at [670, 445] on quentale-workspace at bounding box center [597, 285] width 1194 height 571
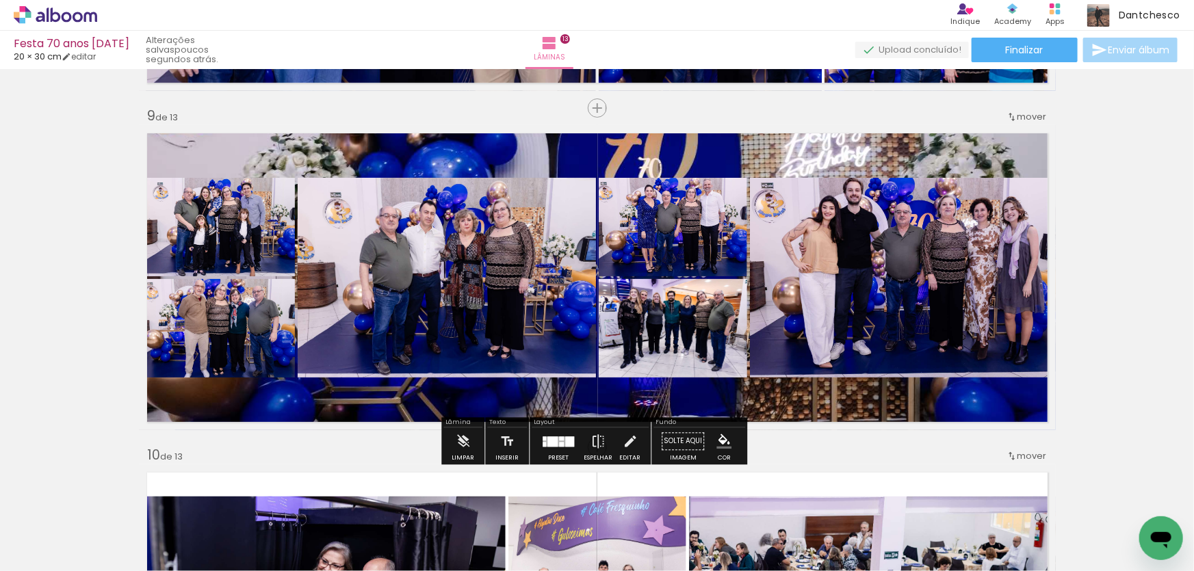
click at [771, 382] on quentale-layouter at bounding box center [597, 277] width 917 height 305
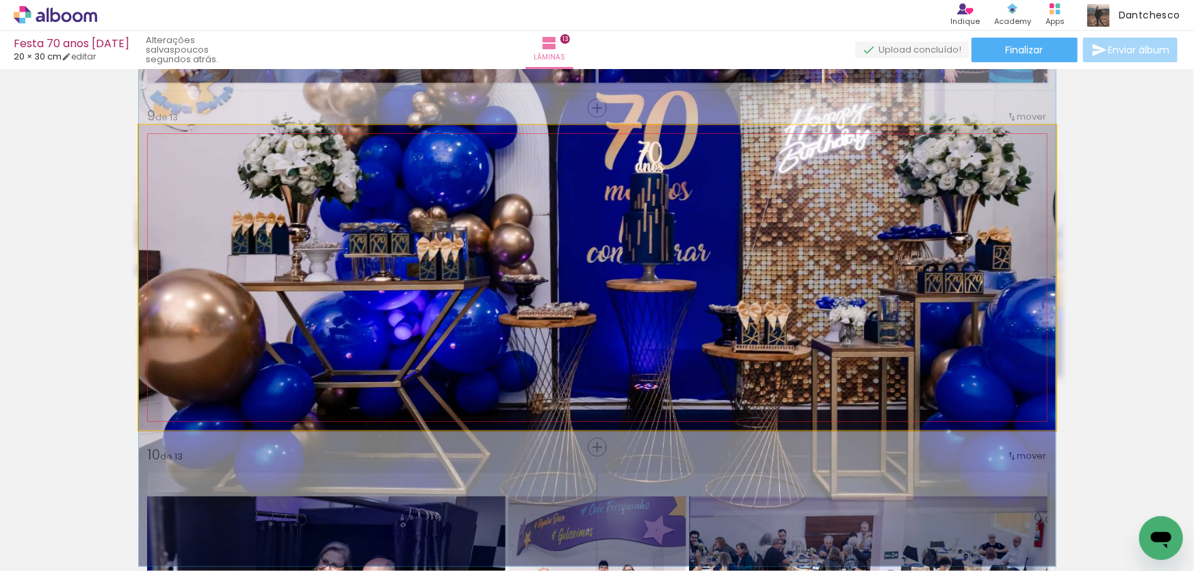
drag, startPoint x: 761, startPoint y: 392, endPoint x: 766, endPoint y: 376, distance: 17.3
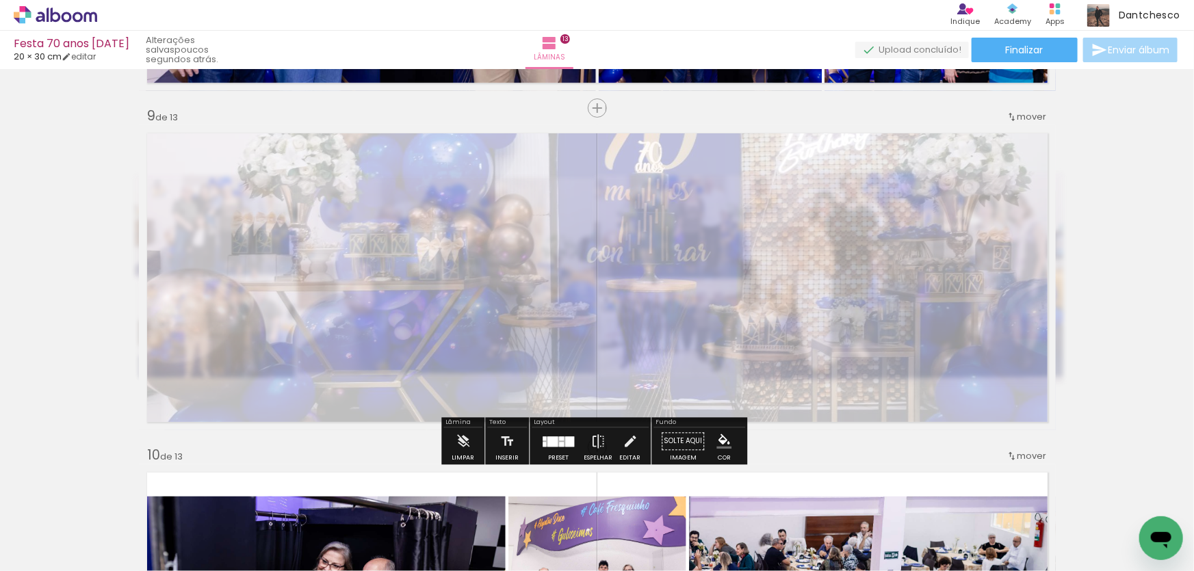
drag, startPoint x: 336, startPoint y: 161, endPoint x: 295, endPoint y: 164, distance: 41.1
type paper-slider "25"
click at [295, 164] on div at bounding box center [300, 160] width 22 height 22
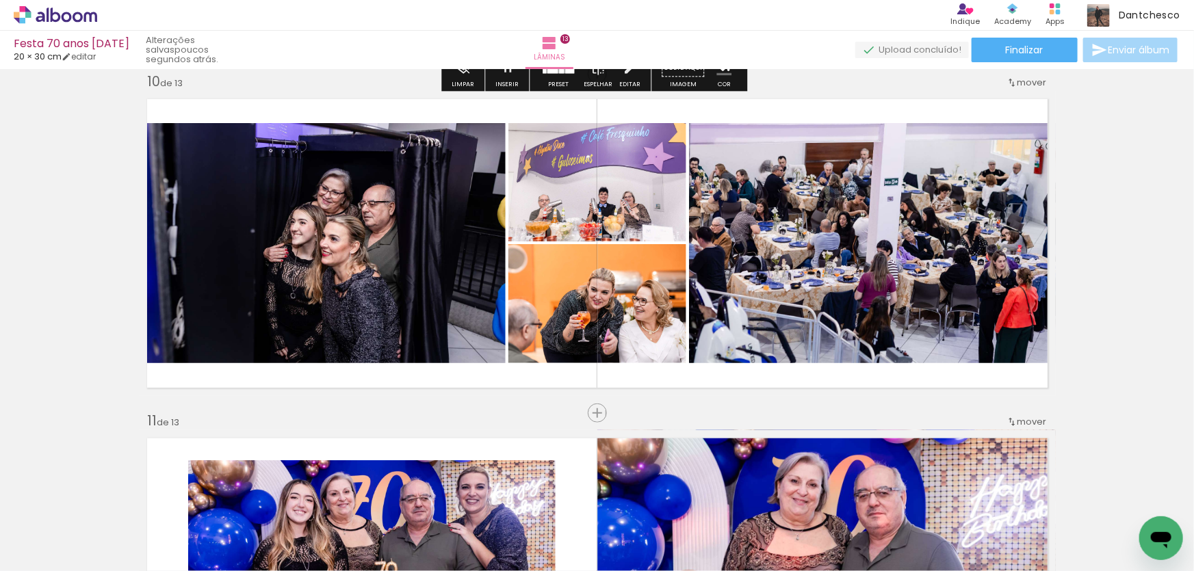
scroll to position [2698, 0]
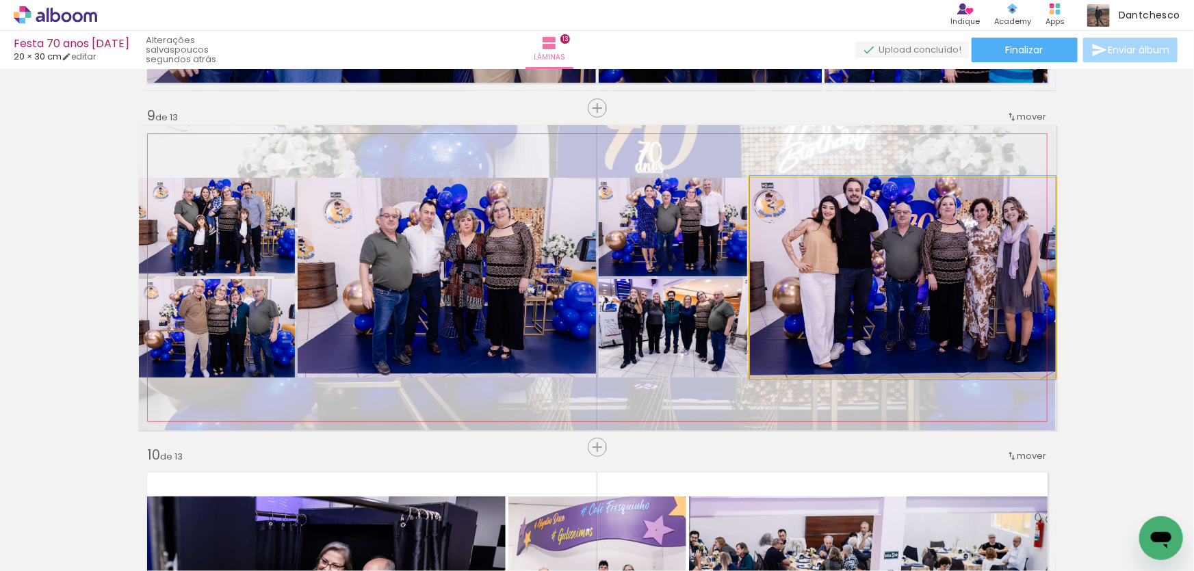
click at [994, 294] on quentale-photo at bounding box center [903, 278] width 306 height 200
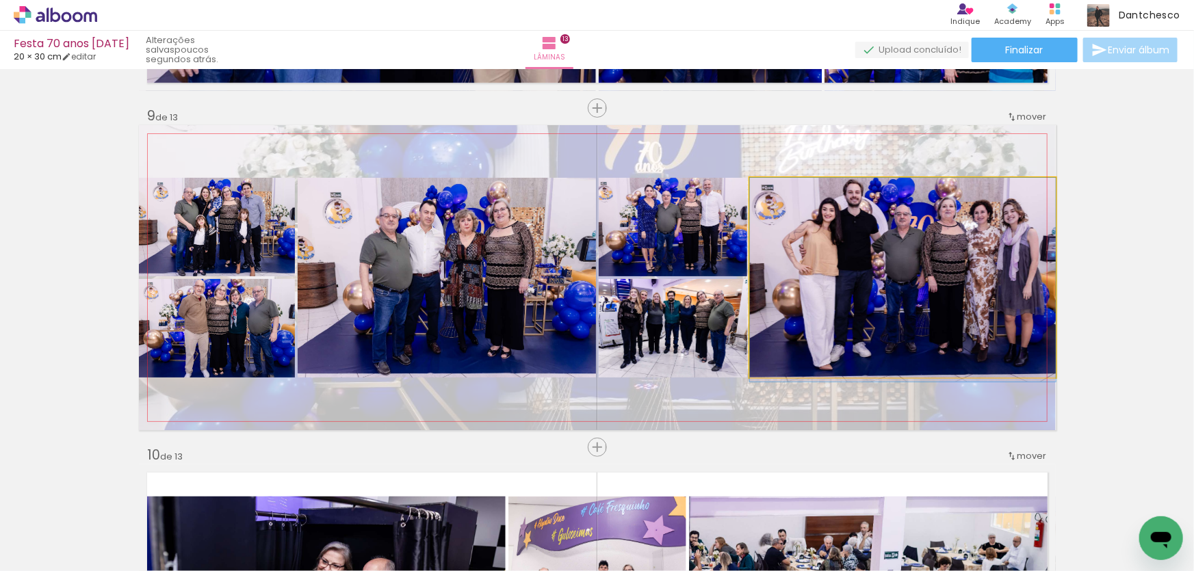
drag, startPoint x: 961, startPoint y: 289, endPoint x: 961, endPoint y: 305, distance: 16.4
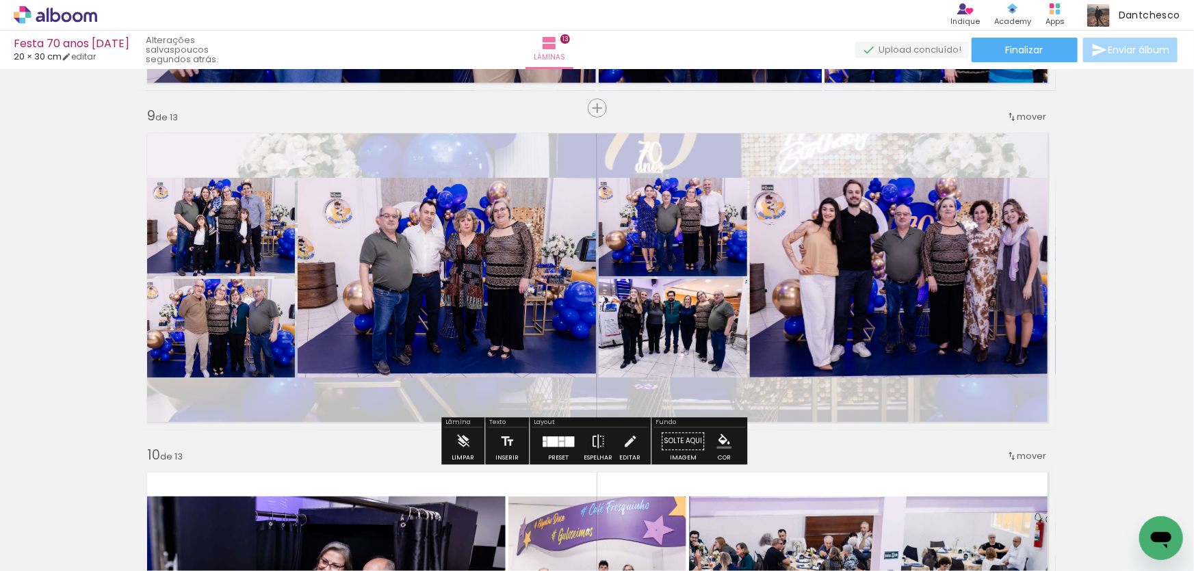
click at [547, 439] on div at bounding box center [552, 442] width 10 height 10
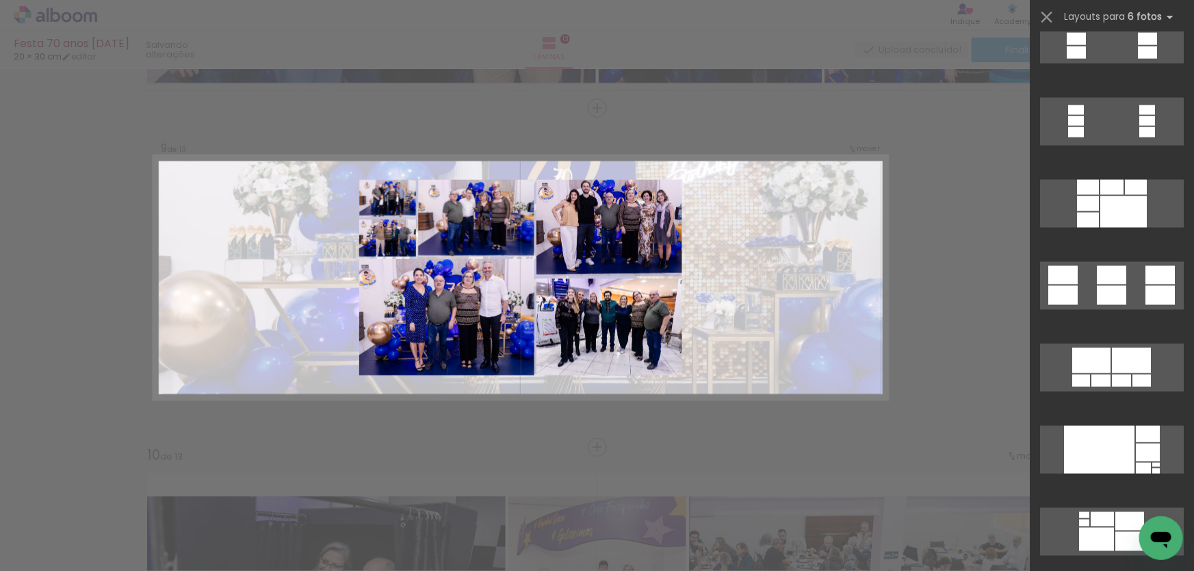
scroll to position [3856, 0]
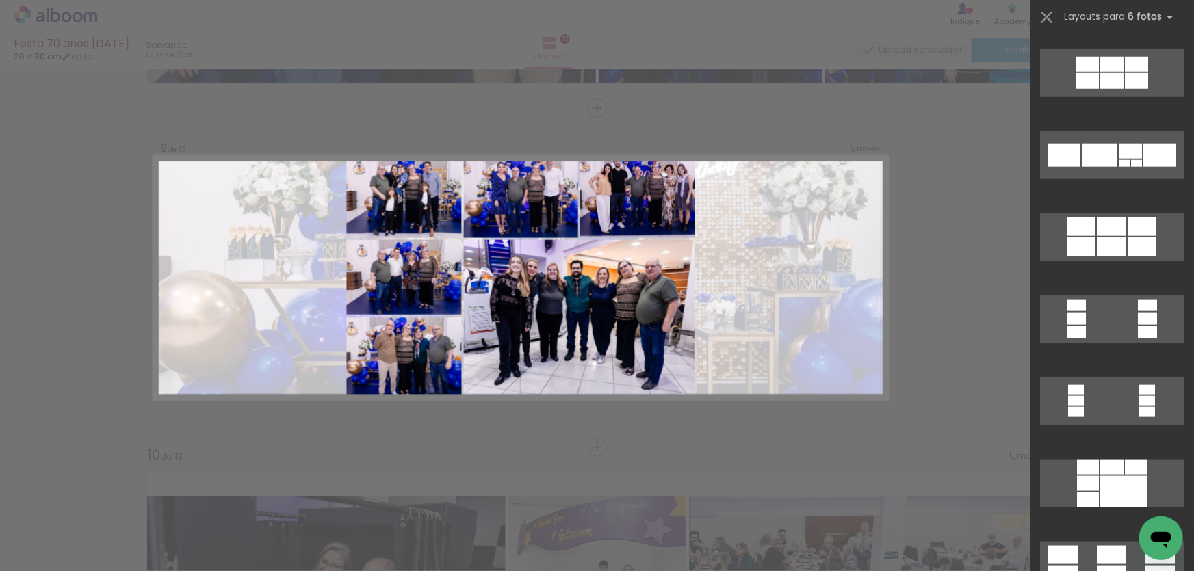
scroll to position [3669, 0]
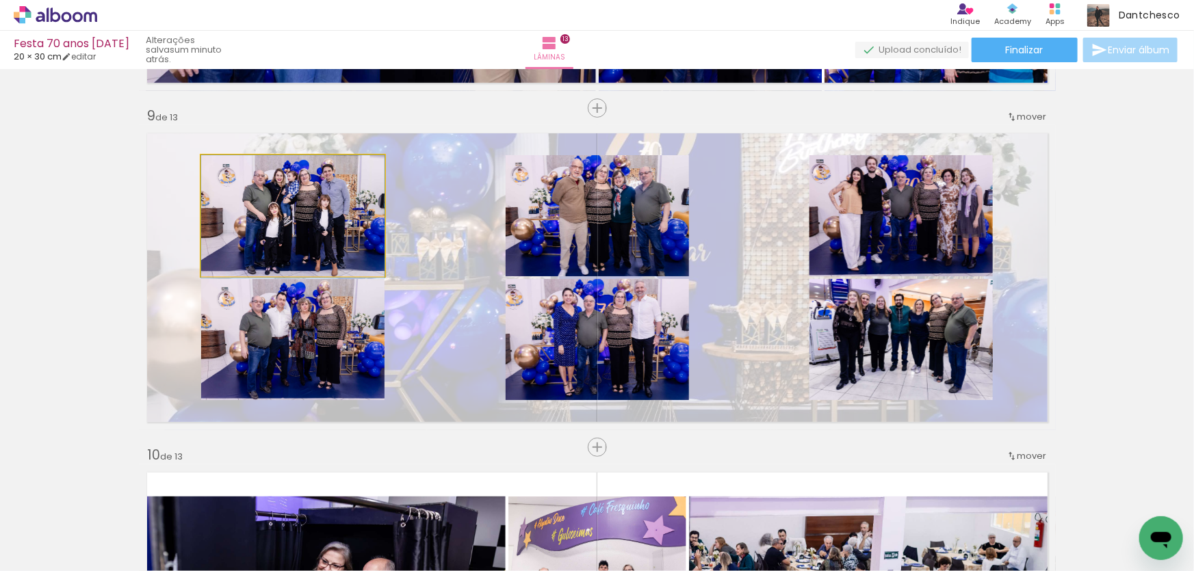
drag, startPoint x: 322, startPoint y: 218, endPoint x: 292, endPoint y: 227, distance: 31.6
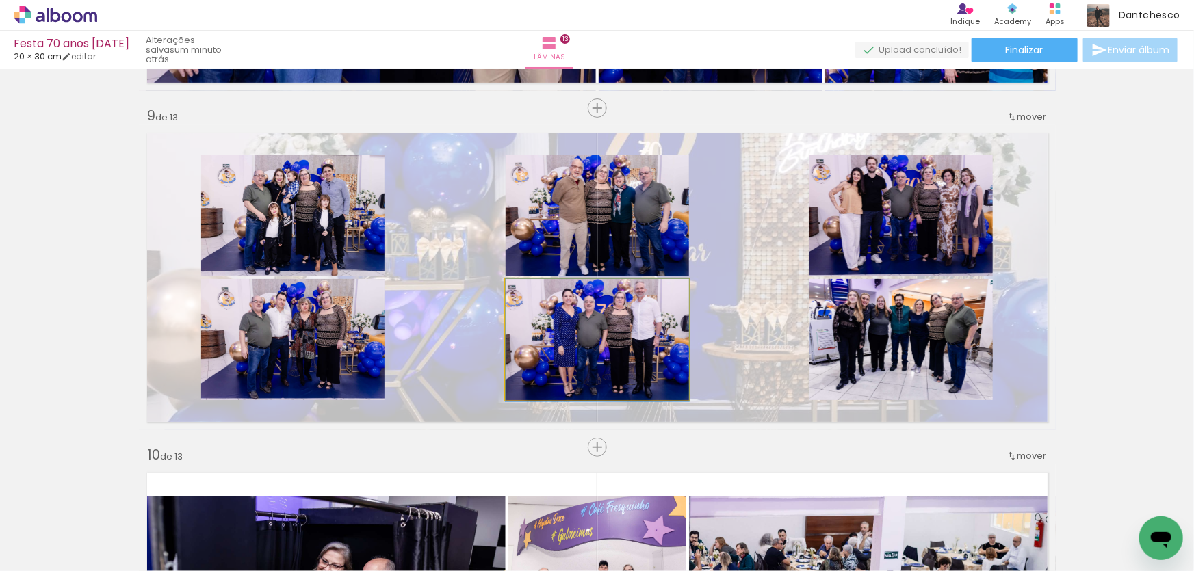
drag, startPoint x: 628, startPoint y: 326, endPoint x: 610, endPoint y: 336, distance: 20.2
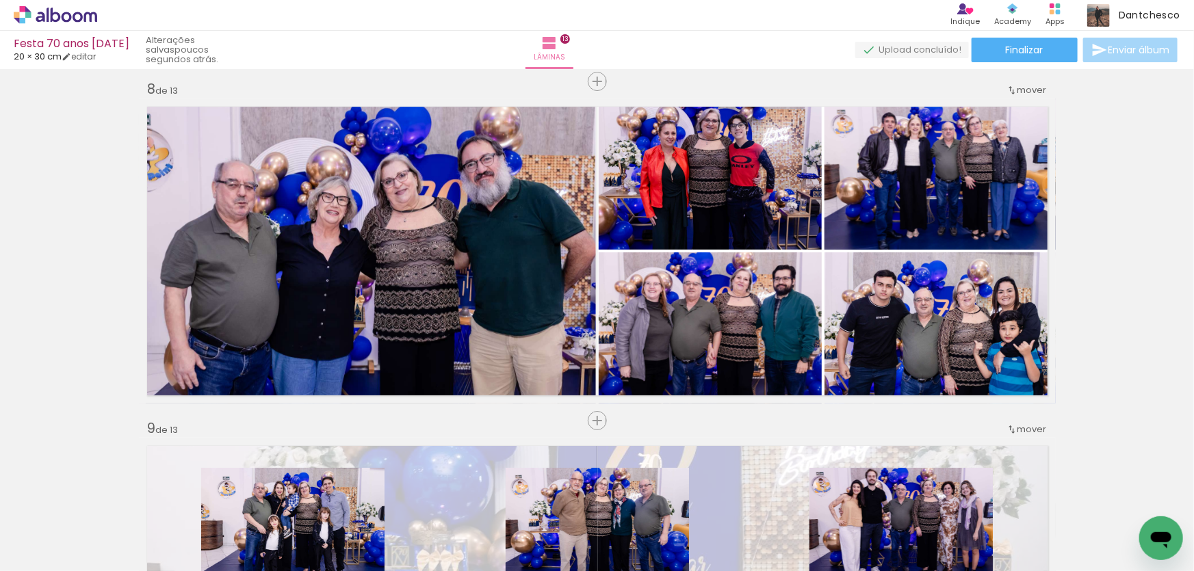
scroll to position [2363, 0]
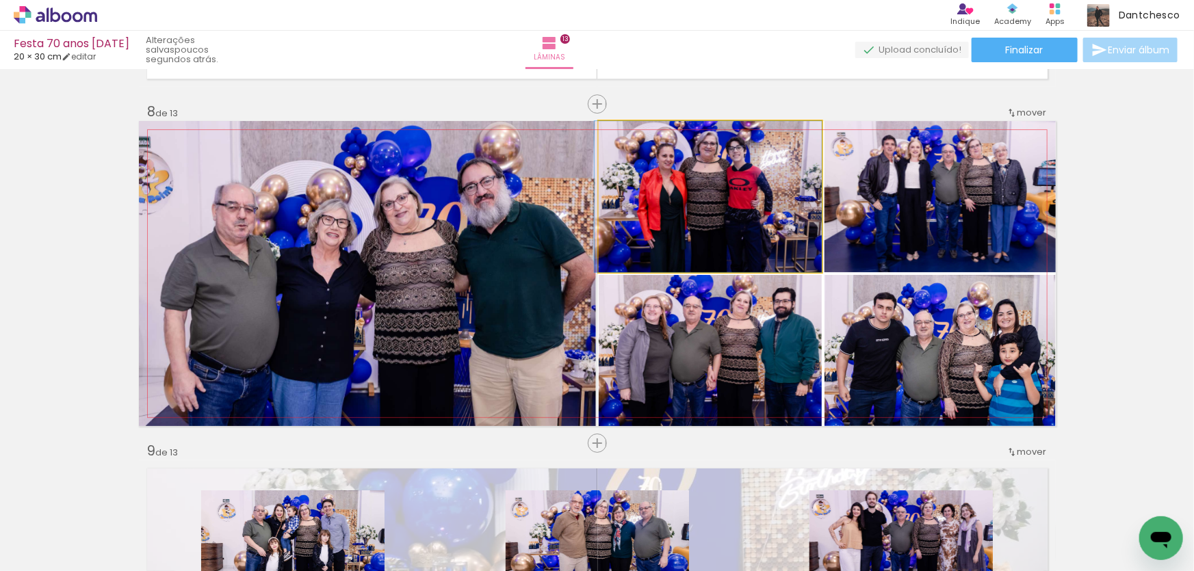
drag, startPoint x: 746, startPoint y: 205, endPoint x: 742, endPoint y: 220, distance: 14.8
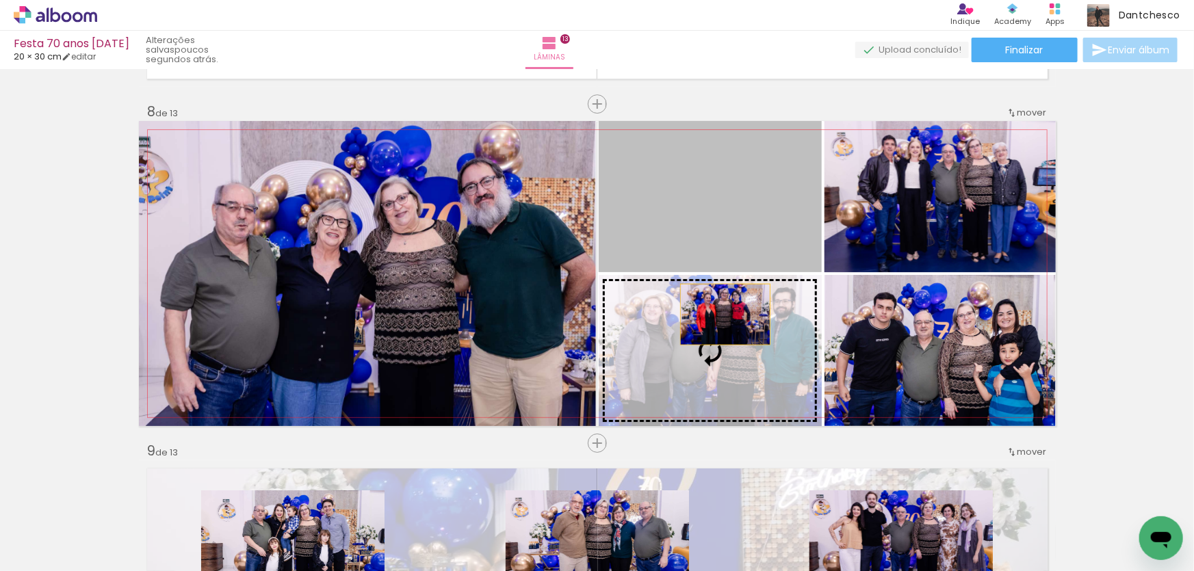
drag, startPoint x: 742, startPoint y: 198, endPoint x: 719, endPoint y: 313, distance: 117.1
click at [0, 0] on slot at bounding box center [0, 0] width 0 height 0
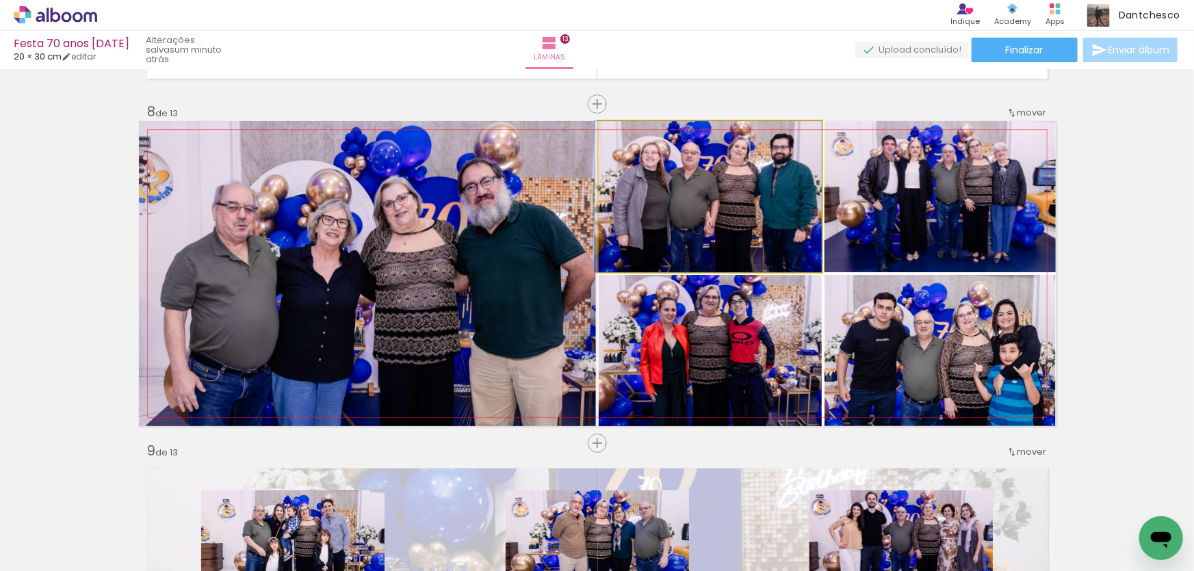
click at [685, 205] on quentale-photo at bounding box center [710, 196] width 223 height 151
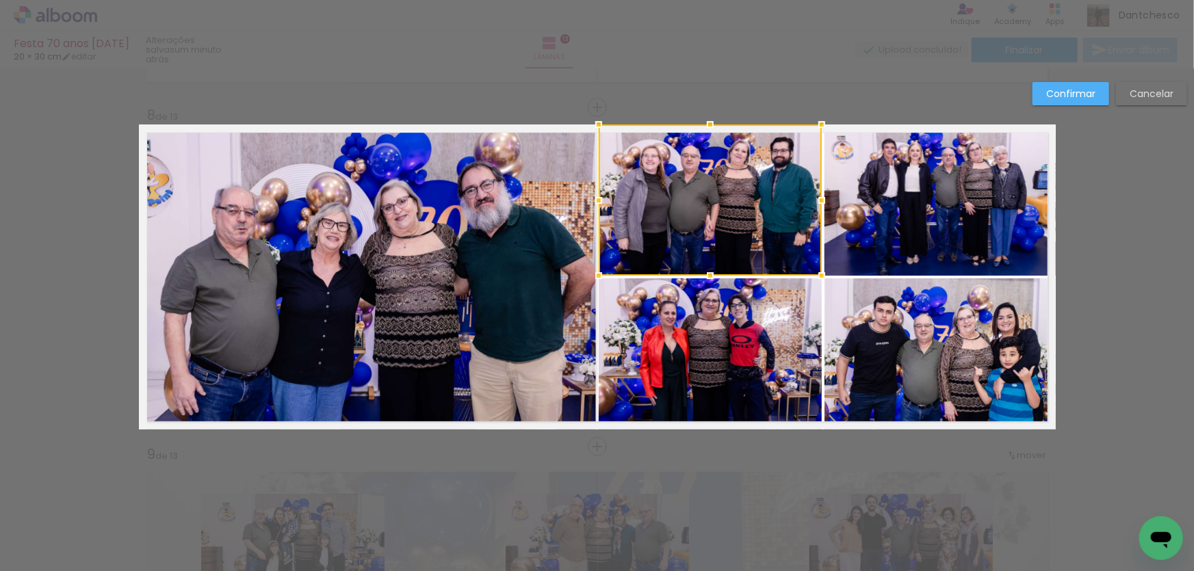
scroll to position [2359, 0]
click at [0, 0] on slot "Cancelar" at bounding box center [0, 0] width 0 height 0
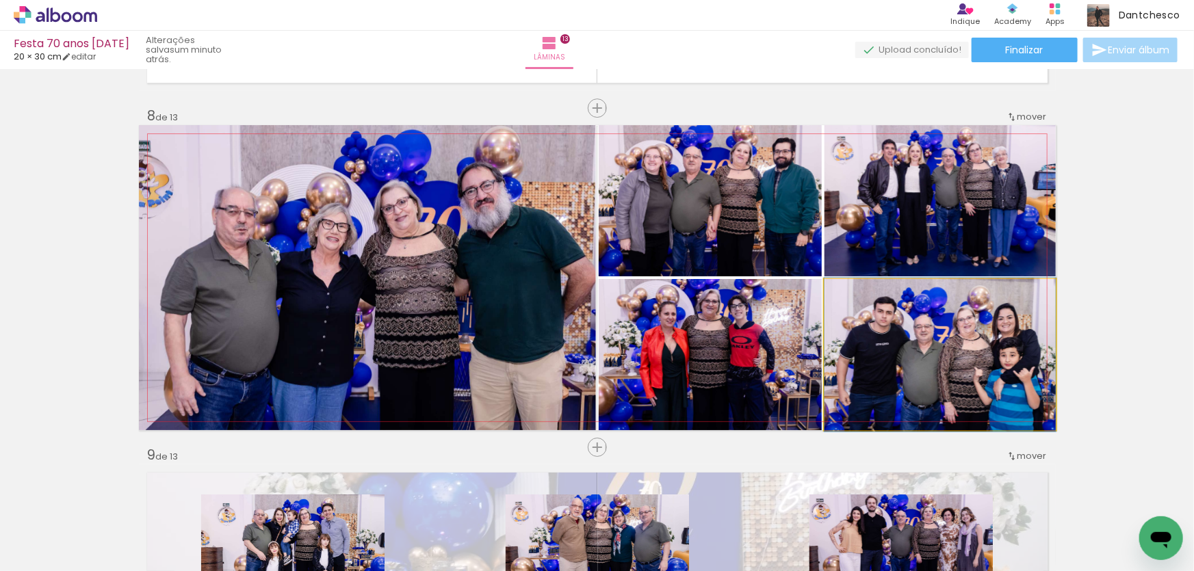
drag, startPoint x: 937, startPoint y: 335, endPoint x: 910, endPoint y: 335, distance: 27.4
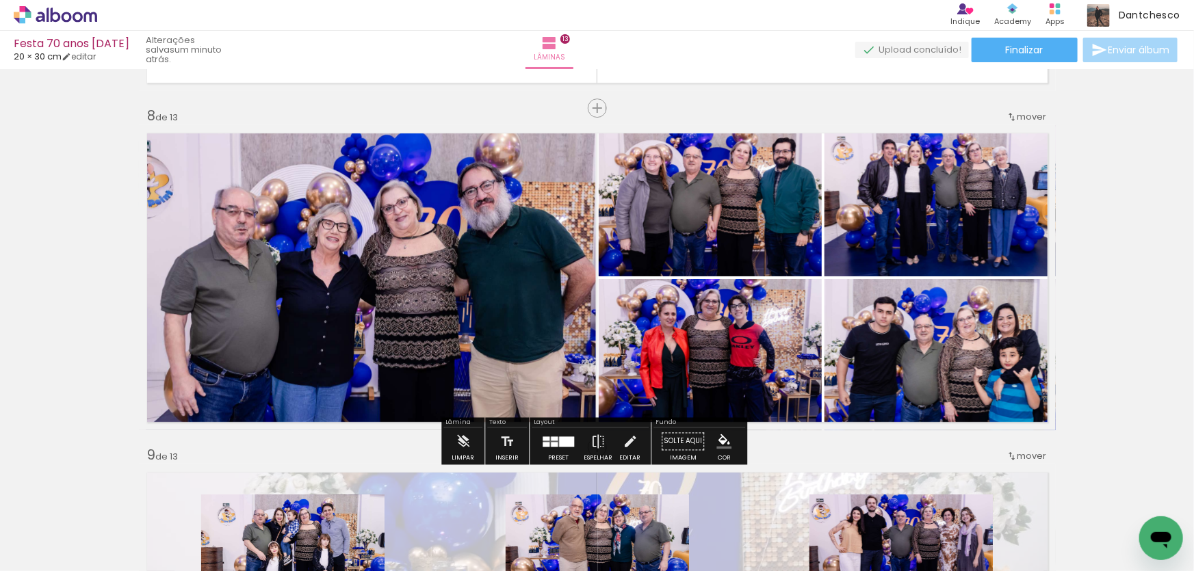
click at [1128, 281] on div "Inserir lâmina 1 de 13 Inserir lâmina 2 de 13 Inserir lâmina 3 de 13 Inserir lâ…" at bounding box center [597, 91] width 1194 height 4752
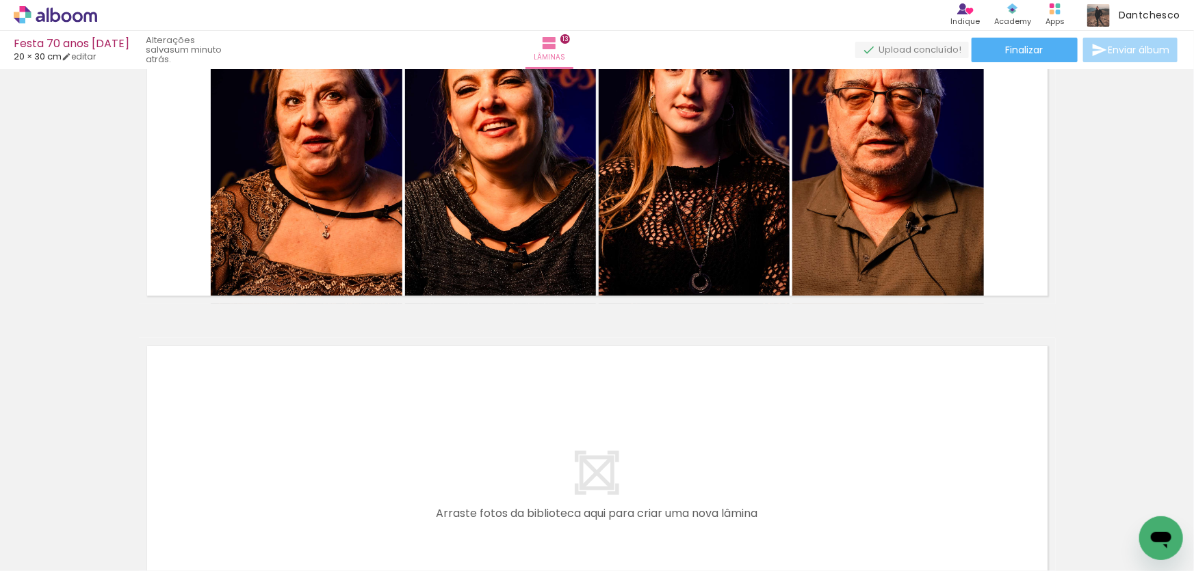
scroll to position [4287, 0]
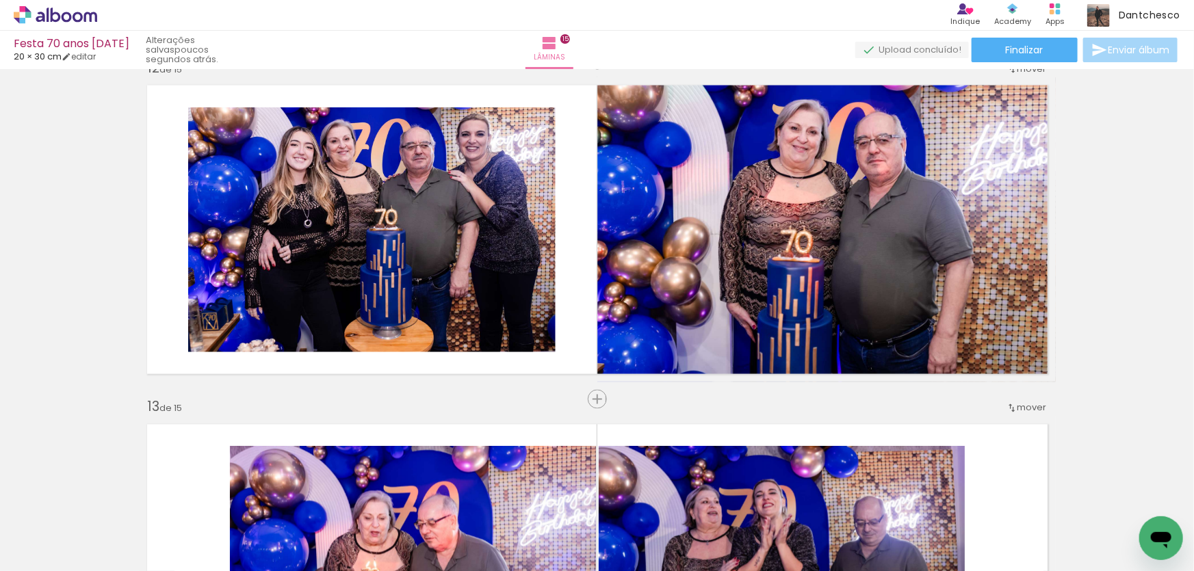
scroll to position [3756, 0]
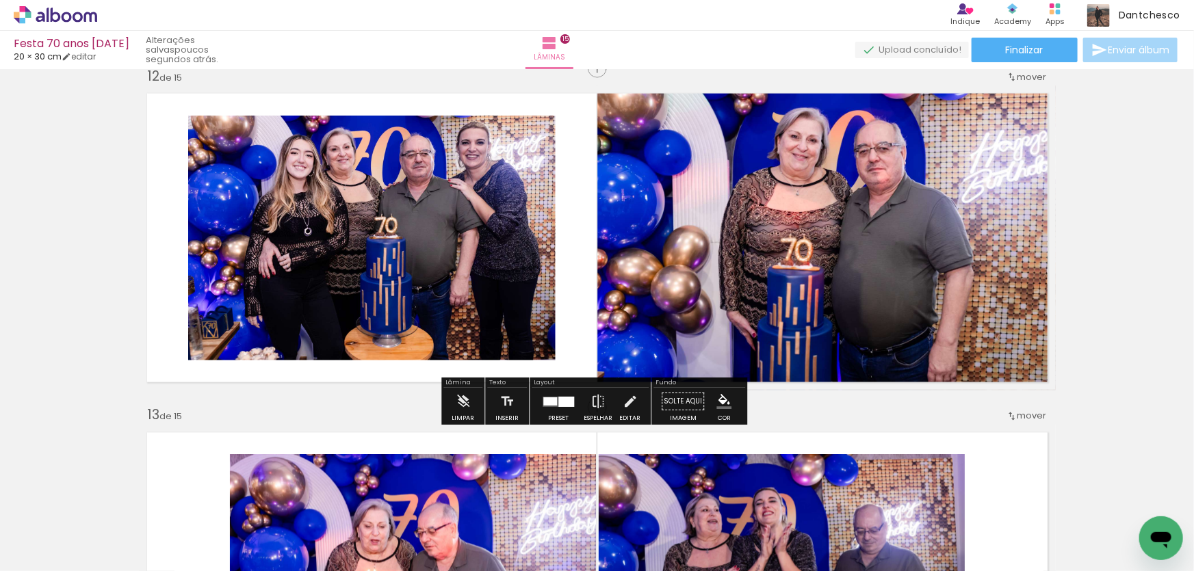
click at [558, 402] on div at bounding box center [566, 402] width 16 height 10
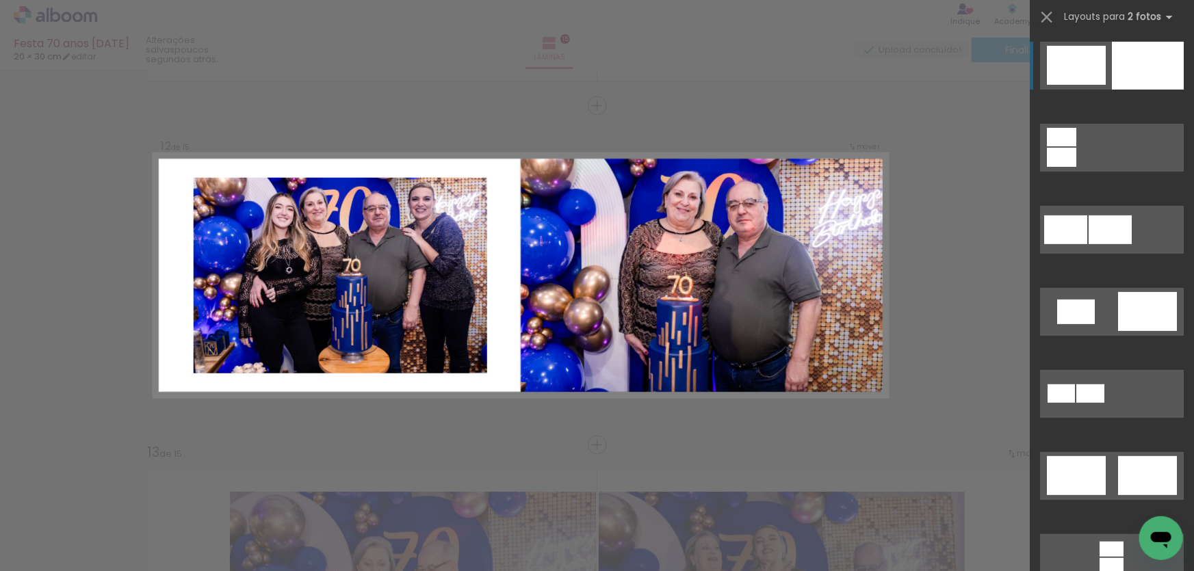
scroll to position [3716, 0]
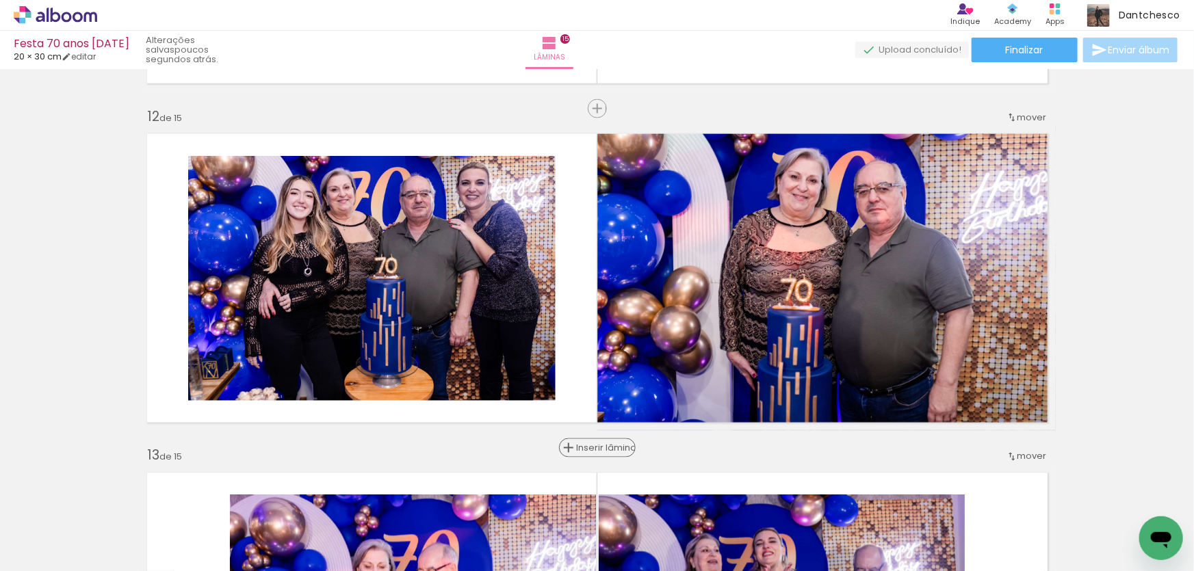
click at [591, 452] on span "Inserir lâmina" at bounding box center [603, 448] width 53 height 9
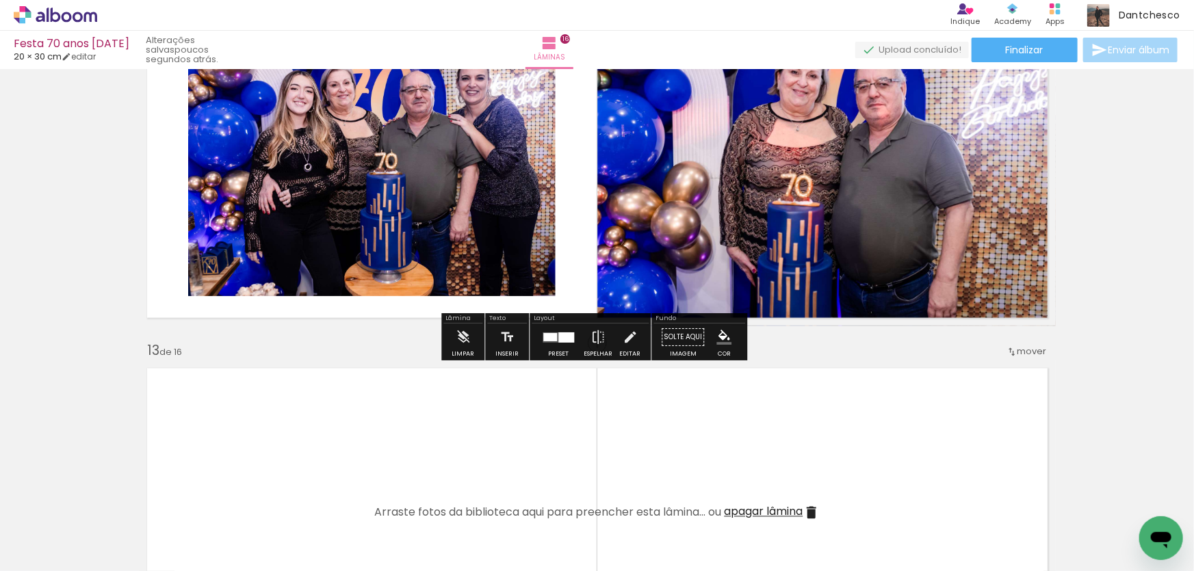
scroll to position [3903, 0]
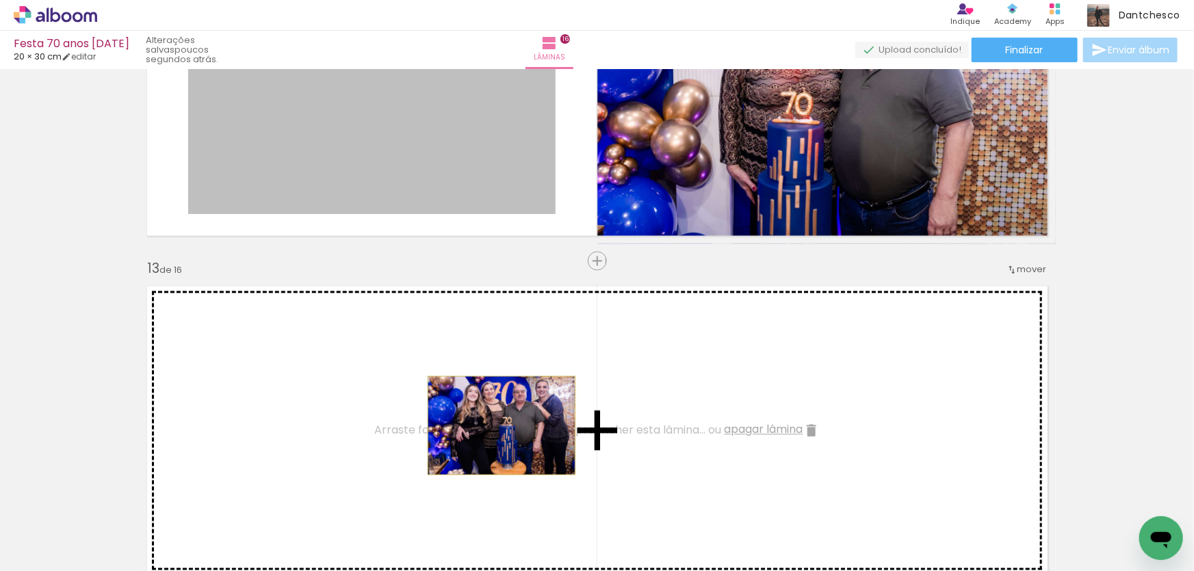
drag, startPoint x: 349, startPoint y: 90, endPoint x: 497, endPoint y: 426, distance: 366.4
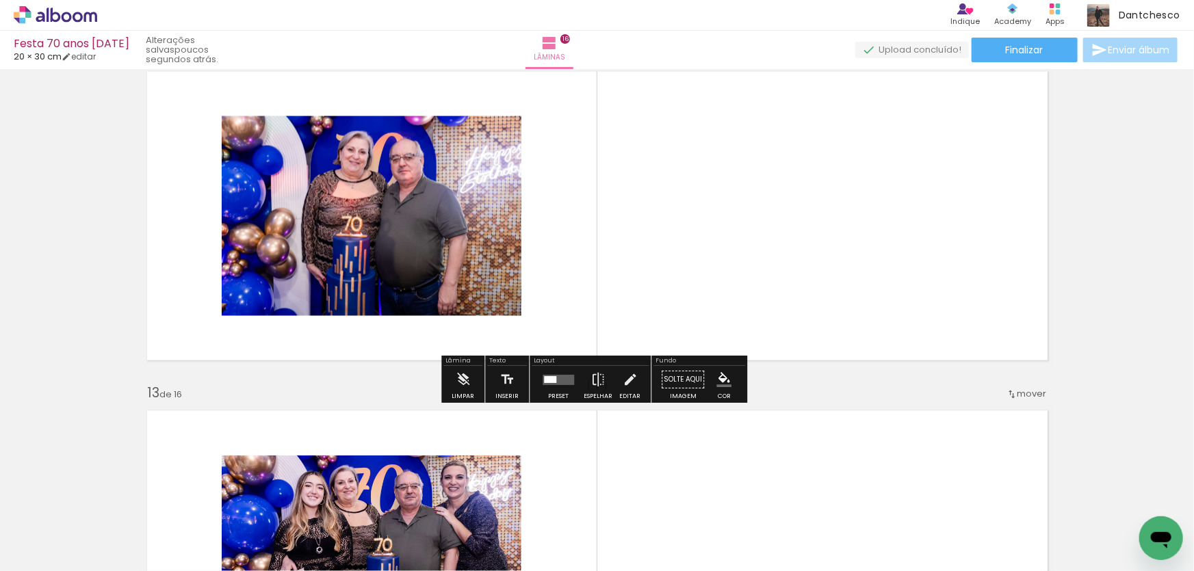
scroll to position [3753, 0]
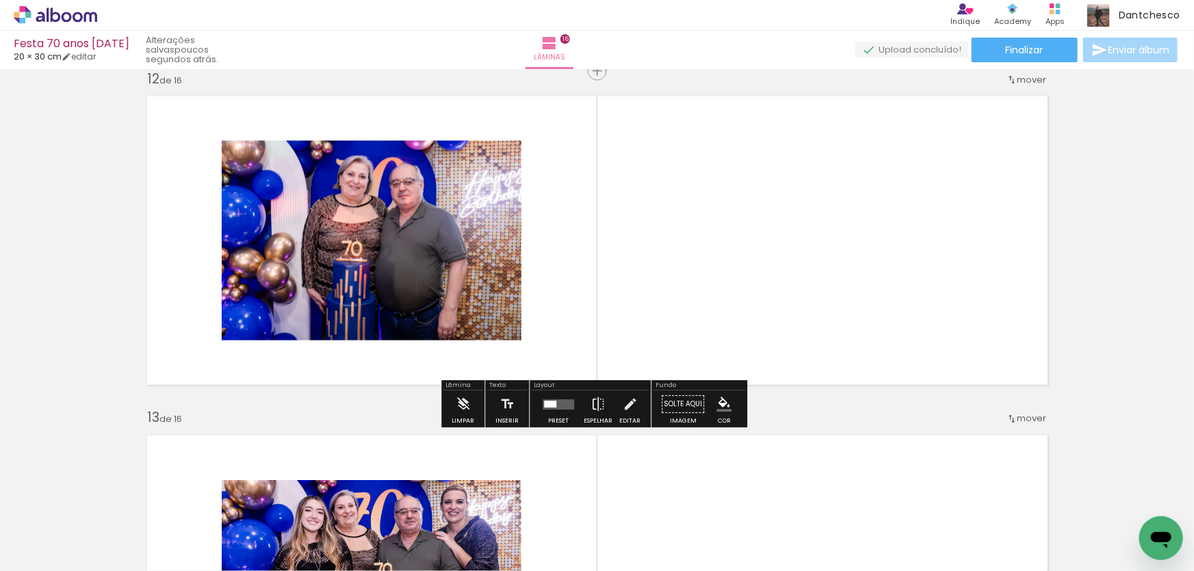
click at [556, 406] on quentale-layouter at bounding box center [558, 405] width 31 height 10
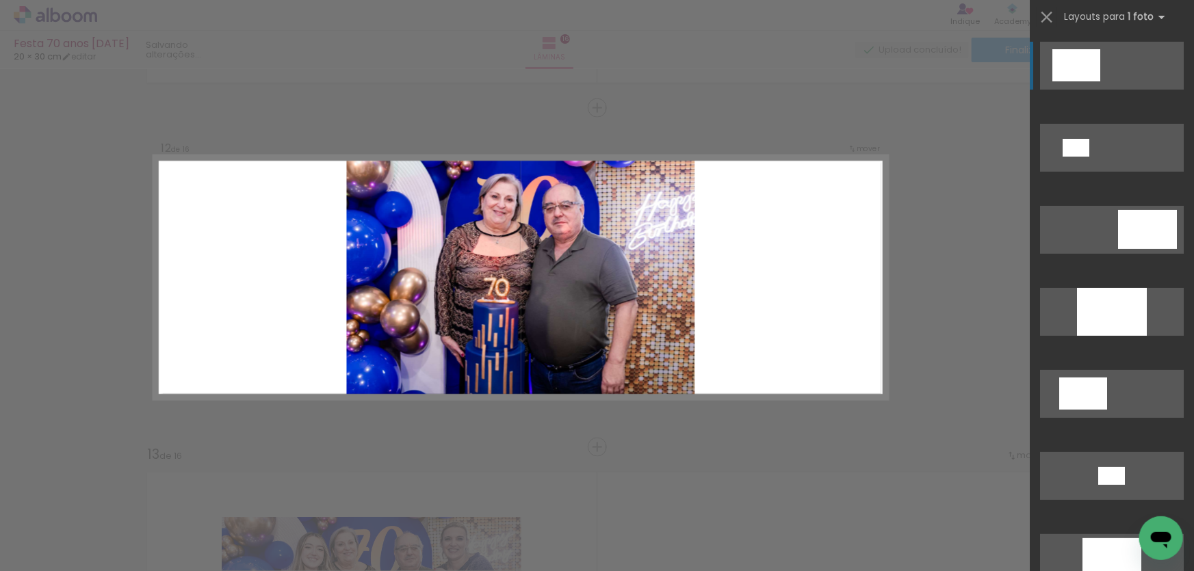
scroll to position [3716, 0]
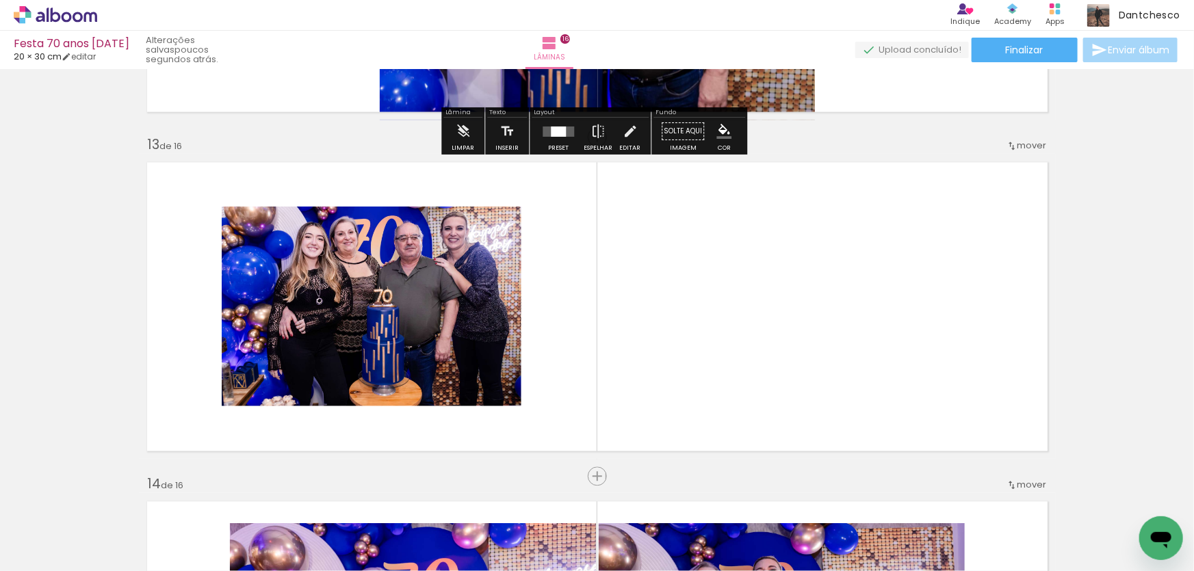
scroll to position [4089, 0]
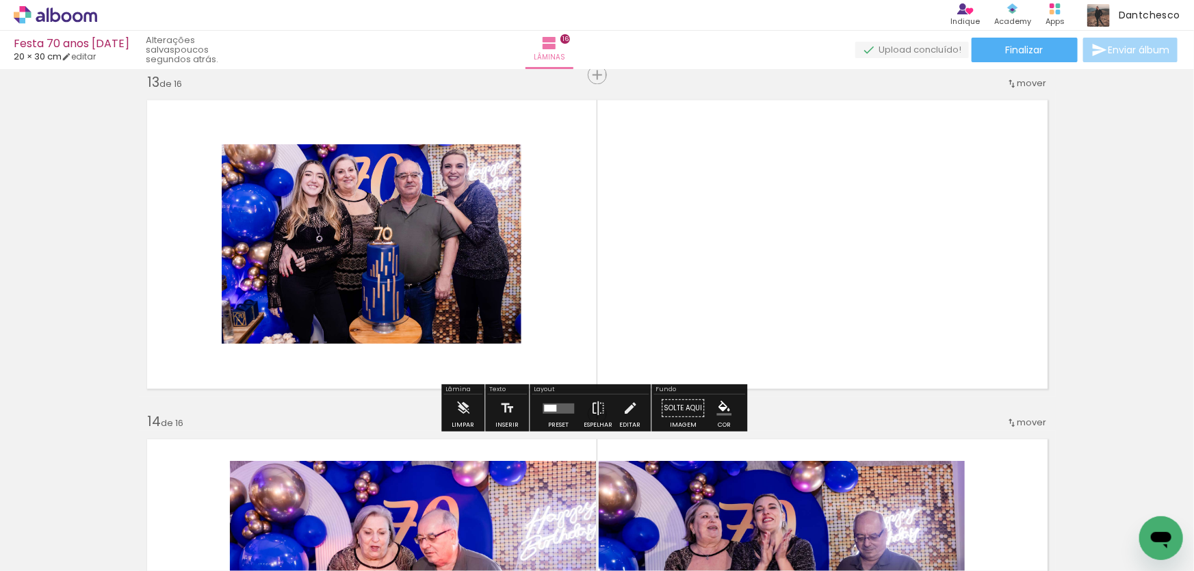
click at [556, 405] on quentale-layouter at bounding box center [558, 408] width 31 height 10
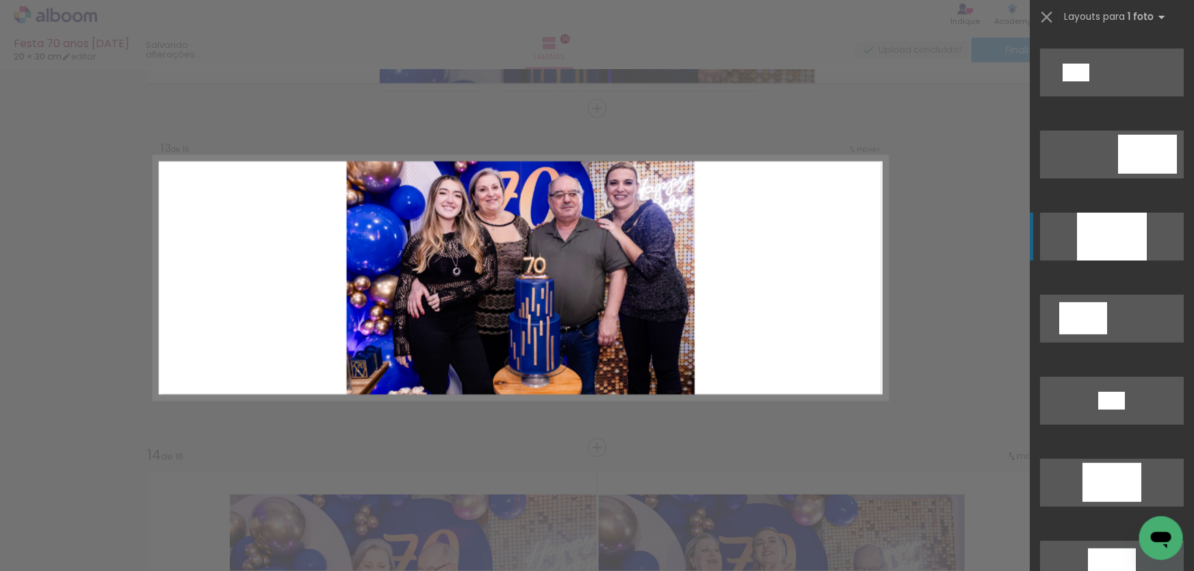
scroll to position [62, 0]
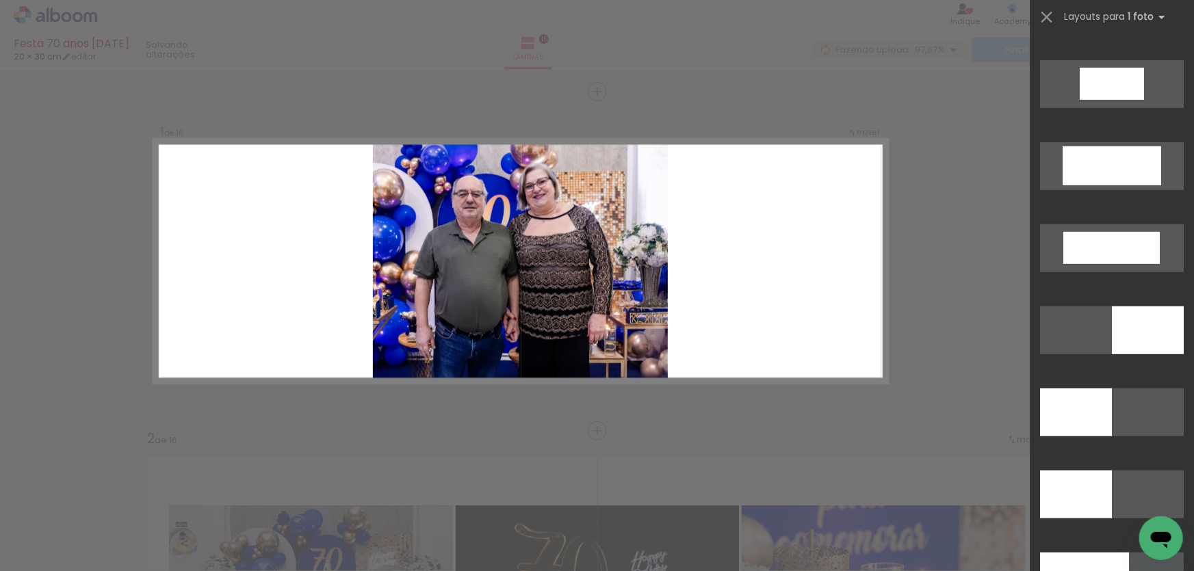
scroll to position [2949, 0]
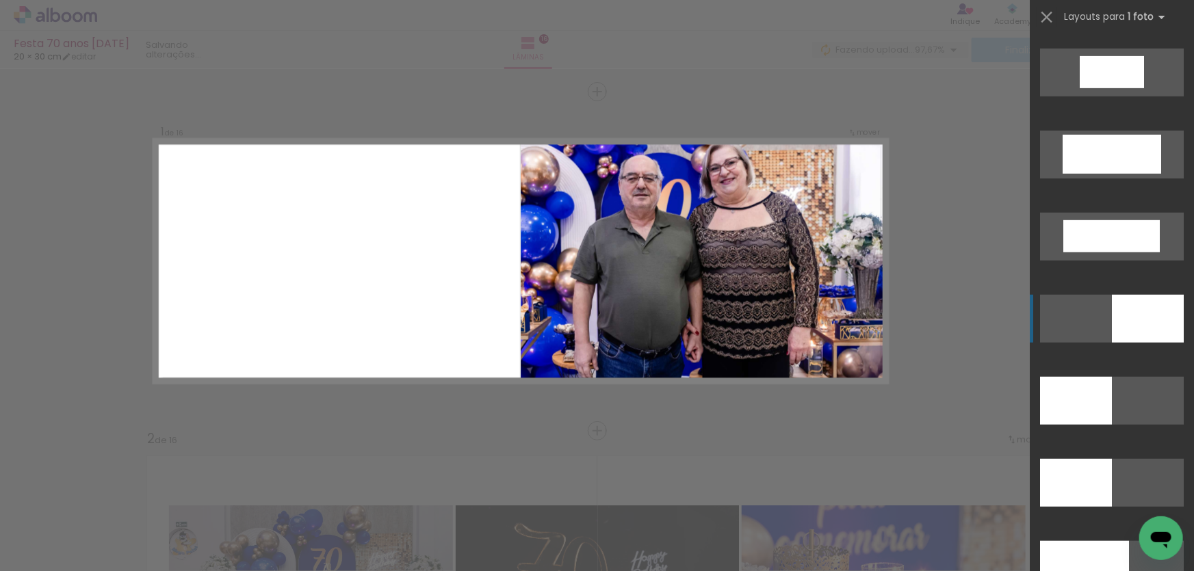
click at [1112, 377] on div at bounding box center [1076, 401] width 72 height 48
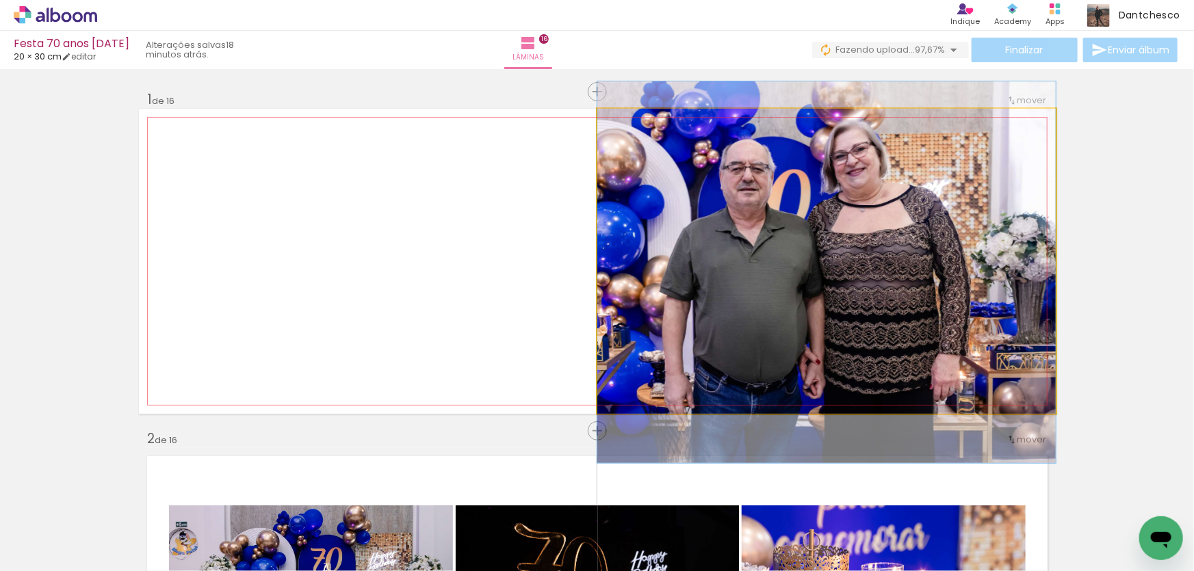
drag, startPoint x: 849, startPoint y: 275, endPoint x: 859, endPoint y: 286, distance: 14.5
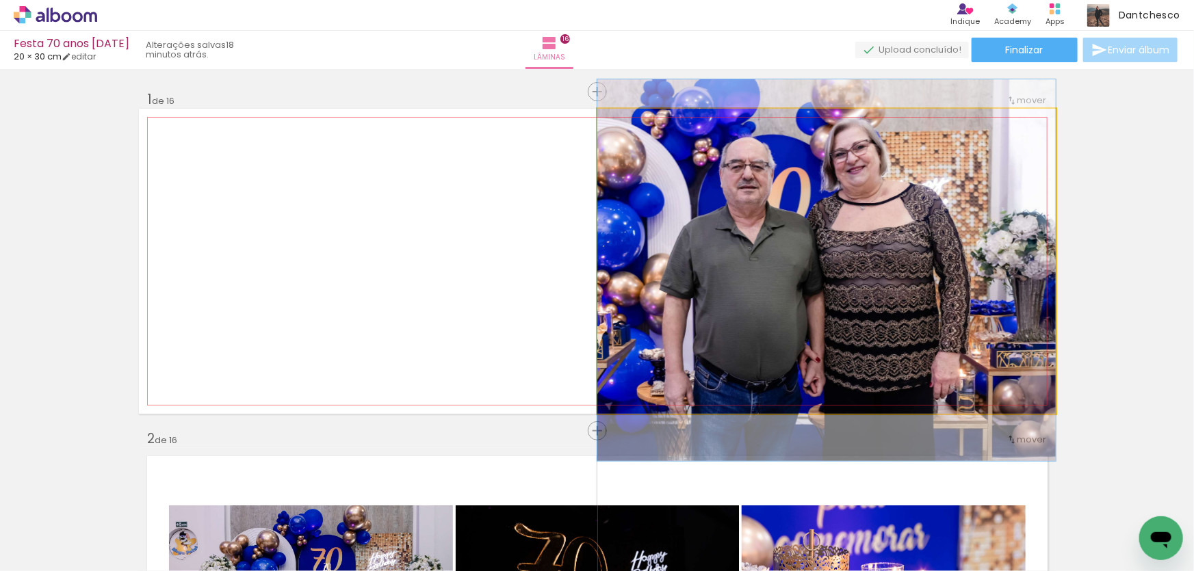
drag, startPoint x: 865, startPoint y: 278, endPoint x: 877, endPoint y: 276, distance: 11.8
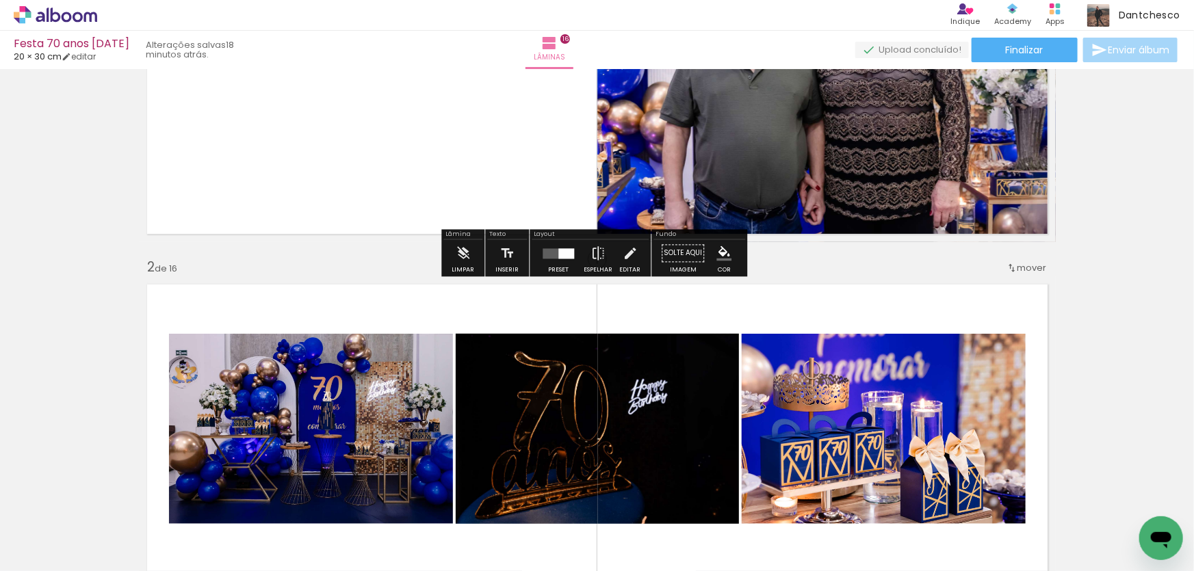
scroll to position [186, 0]
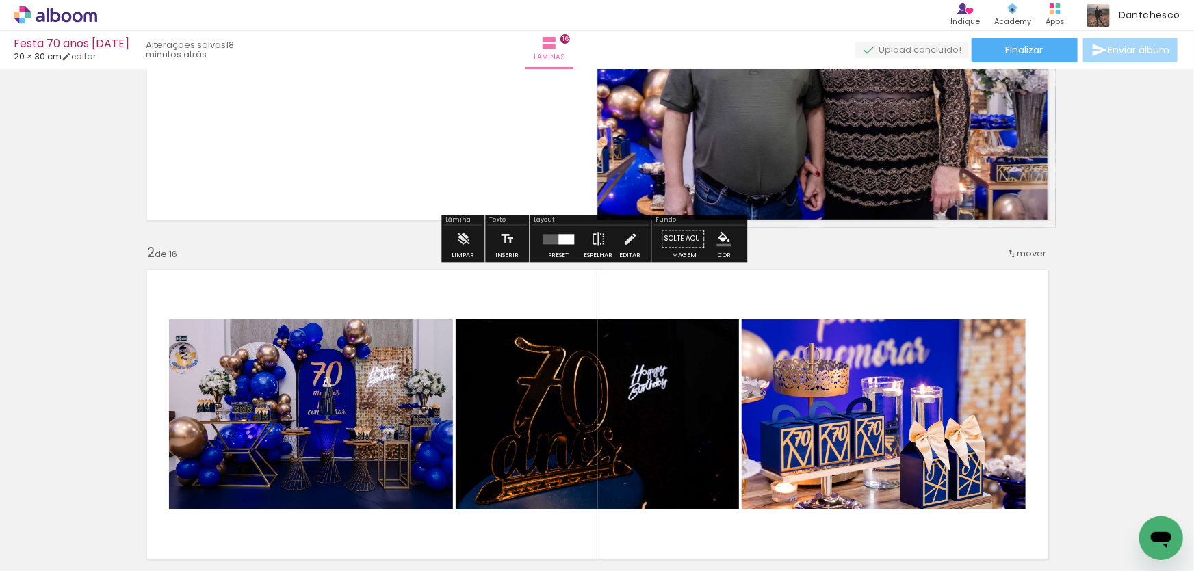
click at [960, 177] on quentale-photo at bounding box center [826, 75] width 458 height 305
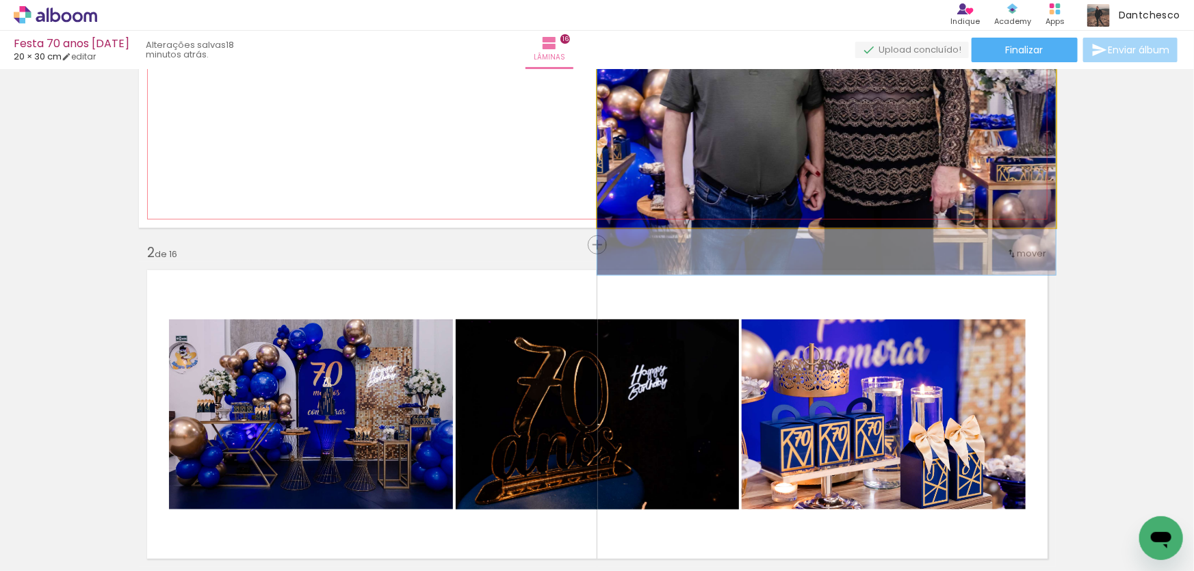
click at [960, 177] on quentale-photo at bounding box center [826, 75] width 458 height 305
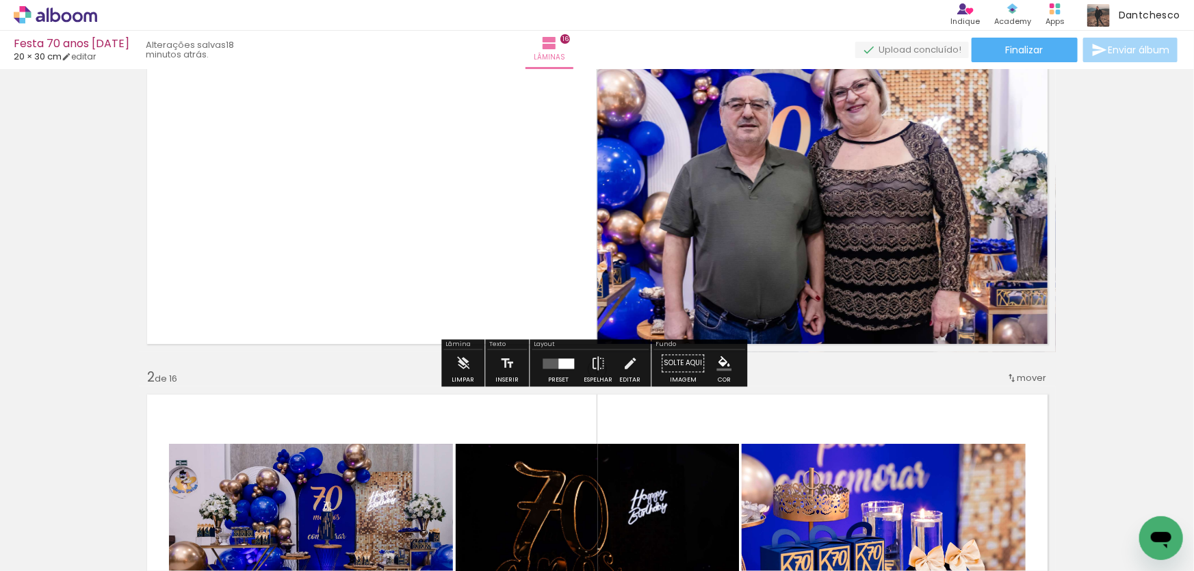
scroll to position [0, 0]
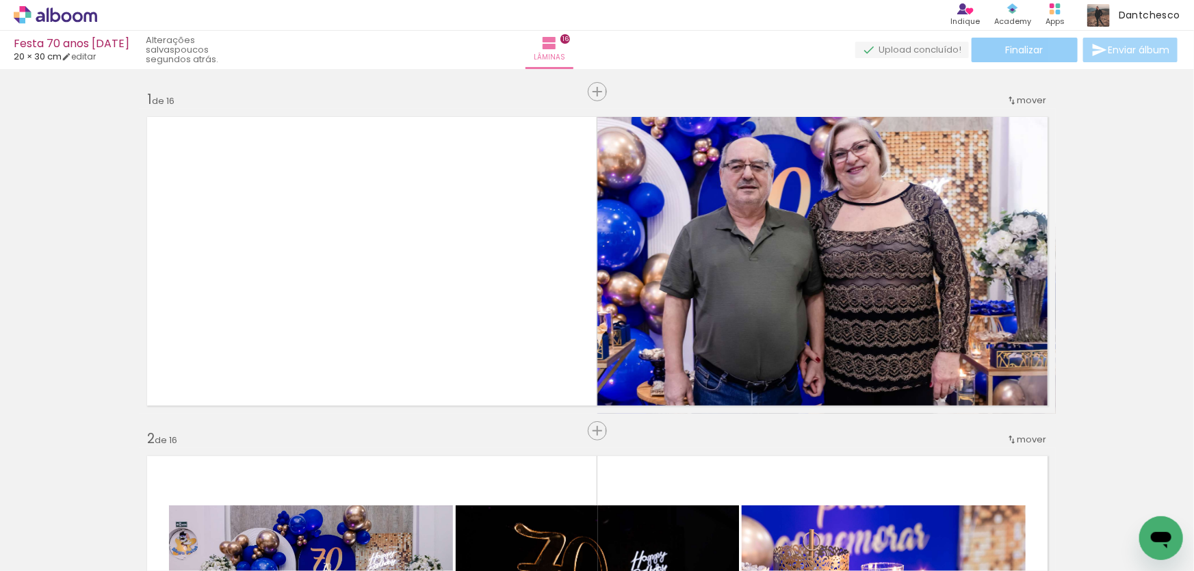
click at [1033, 51] on span "Finalizar" at bounding box center [1025, 50] width 38 height 10
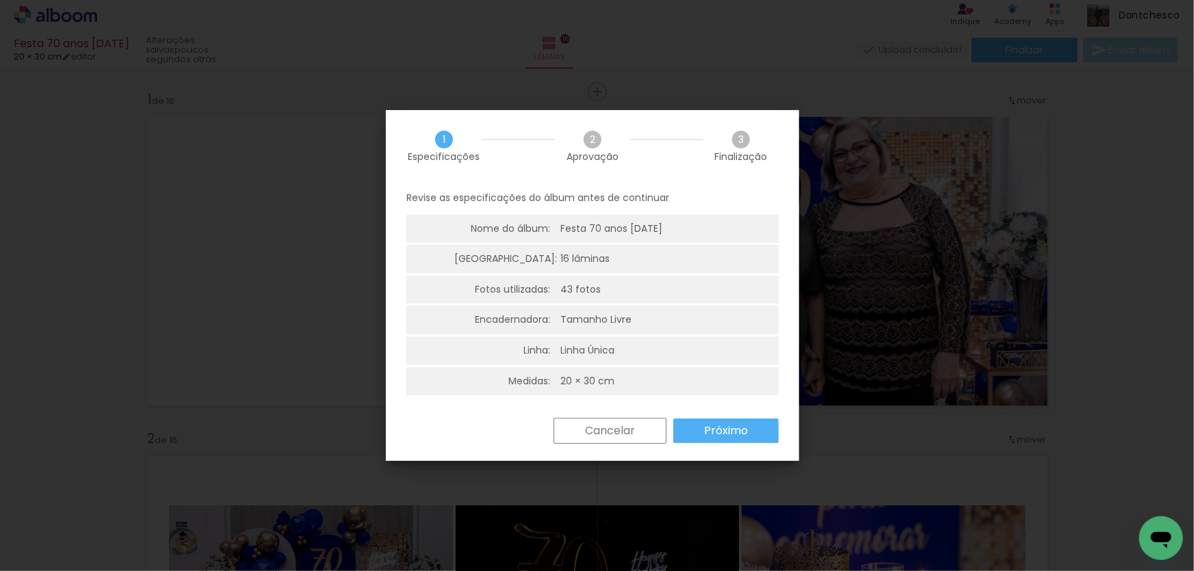
click at [0, 0] on slot "Próximo" at bounding box center [0, 0] width 0 height 0
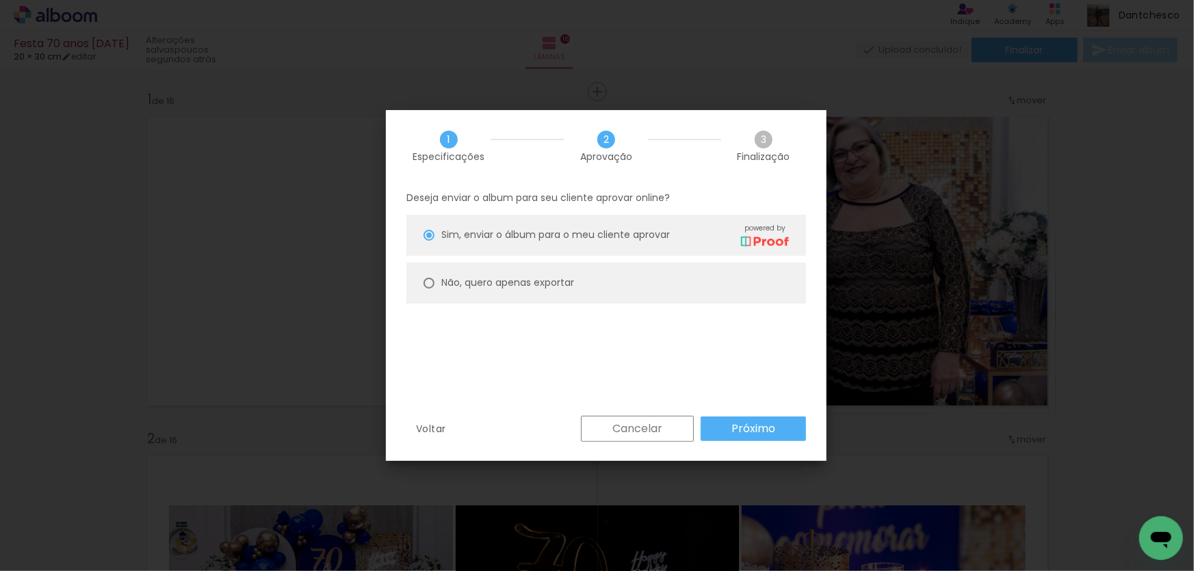
click at [0, 0] on slot "Próximo" at bounding box center [0, 0] width 0 height 0
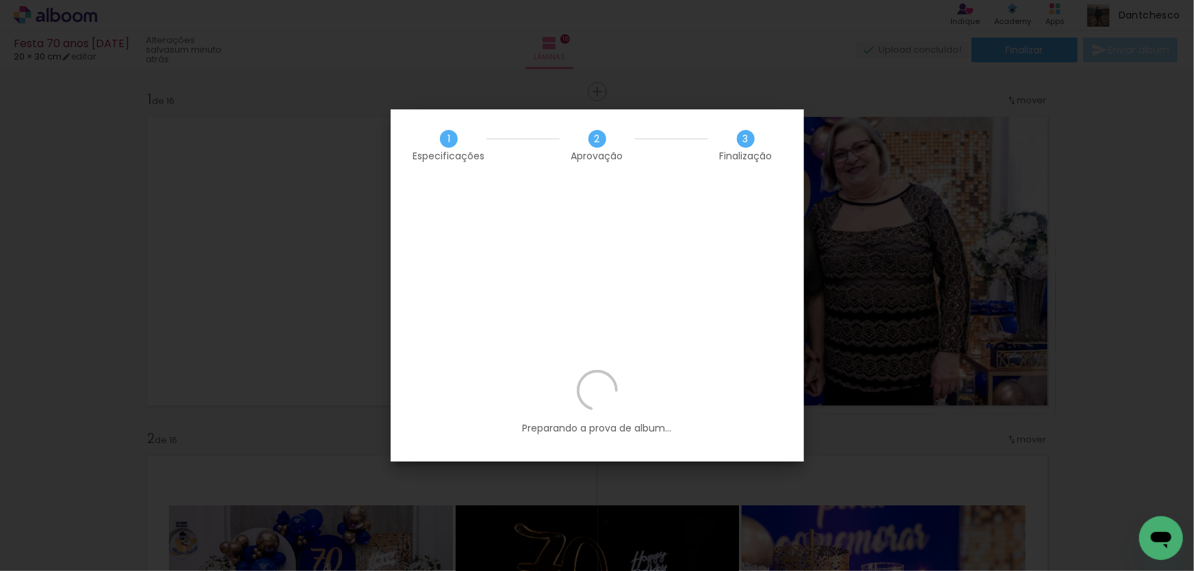
scroll to position [0, 2217]
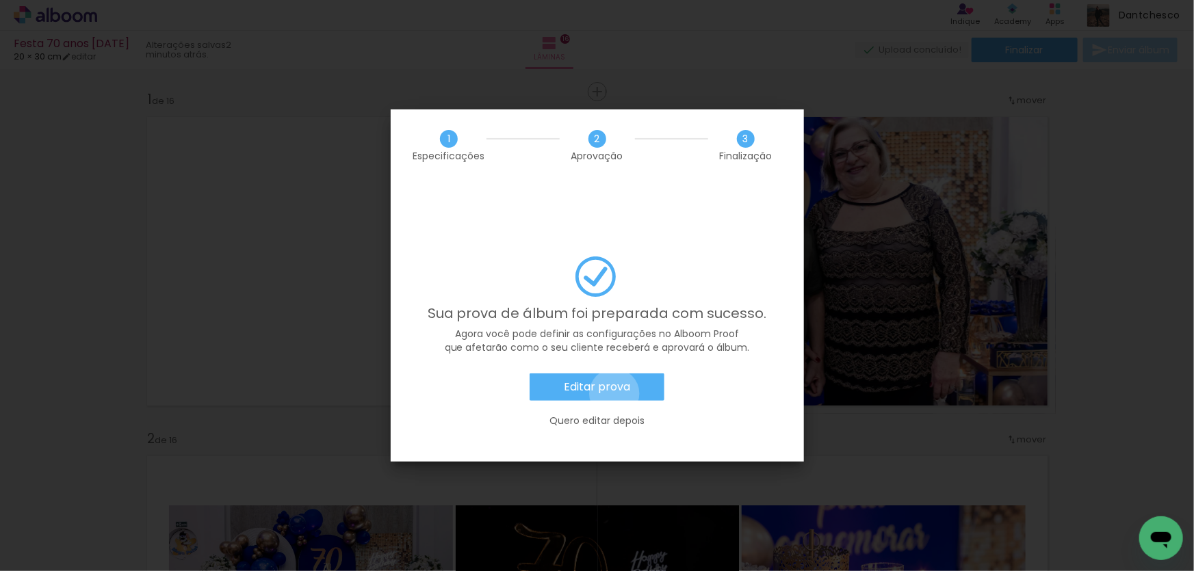
click at [0, 0] on slot "Editar prova" at bounding box center [0, 0] width 0 height 0
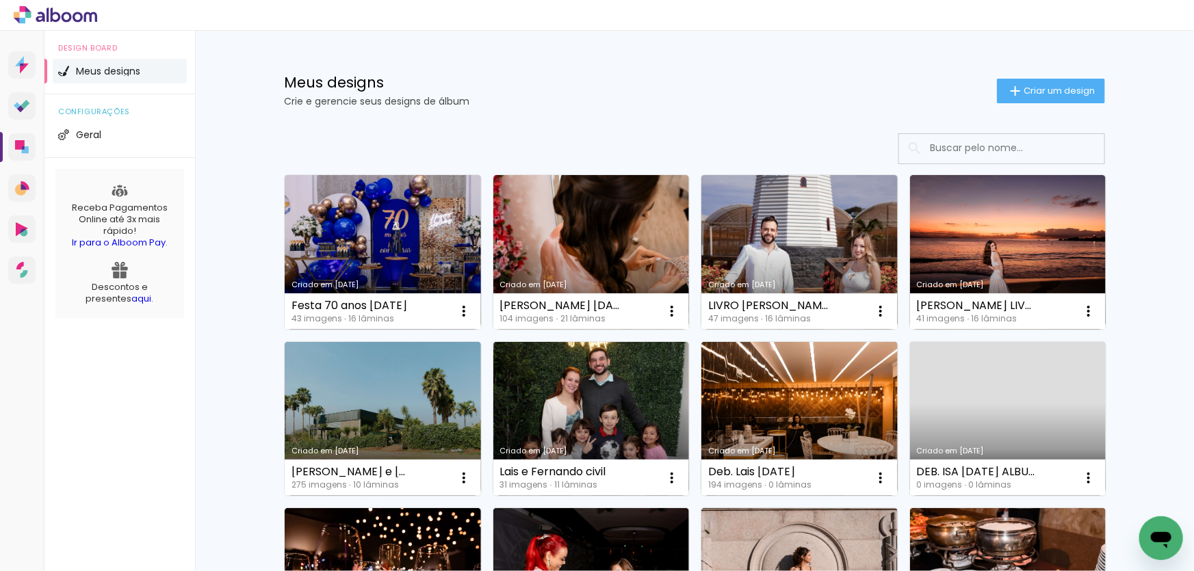
click at [978, 140] on input at bounding box center [1020, 148] width 195 height 28
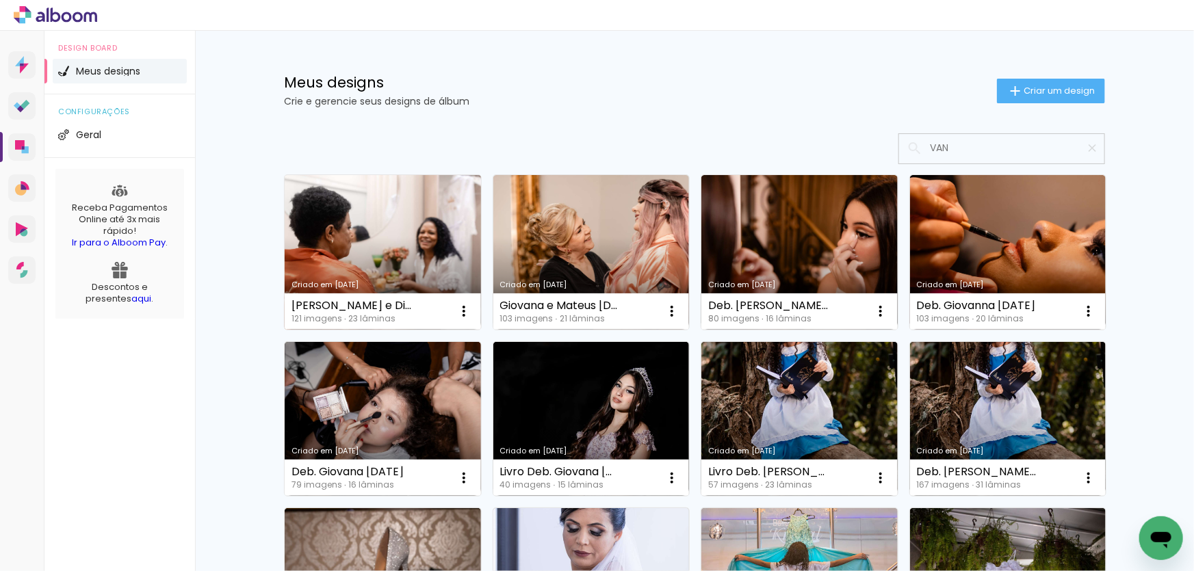
type input "VAN"
type paper-input "VAN"
click at [365, 268] on link "Criado em [DATE]" at bounding box center [383, 252] width 196 height 155
